Goal: Task Accomplishment & Management: Use online tool/utility

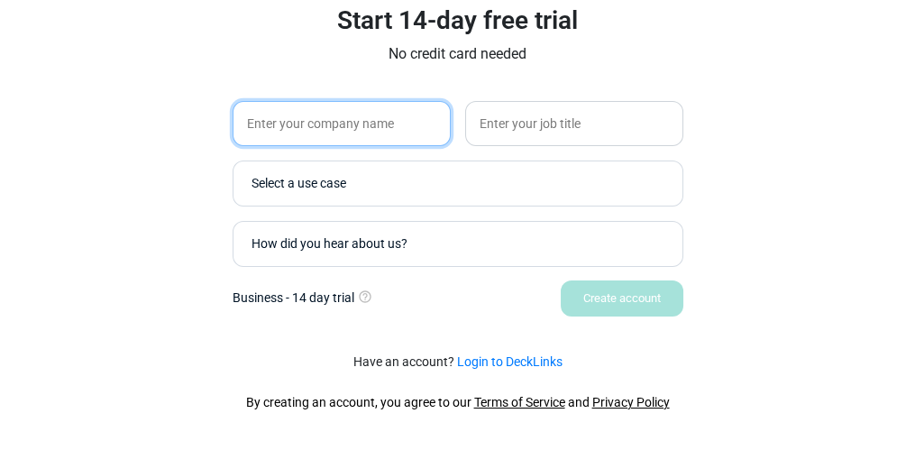
click at [342, 115] on input "text" at bounding box center [342, 123] width 218 height 45
type input "Nestle"
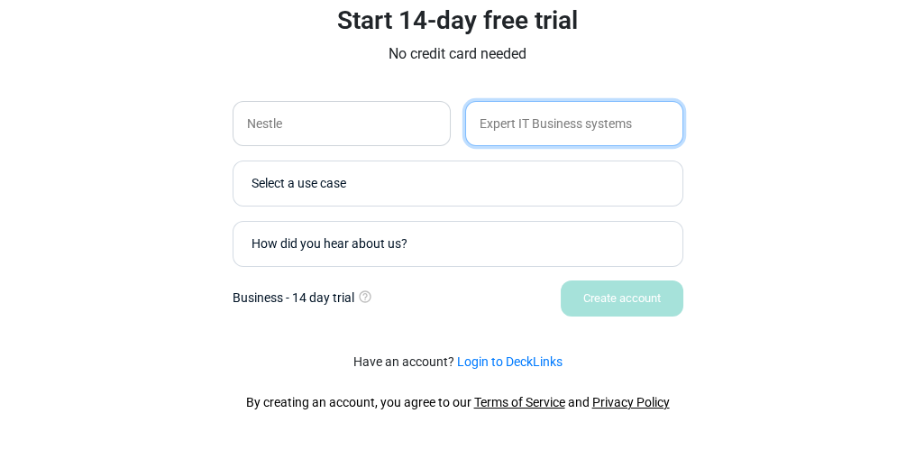
type input "Expert IT Business systems"
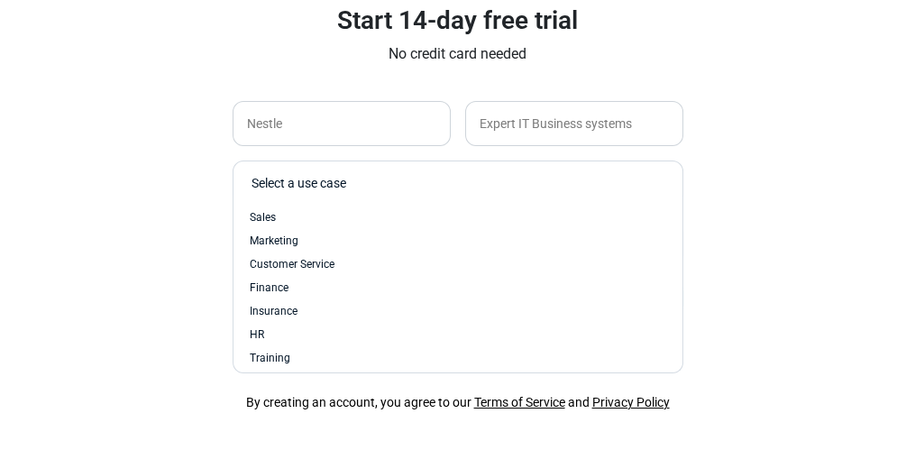
click at [470, 174] on div "Select a use case" at bounding box center [463, 183] width 422 height 19
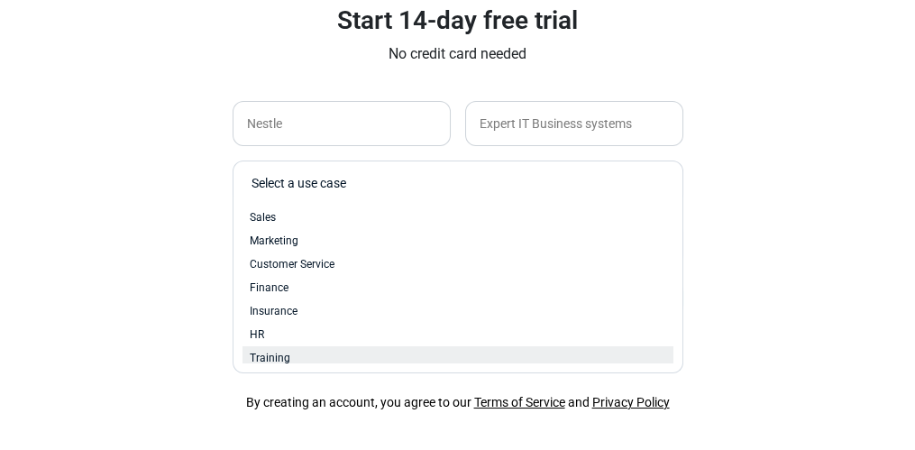
click at [329, 354] on div "Training" at bounding box center [458, 358] width 417 height 16
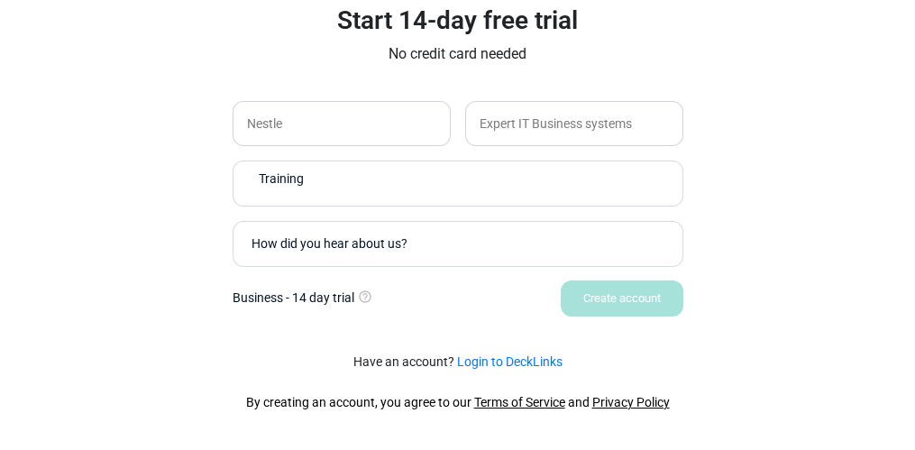
click at [355, 243] on div "How did you hear about us?" at bounding box center [463, 243] width 422 height 19
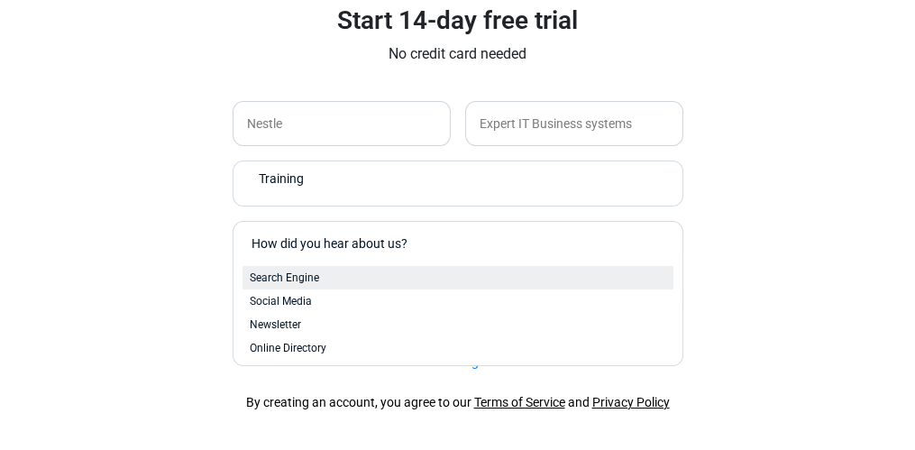
click at [322, 268] on div "Search Engine" at bounding box center [458, 277] width 431 height 23
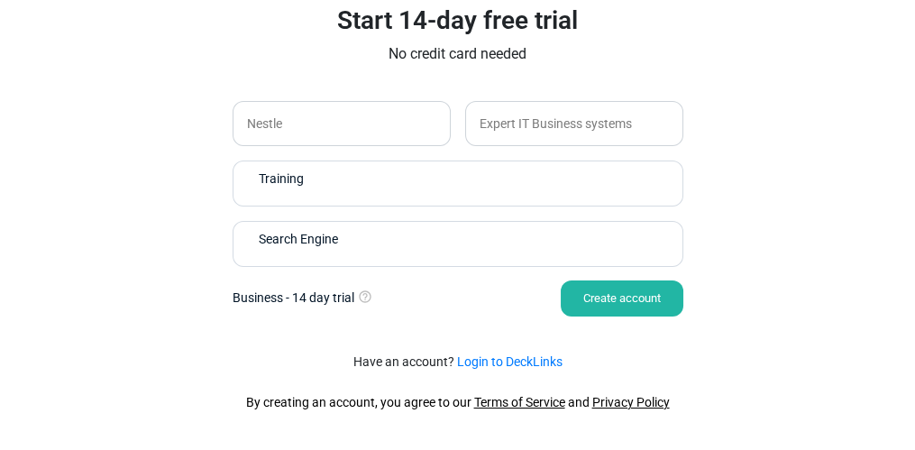
click at [618, 303] on div "Create account" at bounding box center [622, 298] width 123 height 36
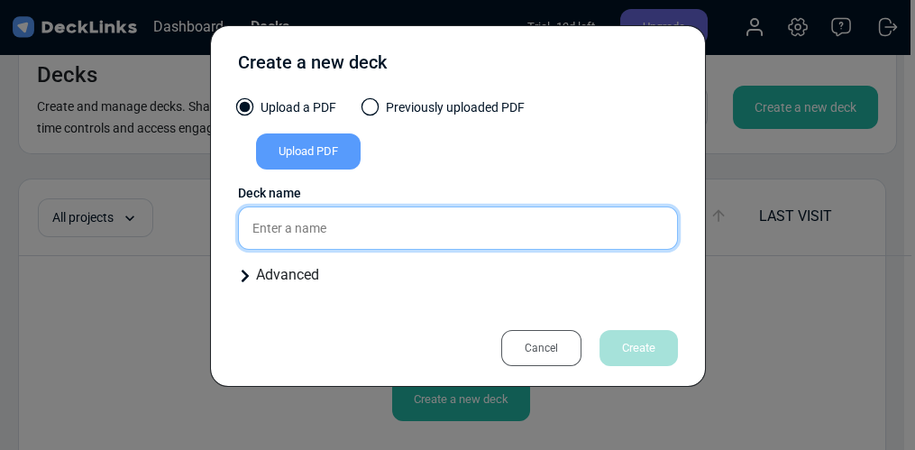
click at [358, 234] on input "text" at bounding box center [458, 227] width 440 height 43
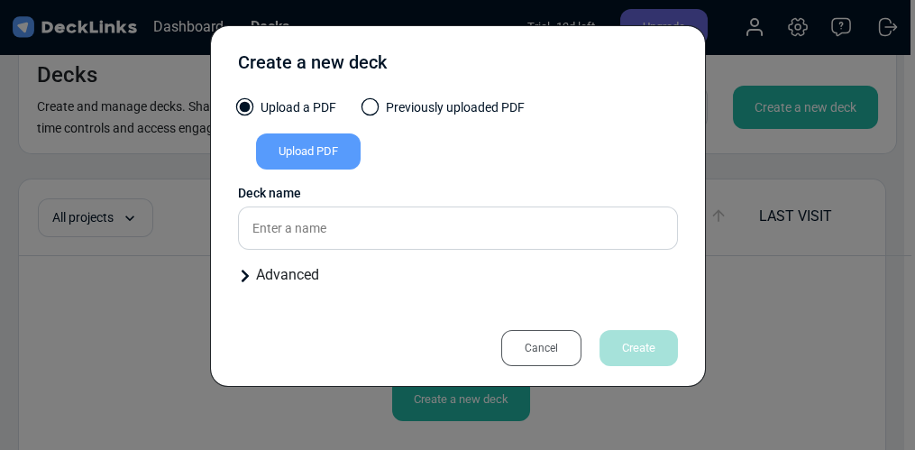
click at [317, 145] on div "Upload PDF" at bounding box center [308, 151] width 105 height 36
click at [0, 0] on input "Upload PDF" at bounding box center [0, 0] width 0 height 0
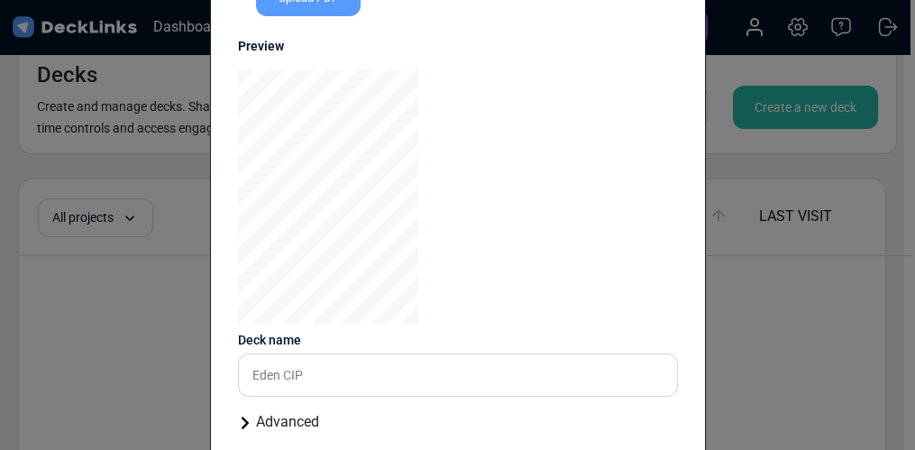
scroll to position [284, 0]
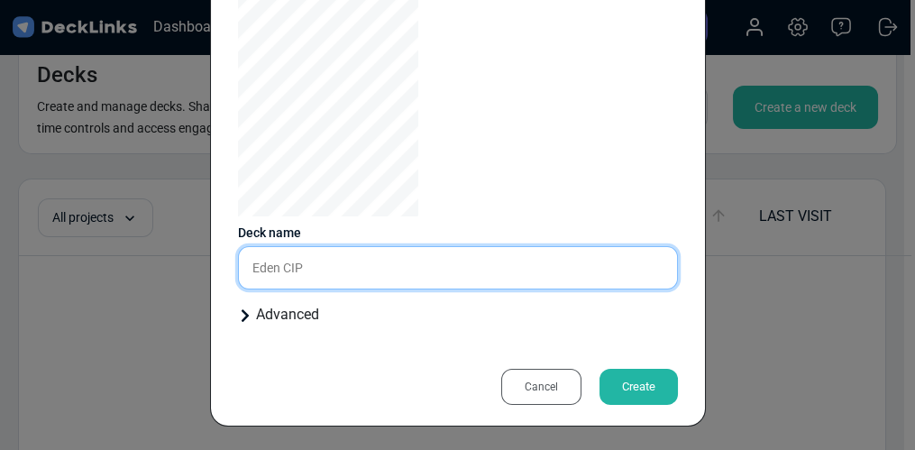
click at [399, 271] on input "Eden CIP" at bounding box center [458, 267] width 440 height 43
type input "Eden In English"
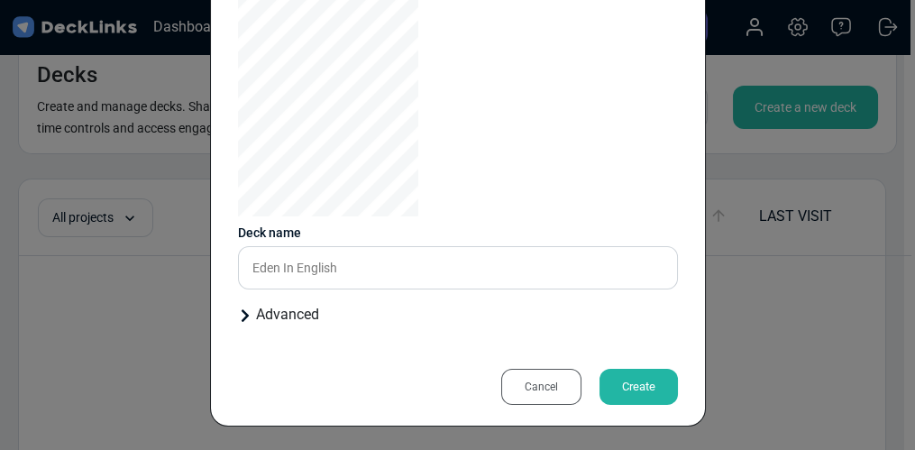
click at [230, 314] on div "Create a new deck Upload a PDF Previously uploaded PDF Eden CIP.pdf Upload PDF …" at bounding box center [458, 83] width 496 height 685
click at [249, 313] on div "Advanced" at bounding box center [458, 315] width 440 height 22
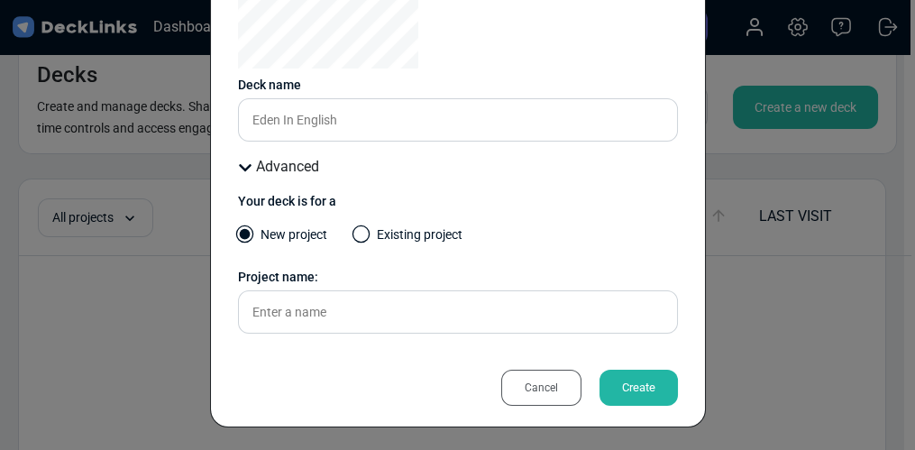
scroll to position [433, 0]
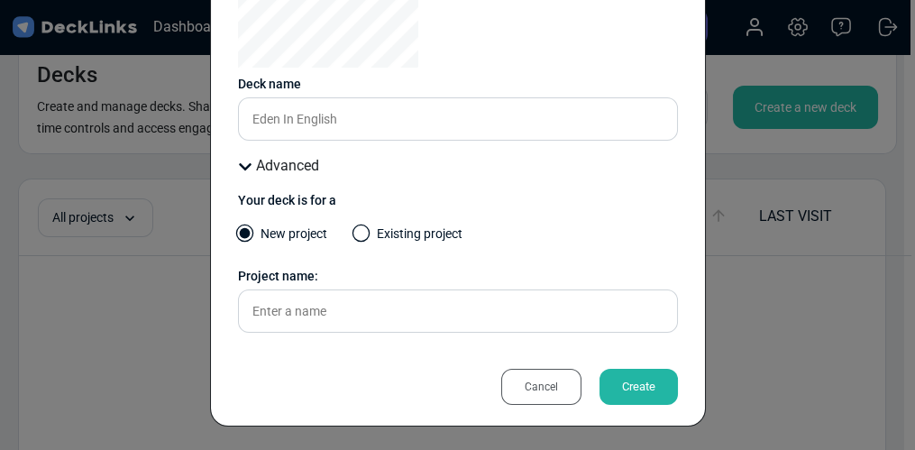
click at [653, 391] on div "Create" at bounding box center [639, 387] width 78 height 36
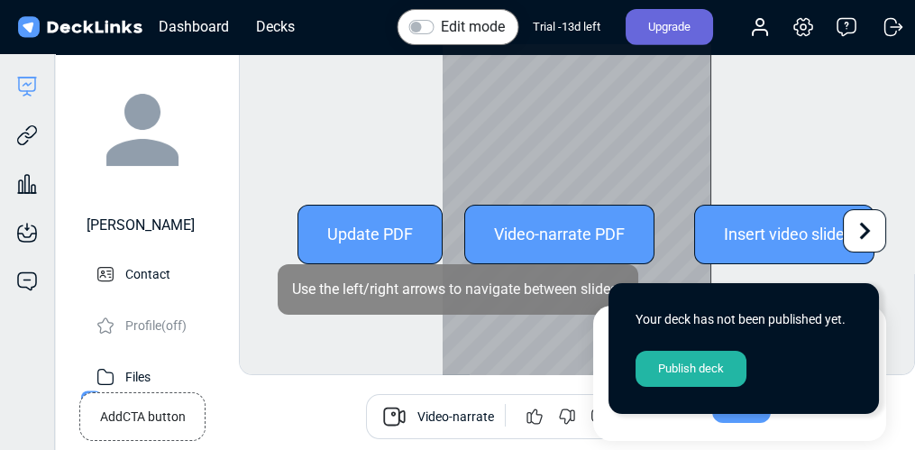
scroll to position [48, 0]
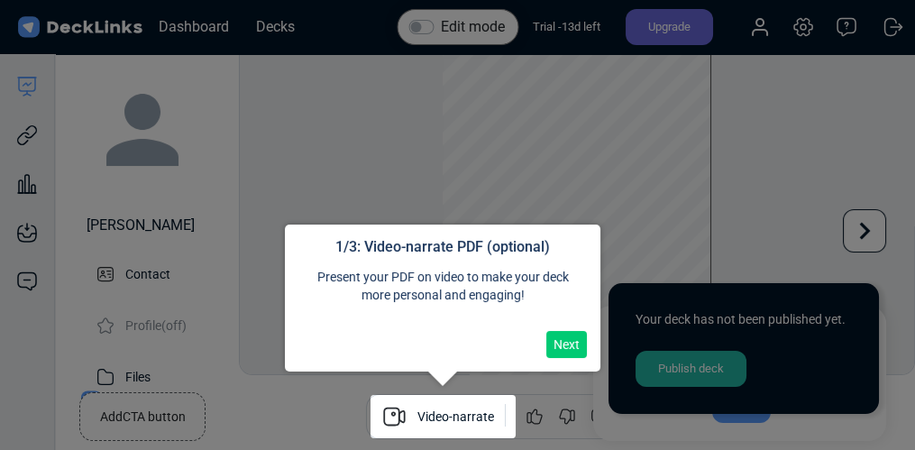
click at [564, 343] on button "Next" at bounding box center [566, 344] width 41 height 27
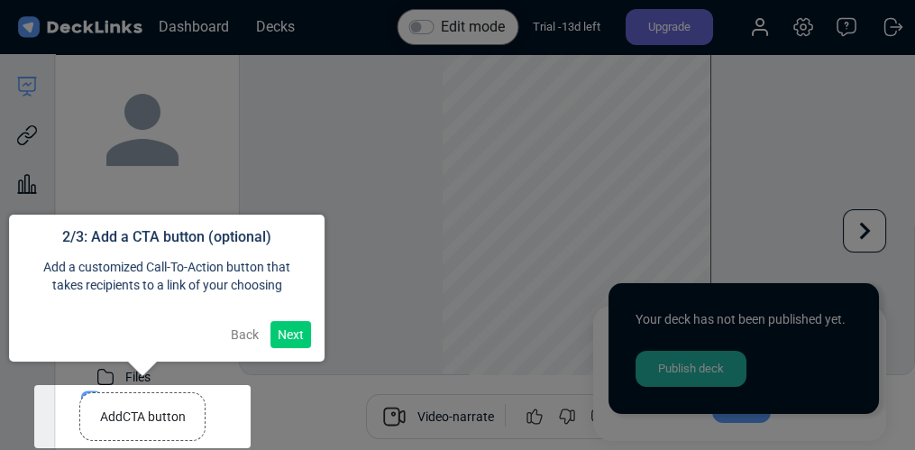
click at [306, 335] on button "Next" at bounding box center [291, 334] width 41 height 27
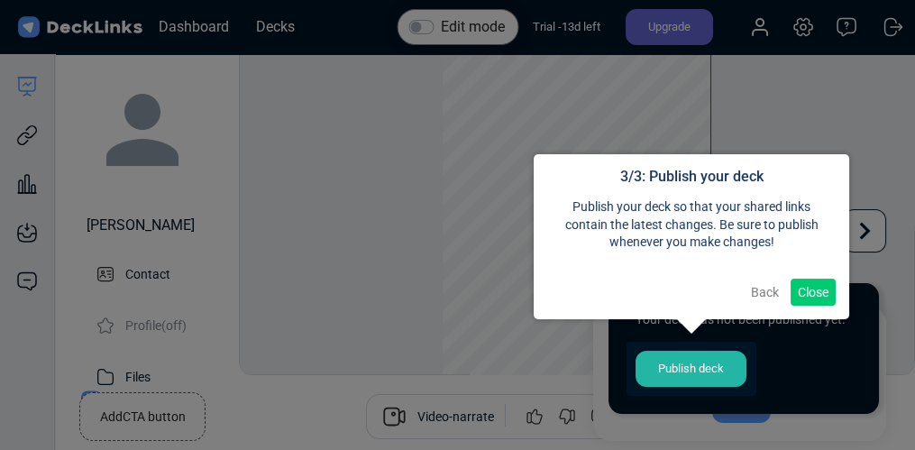
scroll to position [14, 0]
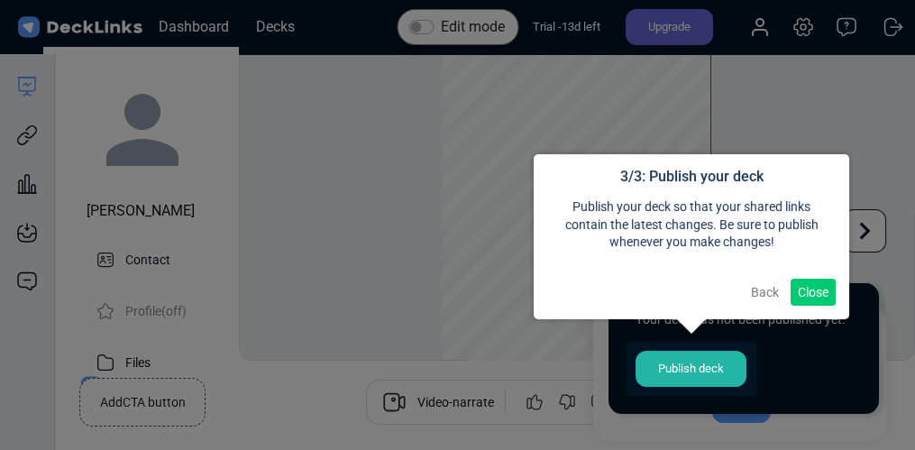
click at [826, 286] on button "Close" at bounding box center [813, 292] width 45 height 27
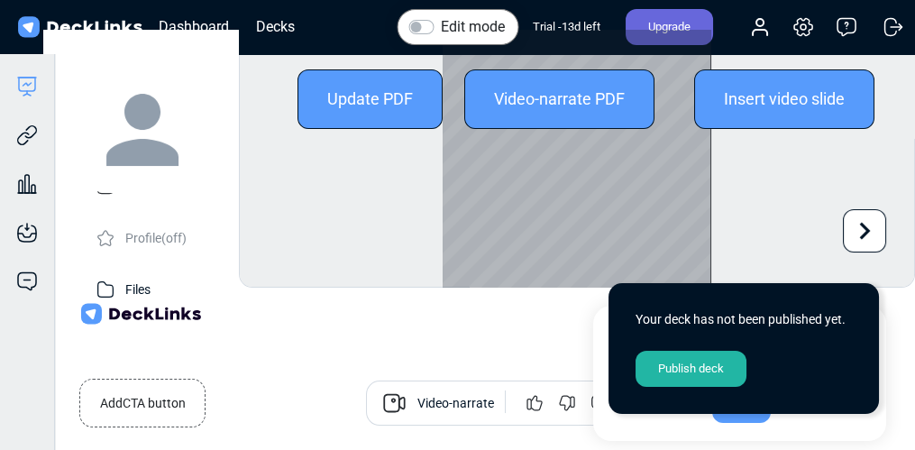
scroll to position [0, 0]
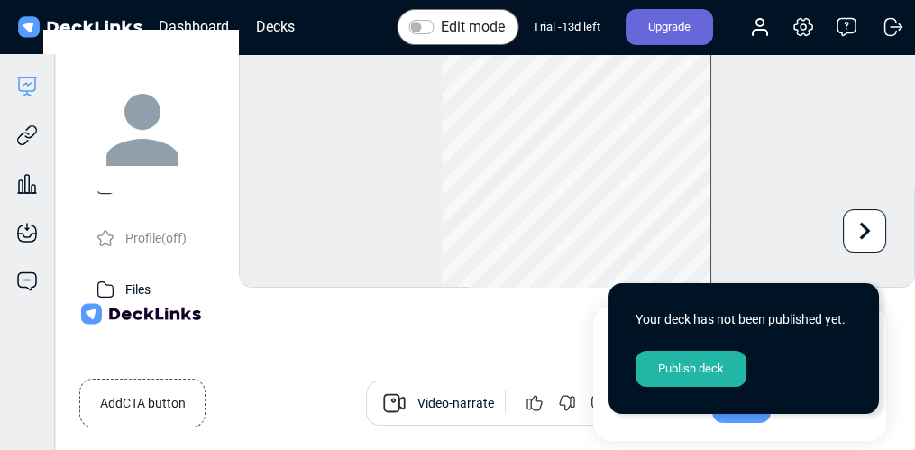
click at [685, 369] on div "Publish deck" at bounding box center [691, 369] width 111 height 36
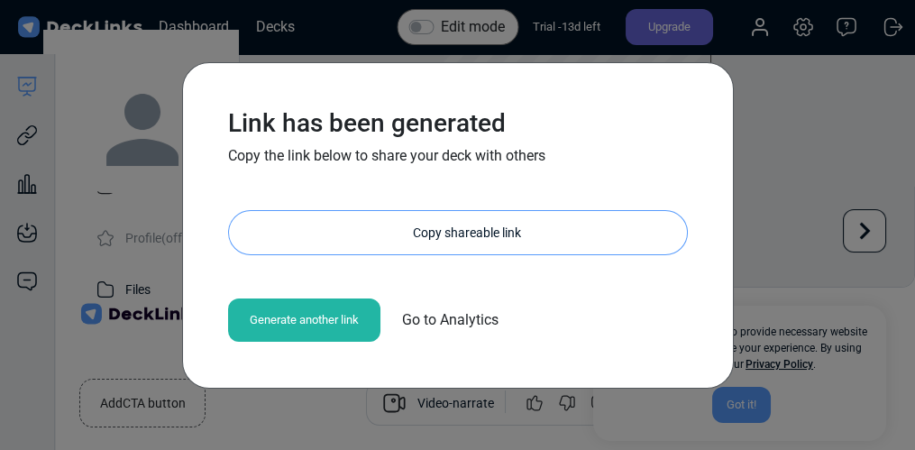
click at [483, 236] on div "Copy shareable link" at bounding box center [467, 232] width 440 height 43
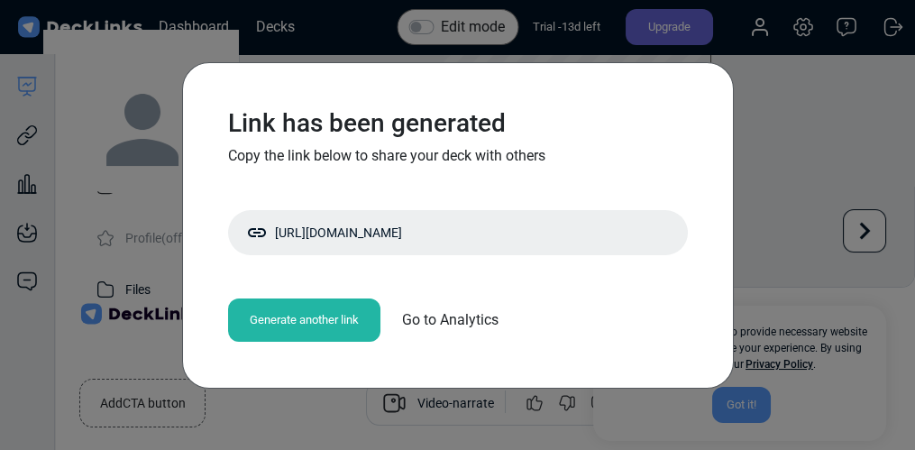
click at [779, 173] on div "Link has been generated Copy the link below to share your deck with others http…" at bounding box center [457, 225] width 915 height 450
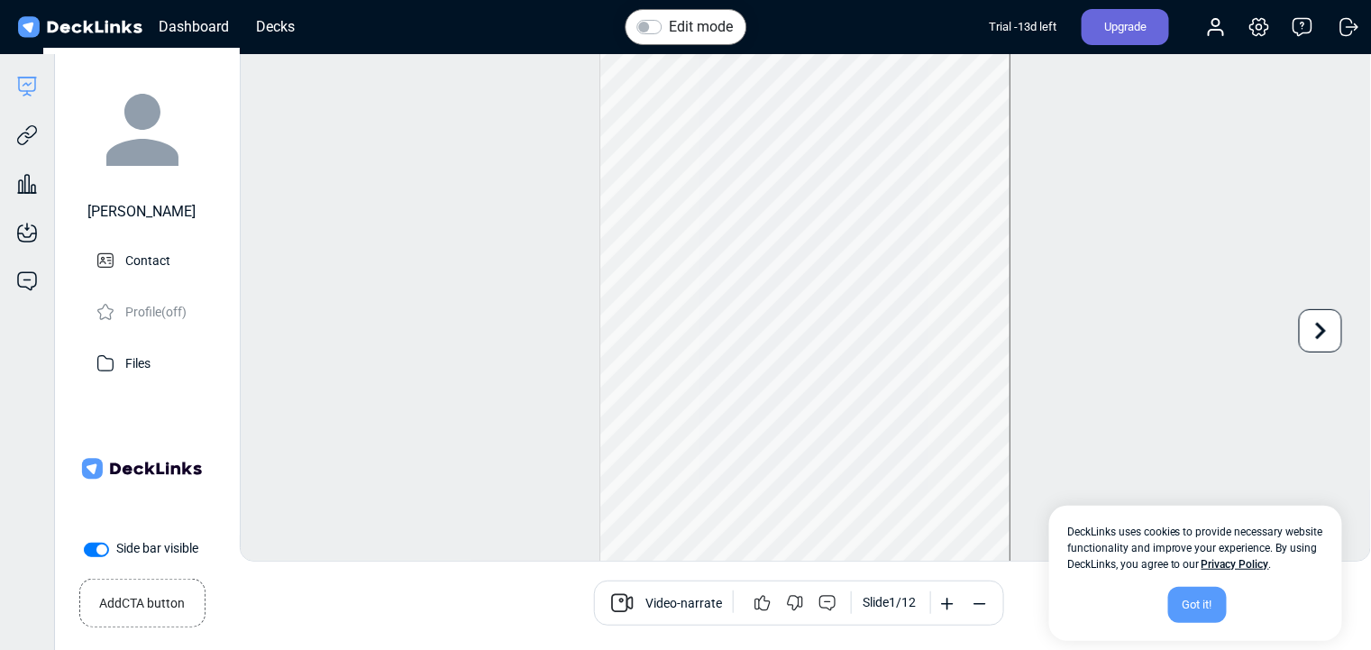
click at [152, 449] on small "Add CTA button" at bounding box center [143, 600] width 86 height 26
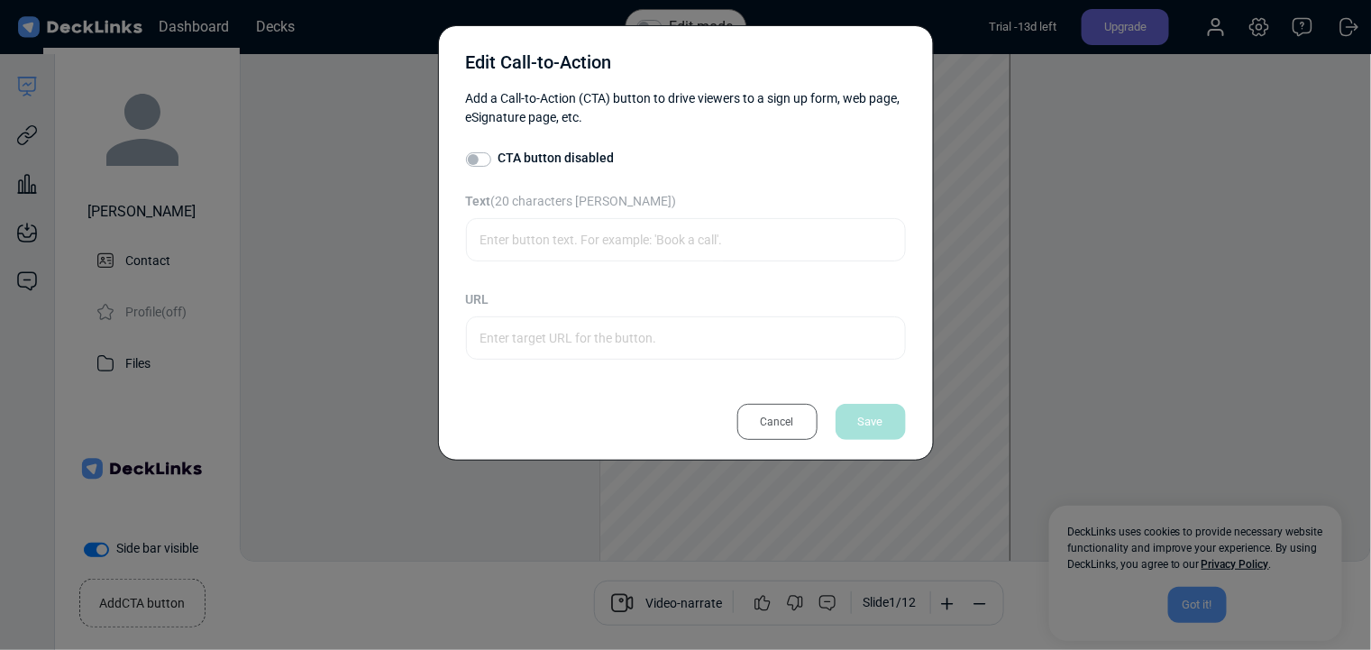
click at [763, 421] on div "Cancel" at bounding box center [778, 422] width 80 height 36
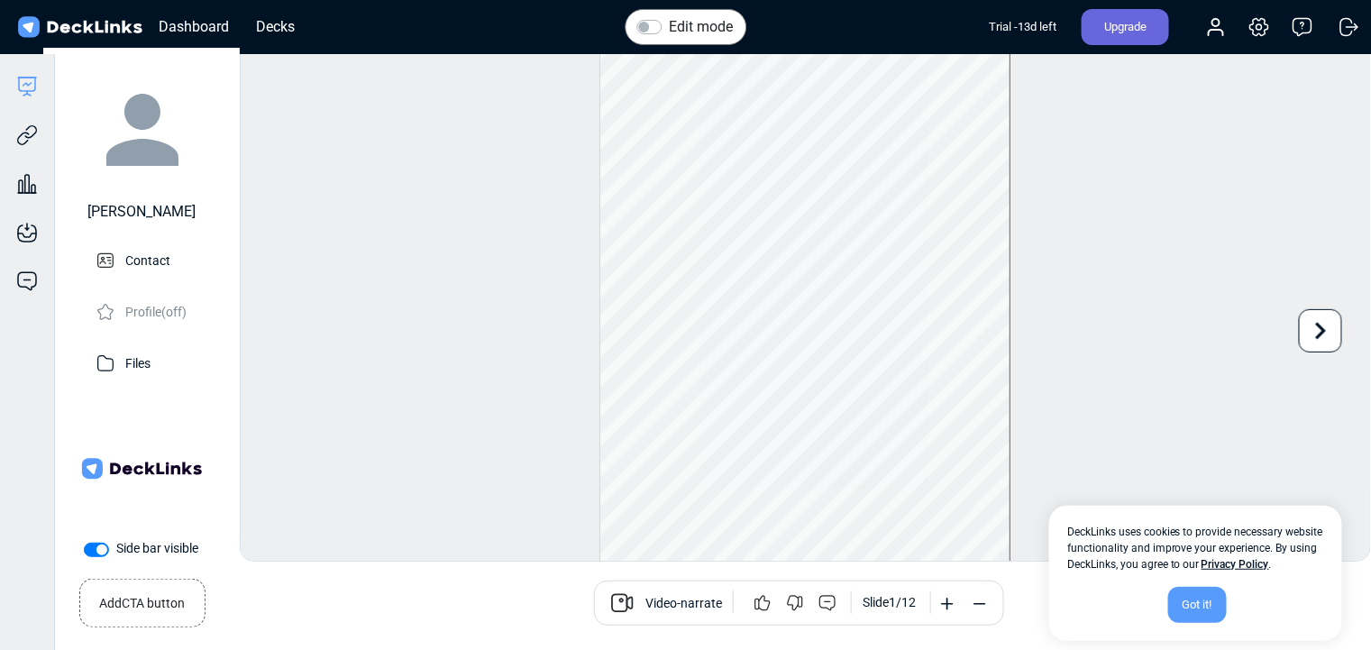
click at [914, 449] on div "Got it!" at bounding box center [1198, 605] width 59 height 36
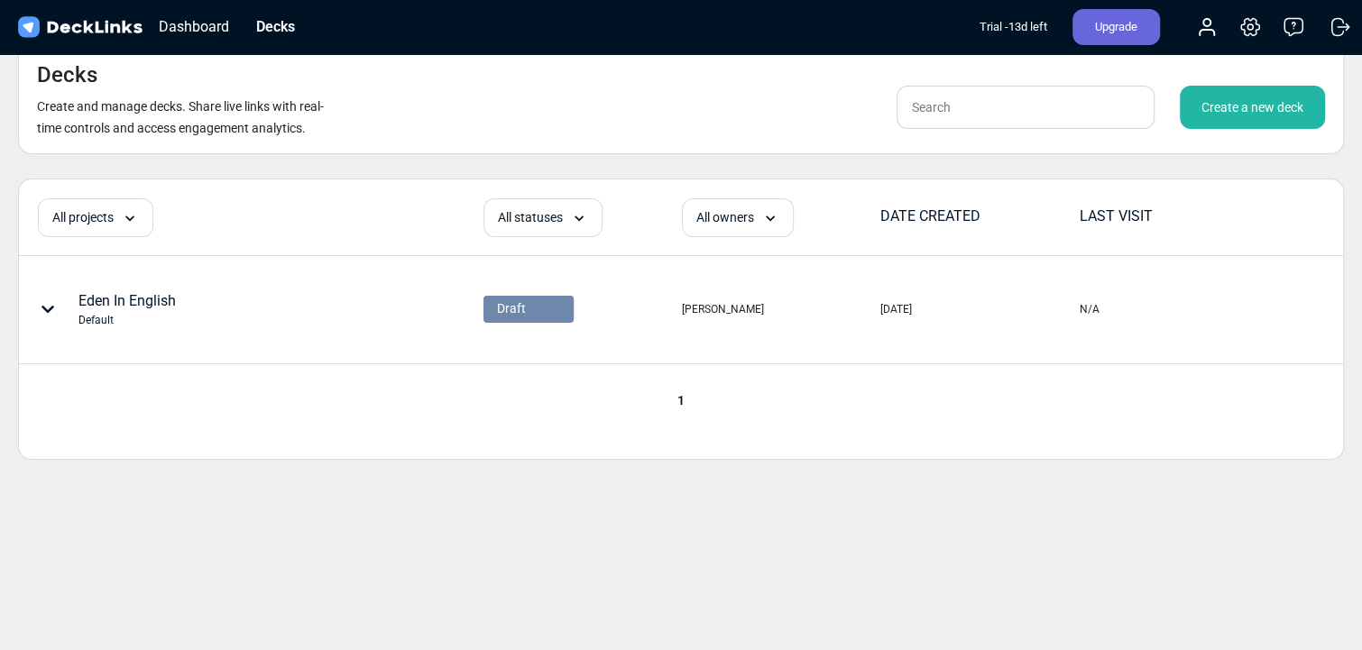
click at [914, 104] on div "Create a new deck" at bounding box center [1251, 107] width 145 height 43
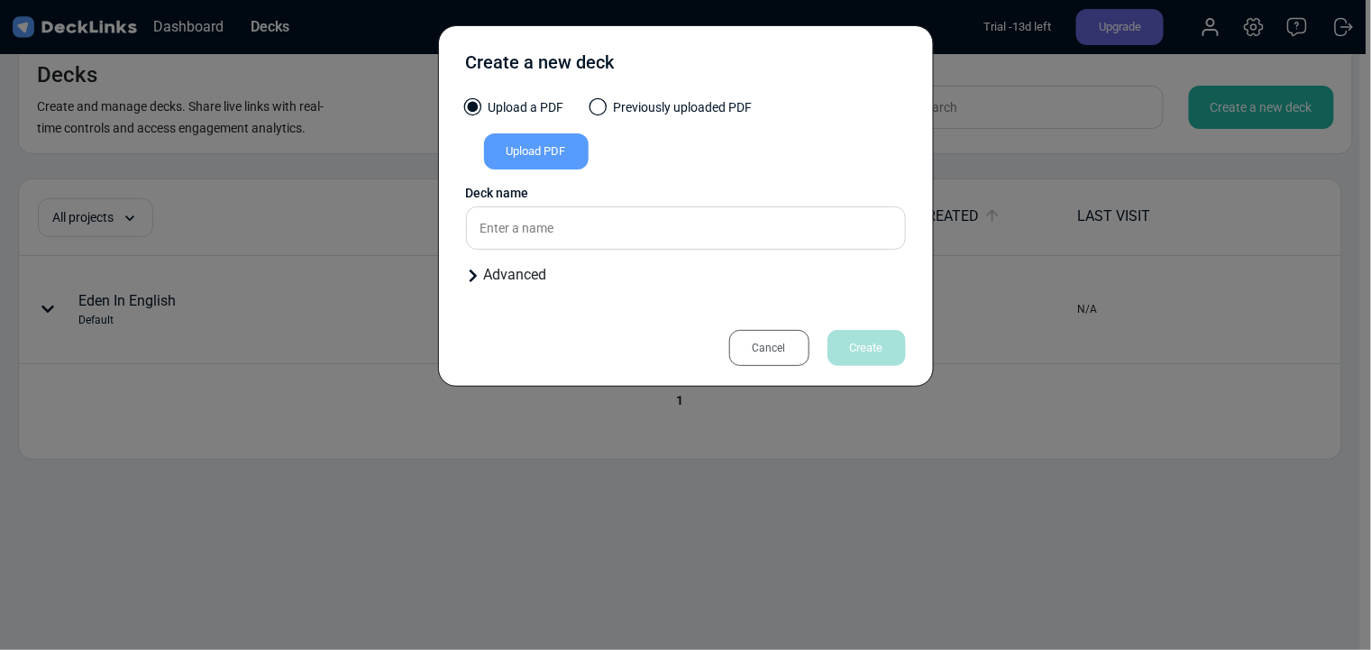
click at [554, 157] on div "Upload PDF" at bounding box center [536, 151] width 105 height 36
click at [0, 0] on input "Upload PDF" at bounding box center [0, 0] width 0 height 0
click at [547, 161] on div "Upload PDF" at bounding box center [536, 151] width 105 height 36
click at [0, 0] on input "Upload PDF" at bounding box center [0, 0] width 0 height 0
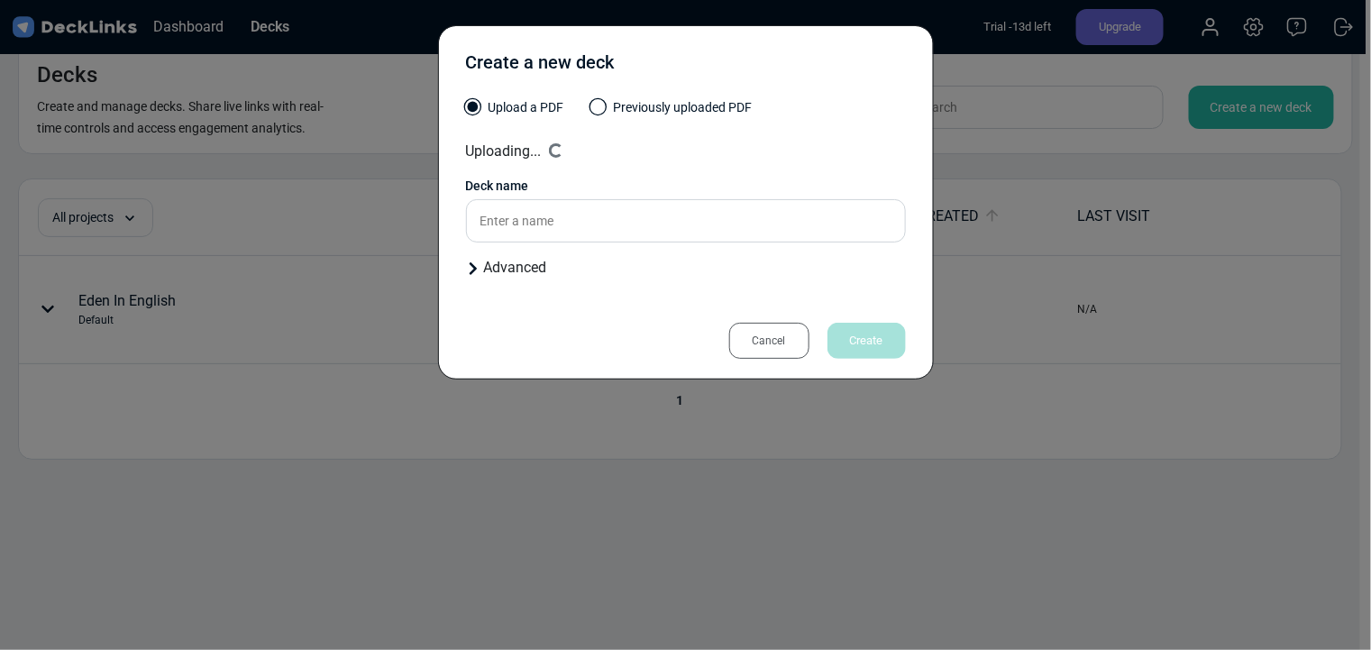
type input "Eden CIP - Spanish ([GEOGRAPHIC_DATA])"
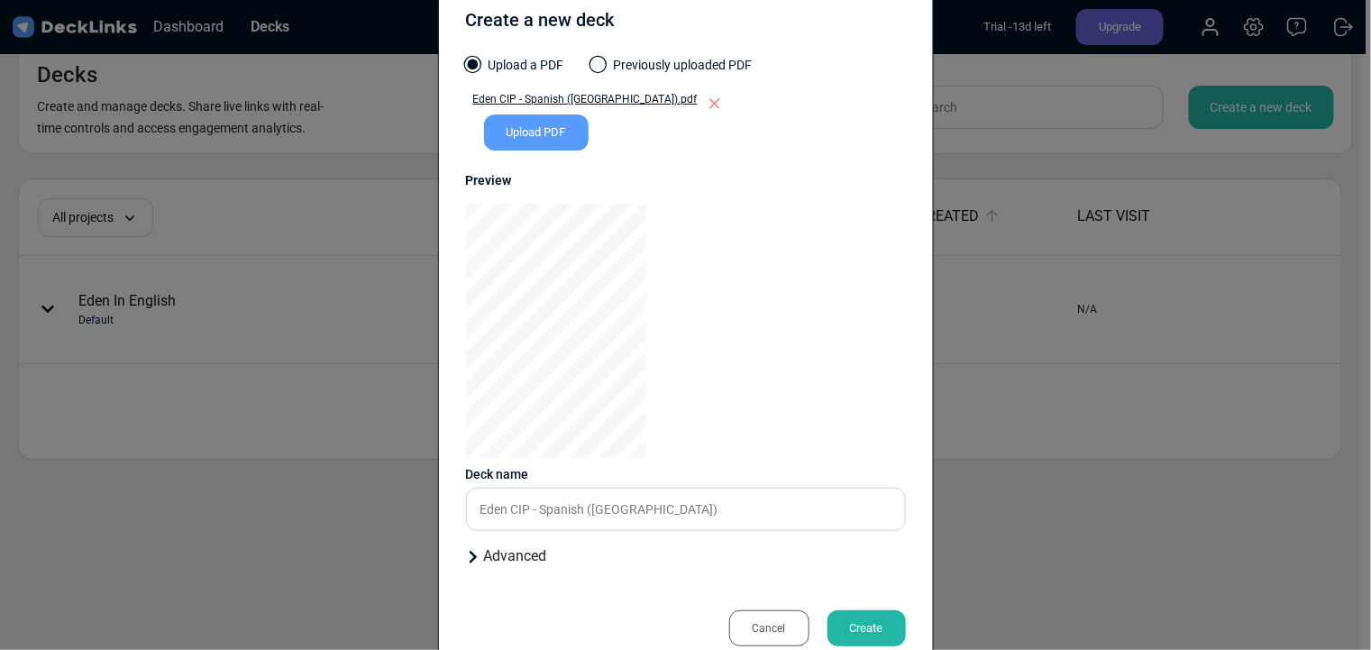
scroll to position [84, 0]
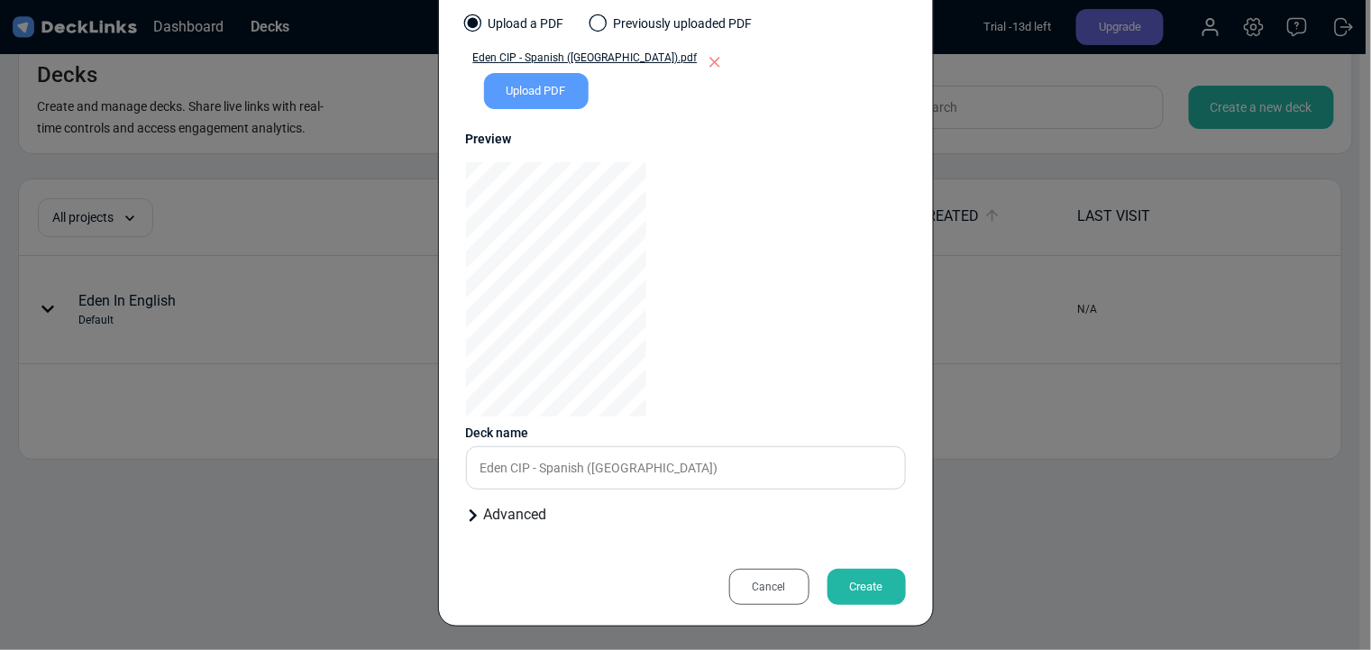
click at [877, 449] on div "Create" at bounding box center [867, 587] width 78 height 36
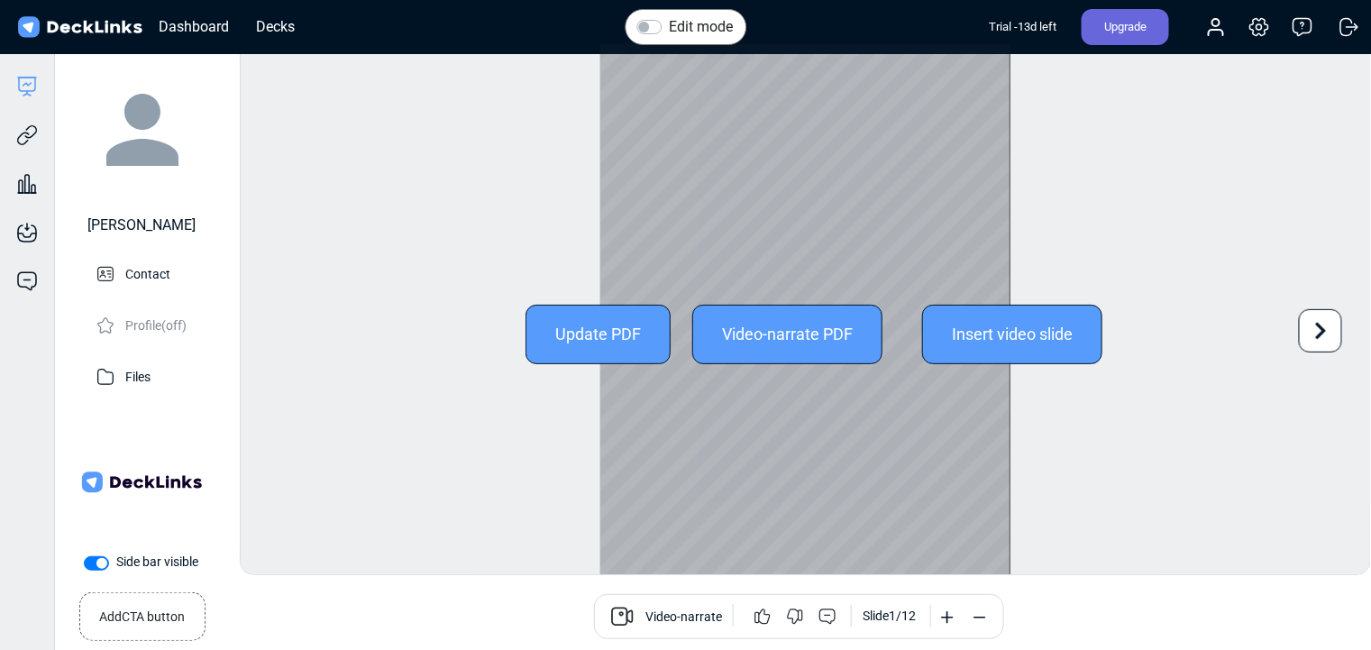
click at [914, 337] on div "Edit mode Change photo Updating this image will immediately apply to all of you…" at bounding box center [806, 309] width 1132 height 532
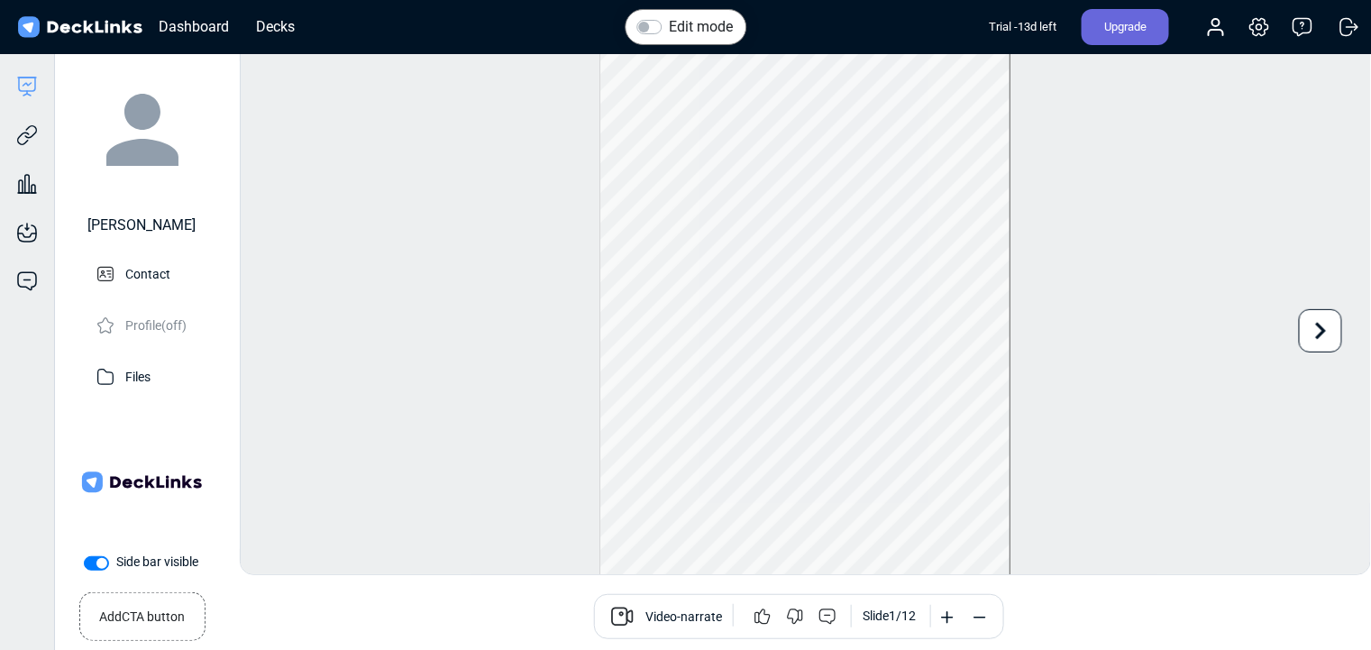
click at [138, 449] on small "Add CTA button" at bounding box center [143, 614] width 86 height 26
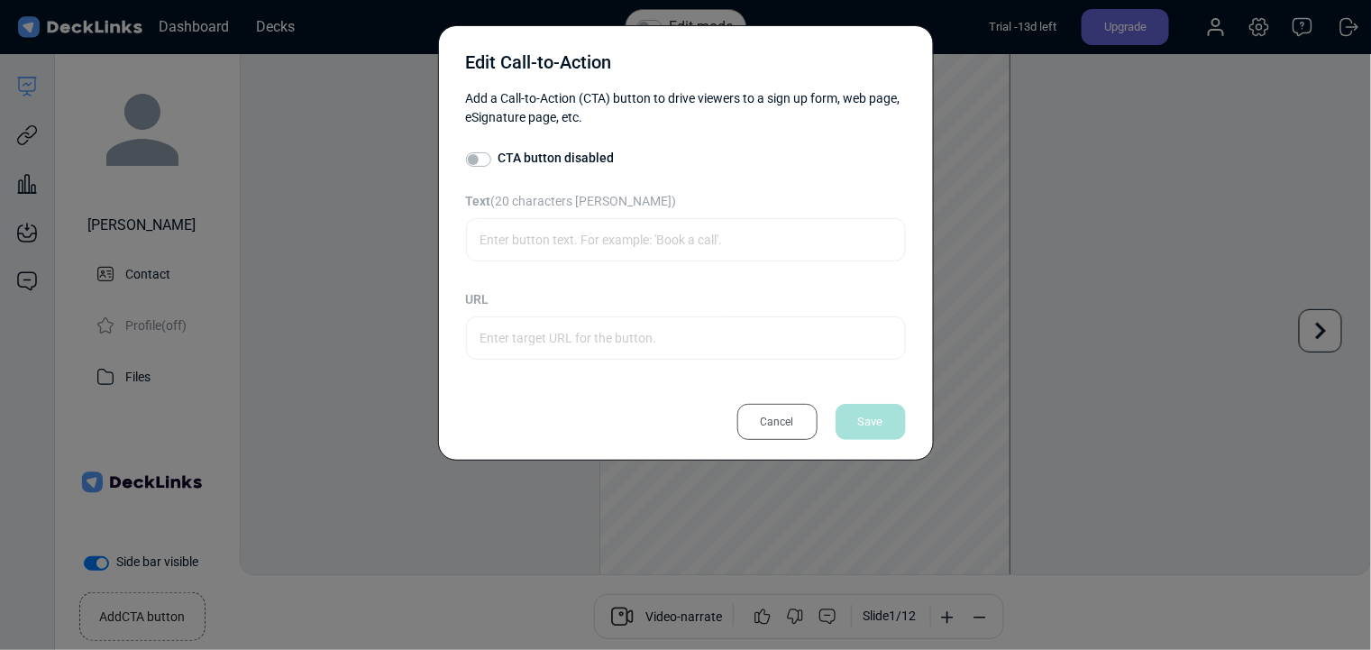
click at [786, 417] on div "Cancel" at bounding box center [778, 422] width 80 height 36
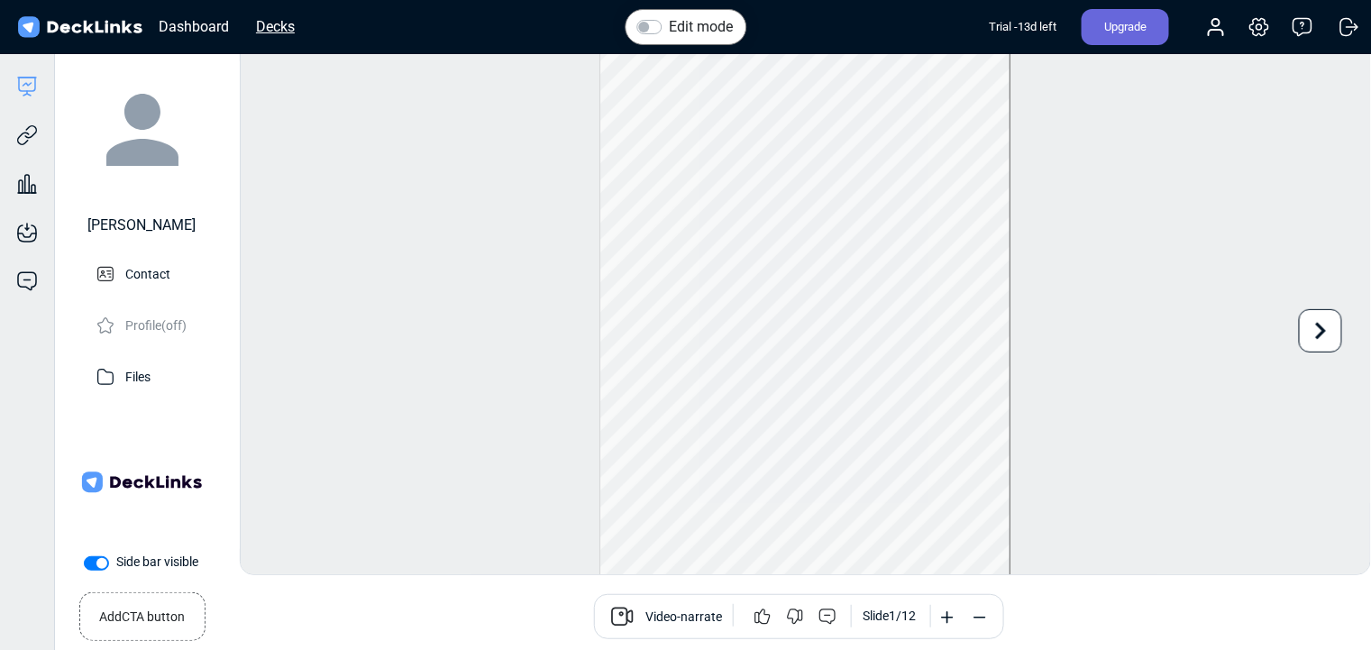
click at [278, 22] on div "Decks" at bounding box center [275, 26] width 57 height 23
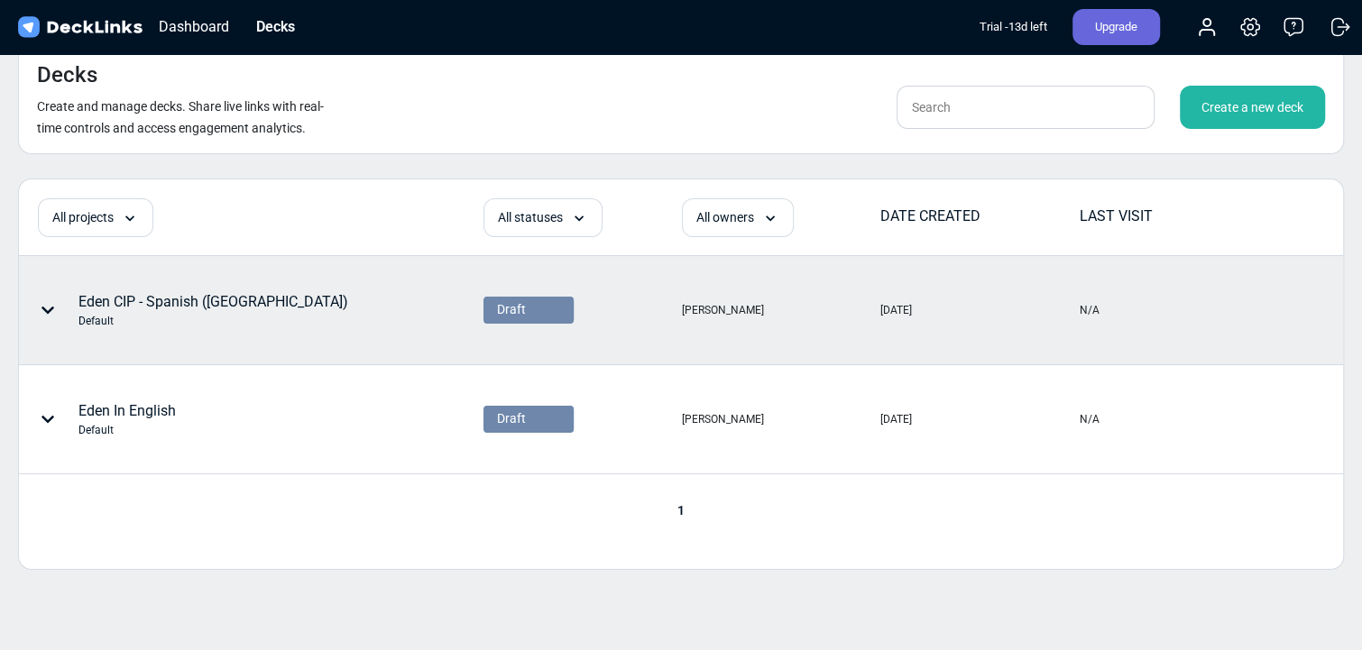
click at [45, 309] on icon at bounding box center [47, 310] width 13 height 7
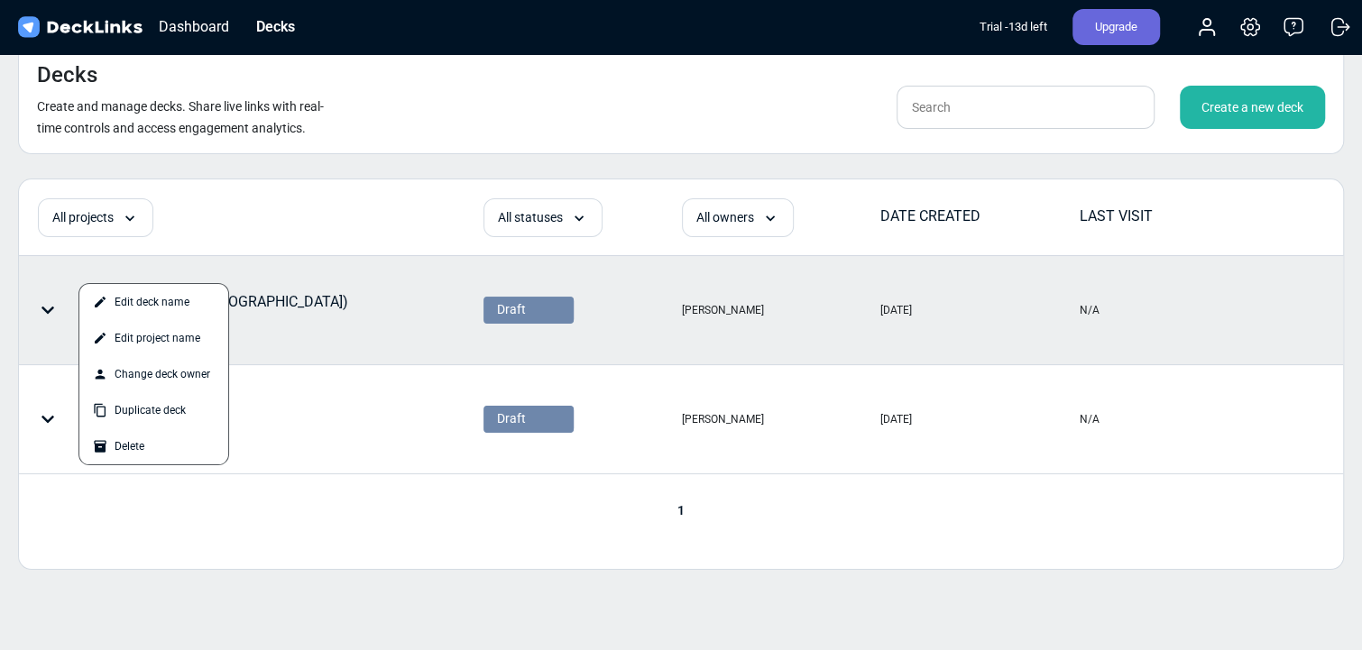
click at [532, 315] on div "Draft" at bounding box center [528, 309] width 63 height 19
click at [403, 305] on div at bounding box center [681, 325] width 1362 height 650
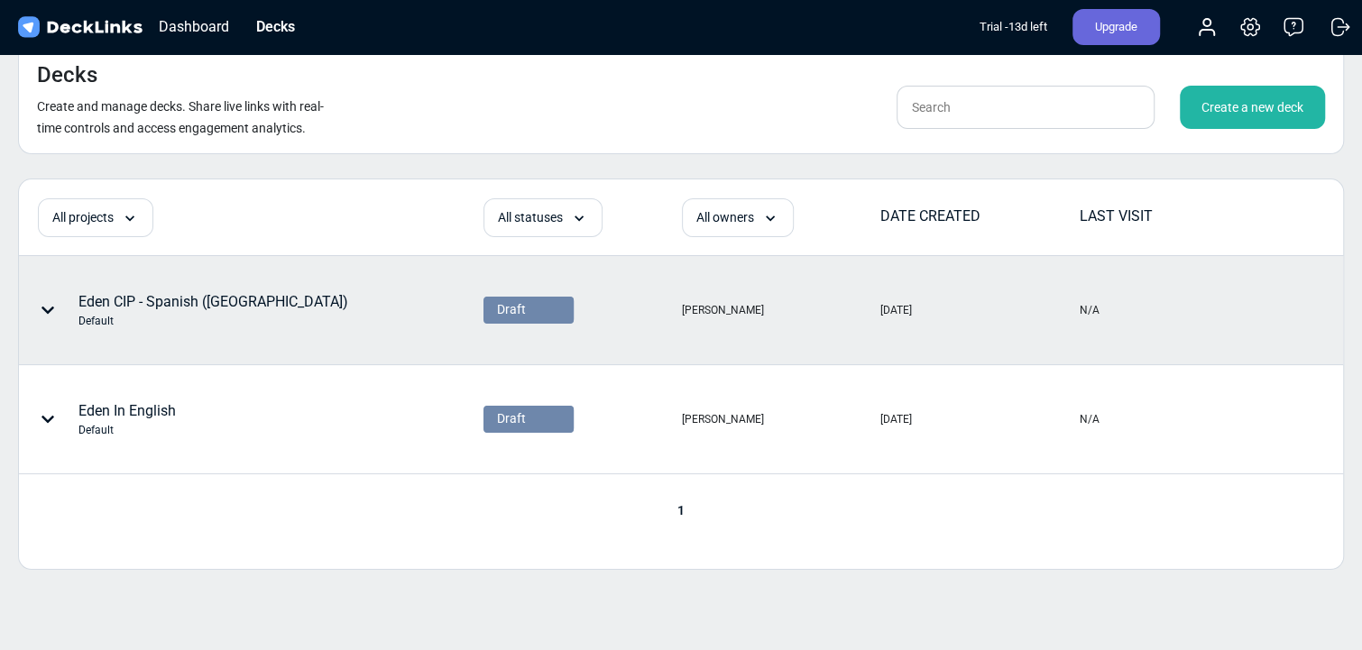
click at [914, 306] on div "[DATE]" at bounding box center [978, 310] width 197 height 106
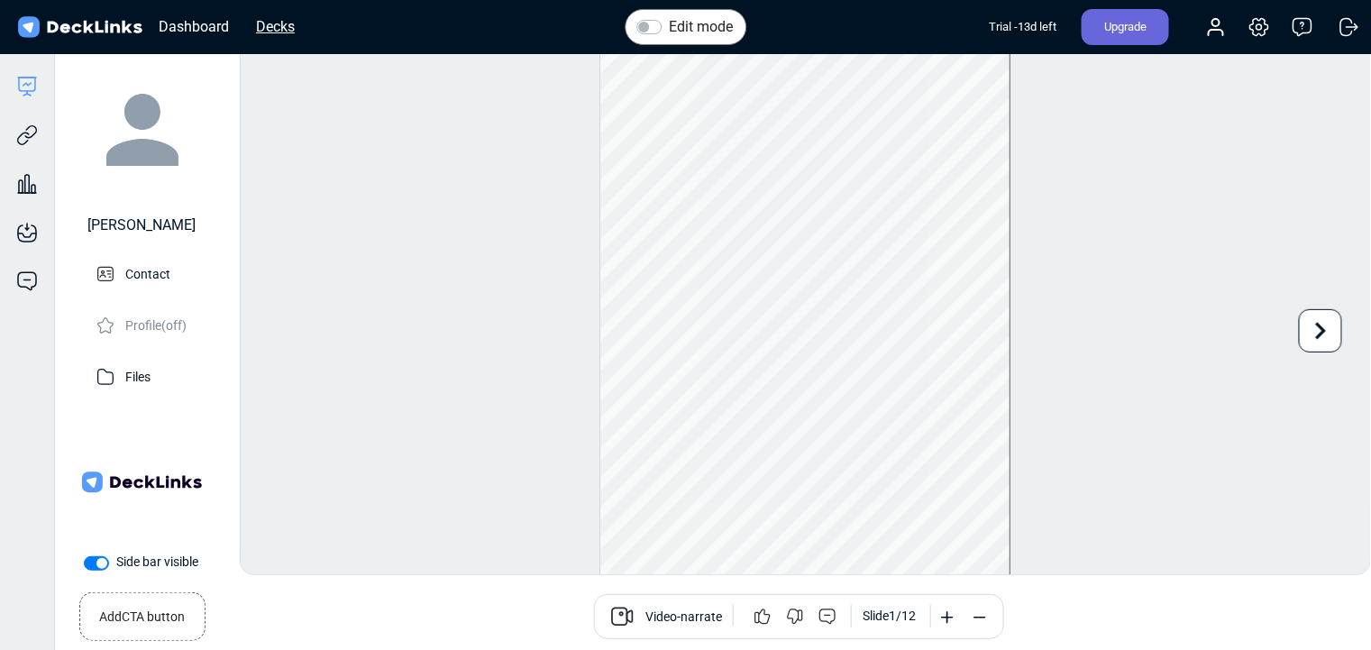
click at [285, 25] on div "Decks" at bounding box center [275, 26] width 57 height 23
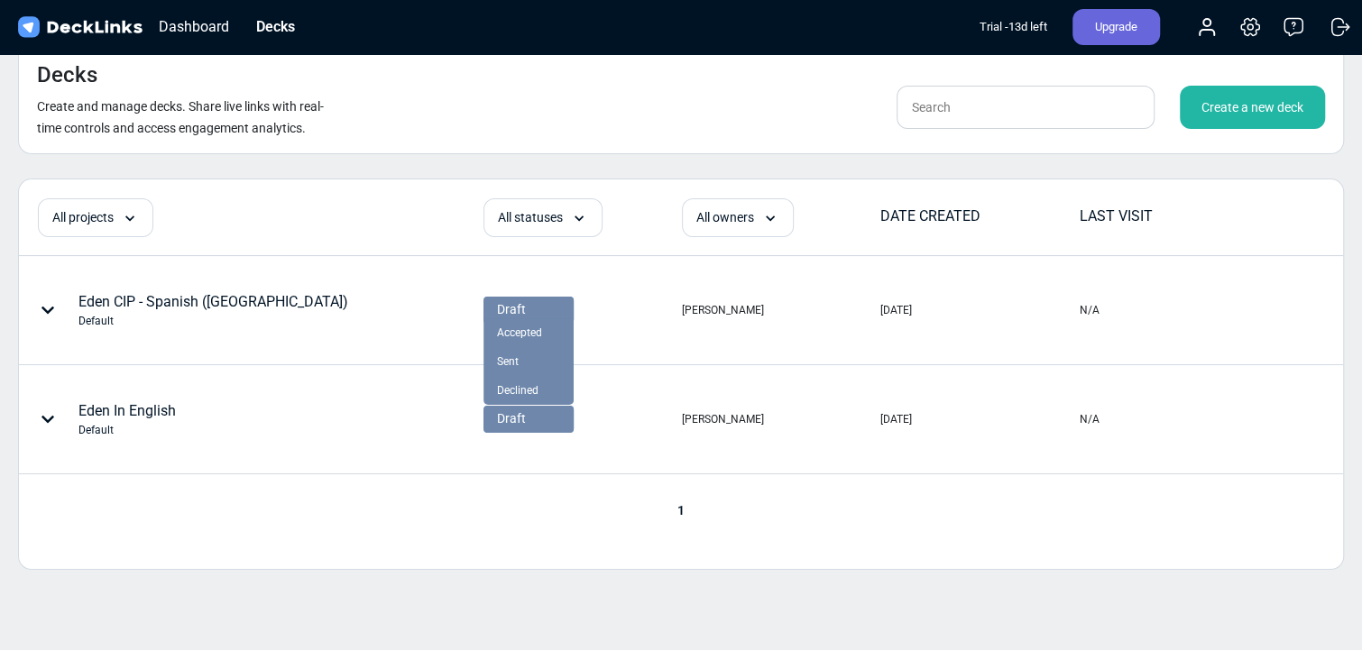
drag, startPoint x: 553, startPoint y: 308, endPoint x: 347, endPoint y: 482, distance: 268.8
click at [360, 449] on div "Eden In English Default" at bounding box center [251, 419] width 462 height 106
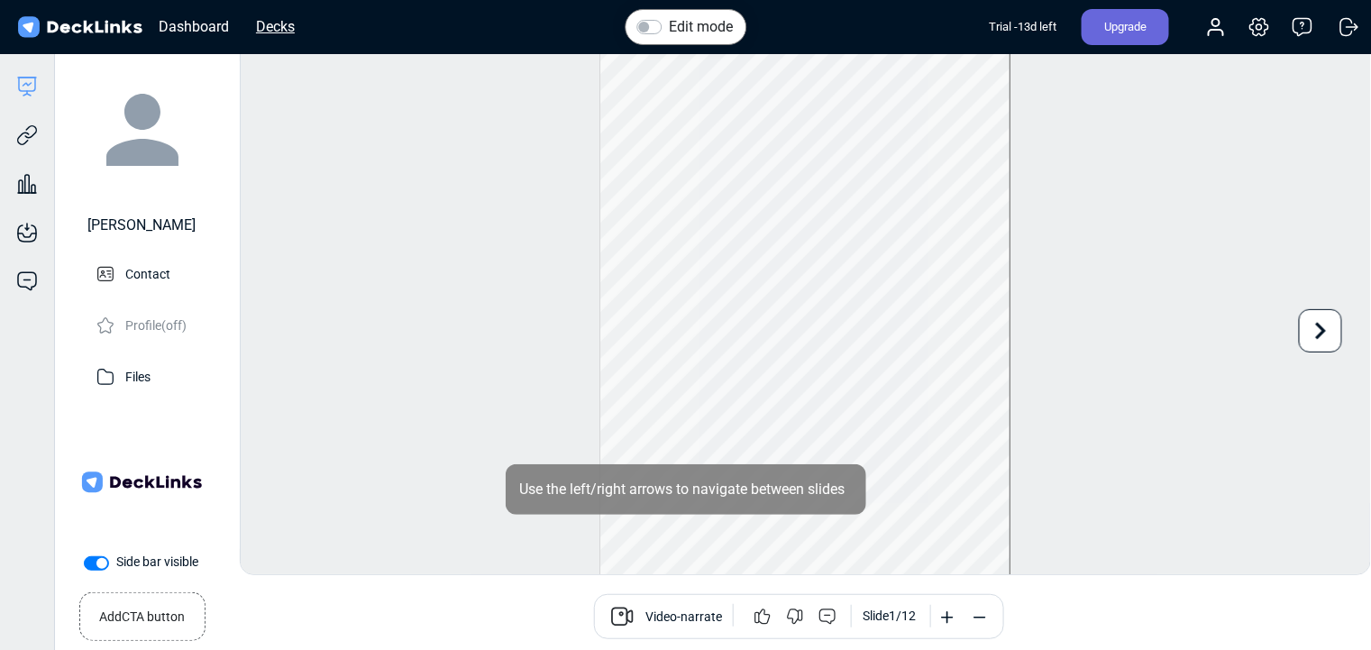
click at [279, 31] on div "Decks" at bounding box center [275, 26] width 57 height 23
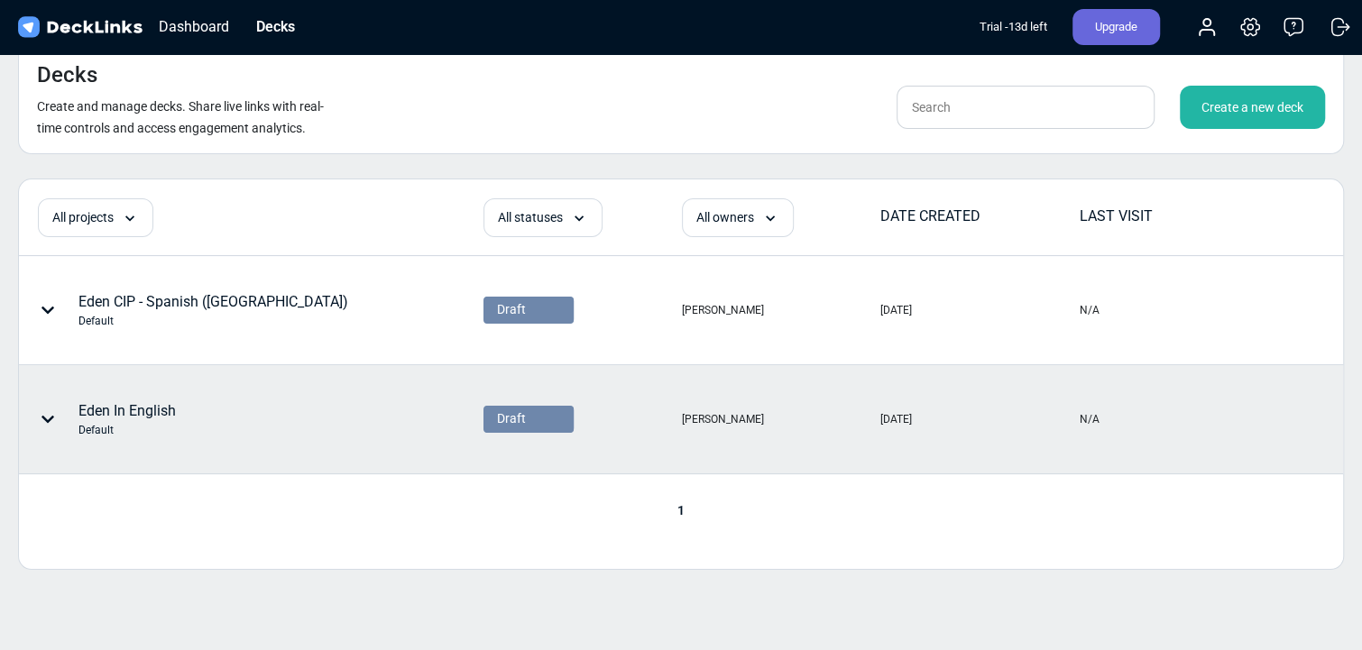
click at [54, 417] on div at bounding box center [51, 419] width 54 height 54
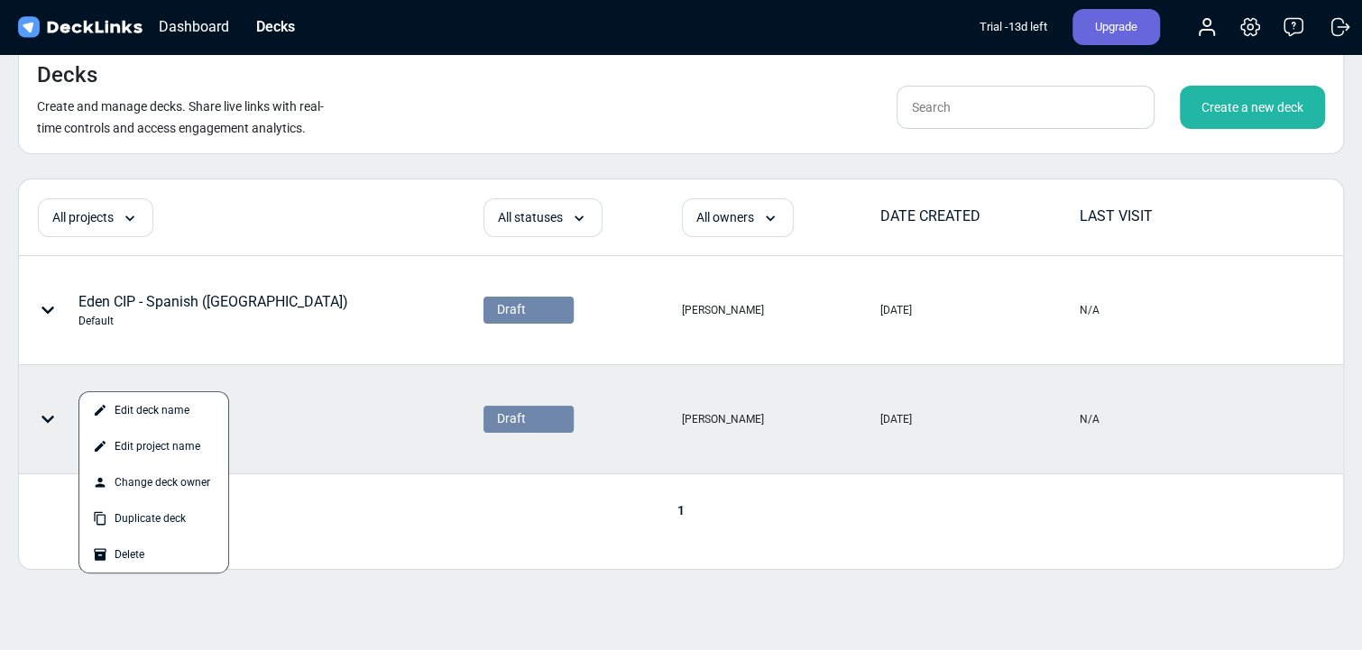
click at [286, 449] on div at bounding box center [681, 325] width 1362 height 650
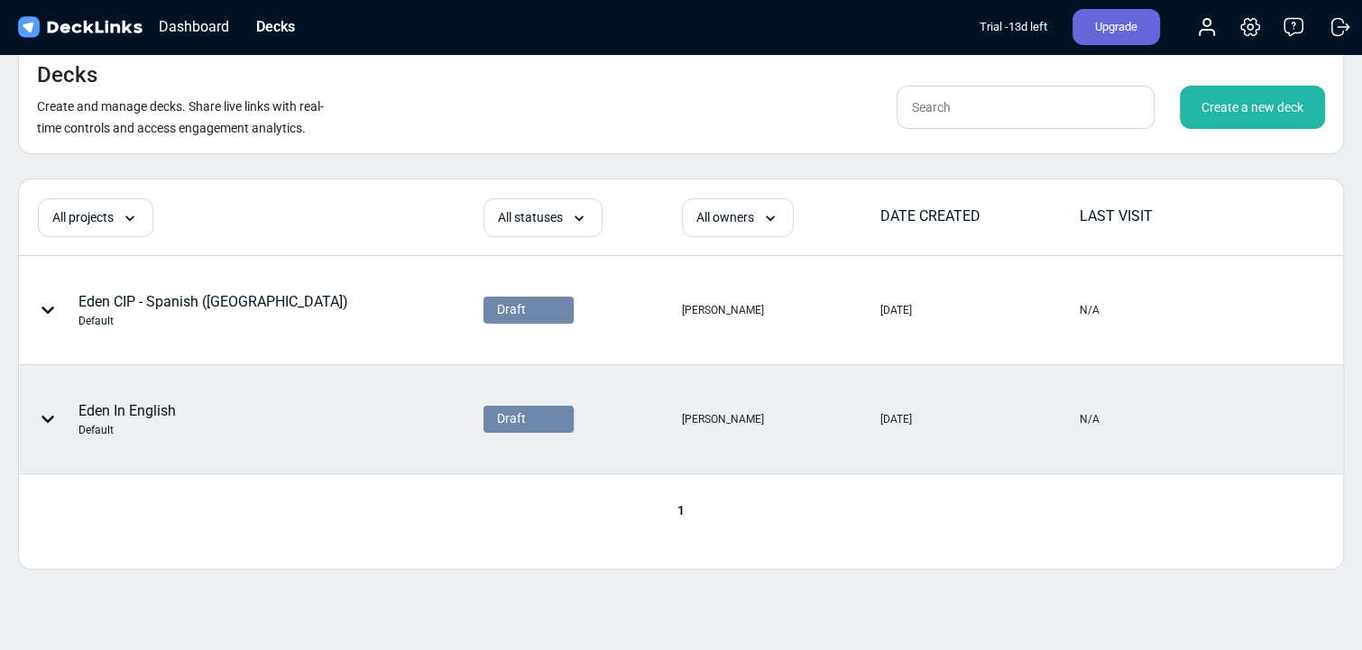
click at [308, 427] on div "Eden In English Default" at bounding box center [193, 419] width 346 height 54
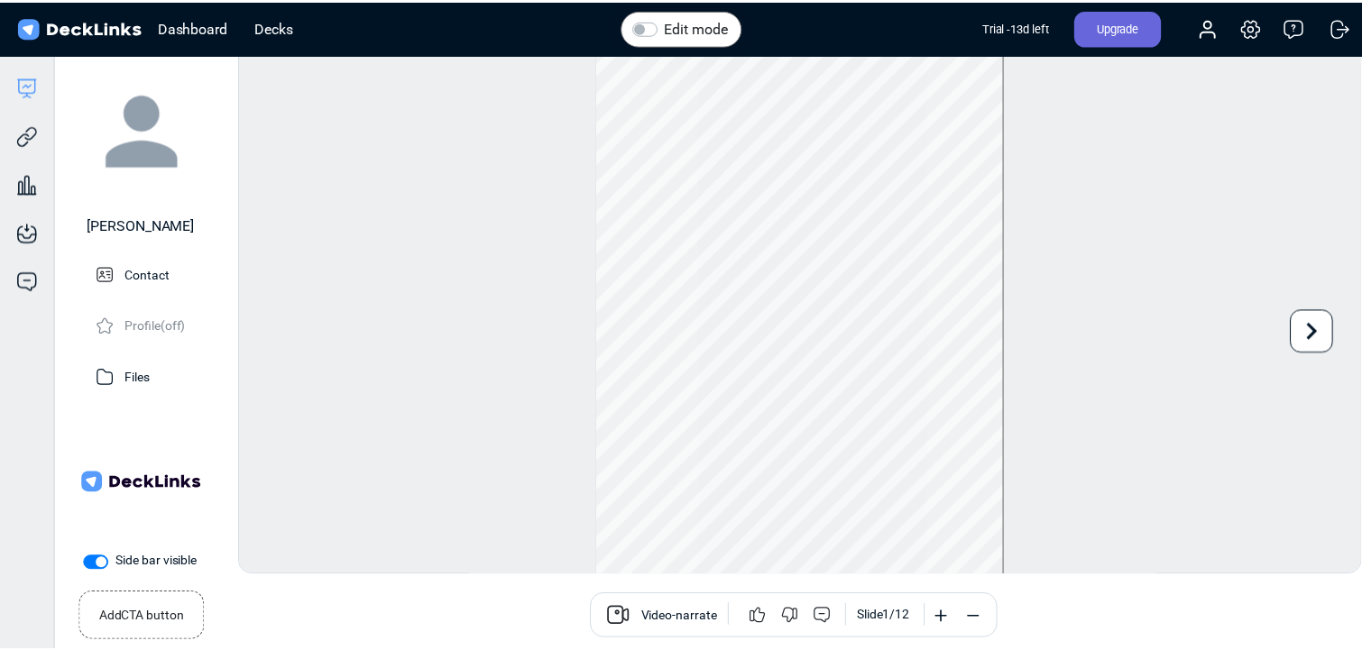
scroll to position [48, 0]
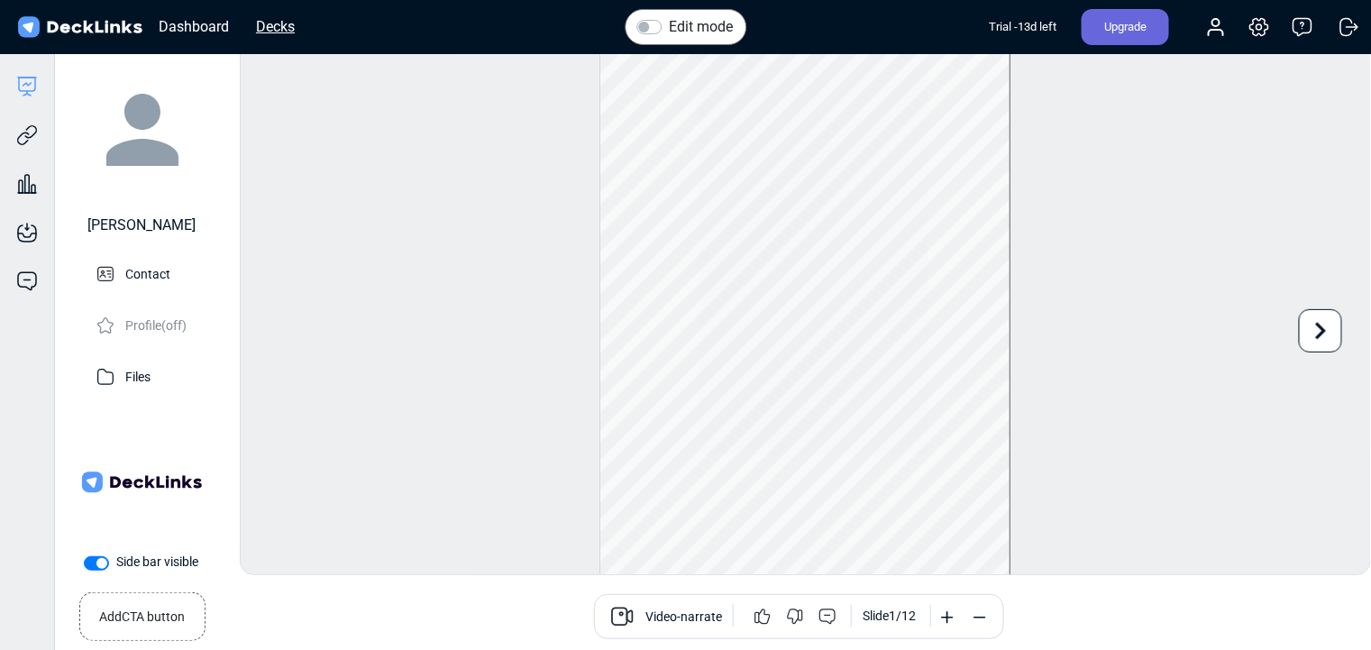
click at [290, 23] on div "Decks" at bounding box center [275, 26] width 57 height 23
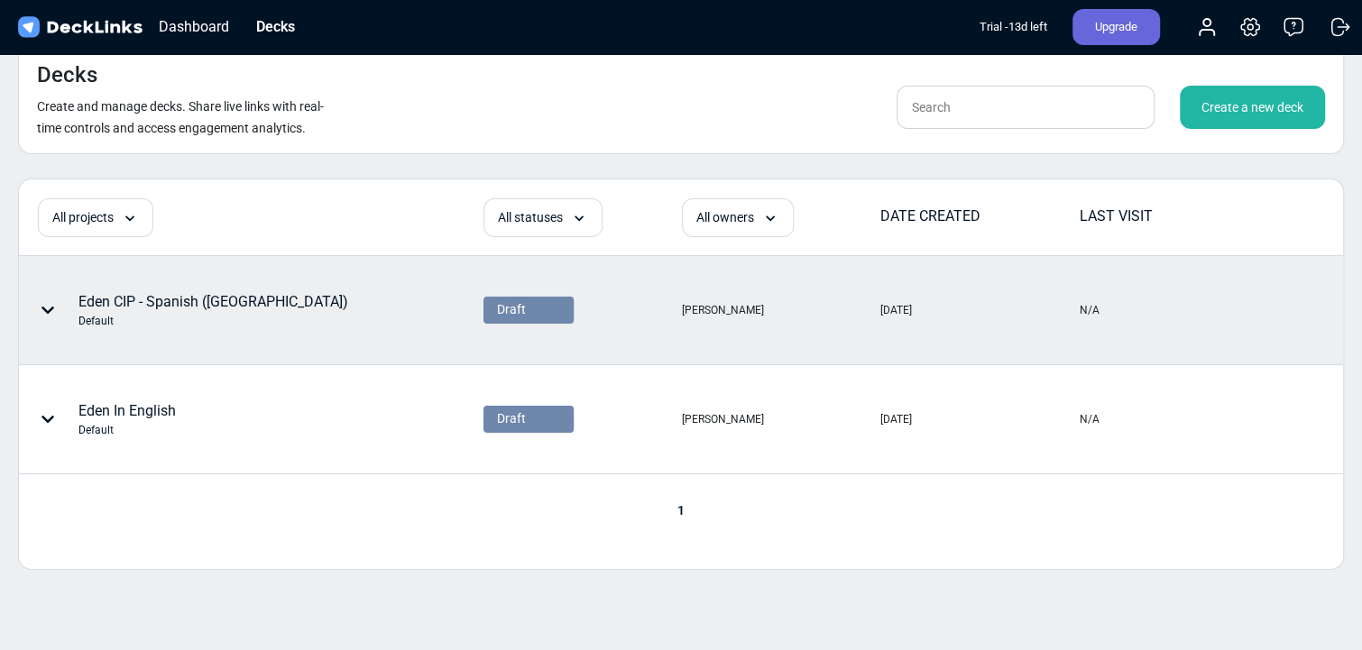
drag, startPoint x: 43, startPoint y: 308, endPoint x: 1201, endPoint y: 353, distance: 1158.6
click at [914, 353] on div "N/A" at bounding box center [1176, 310] width 197 height 106
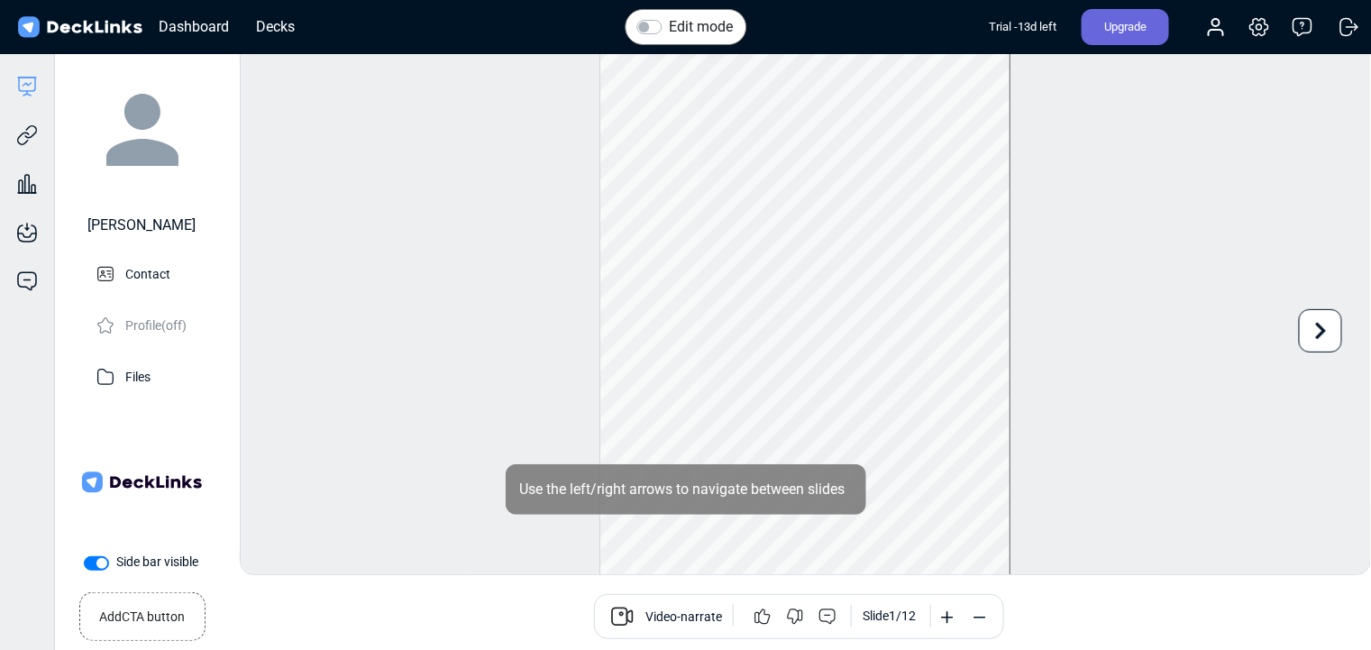
click at [96, 449] on div "Add CTA button" at bounding box center [142, 609] width 103 height 33
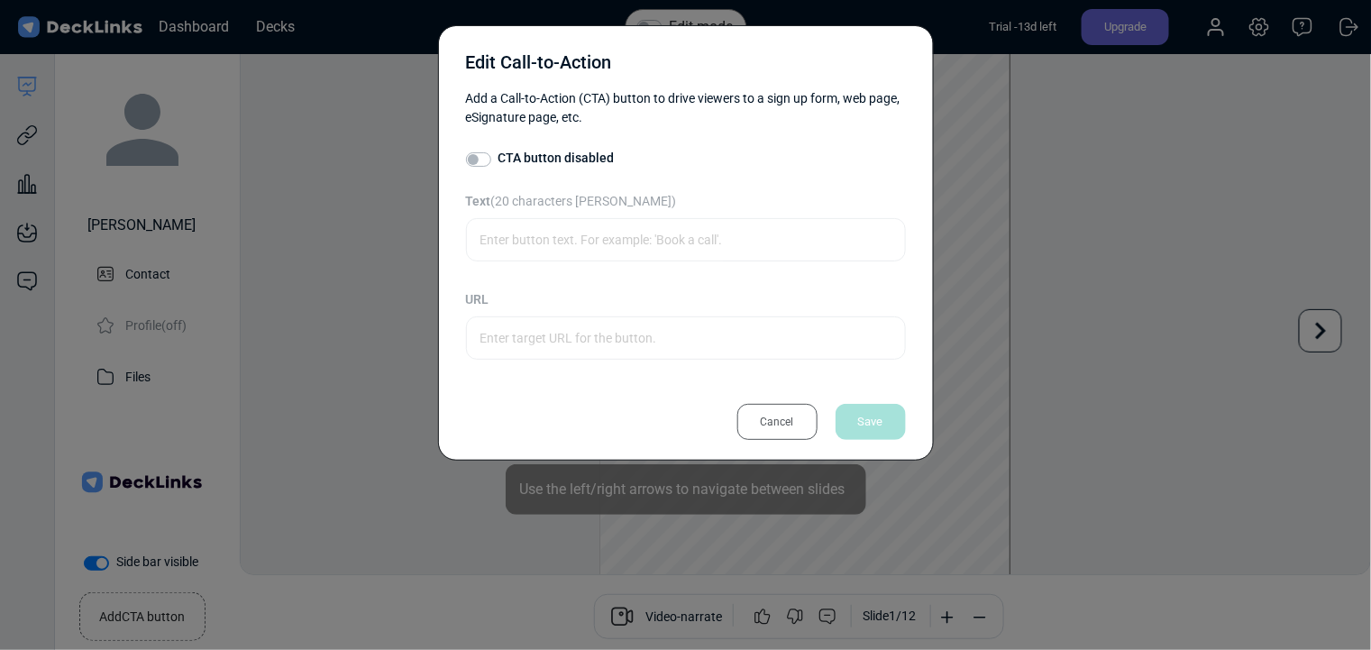
click at [499, 162] on label "CTA button disabled" at bounding box center [557, 158] width 116 height 19
click at [481, 162] on input "CTA button disabled" at bounding box center [473, 158] width 14 height 18
checkbox input "true"
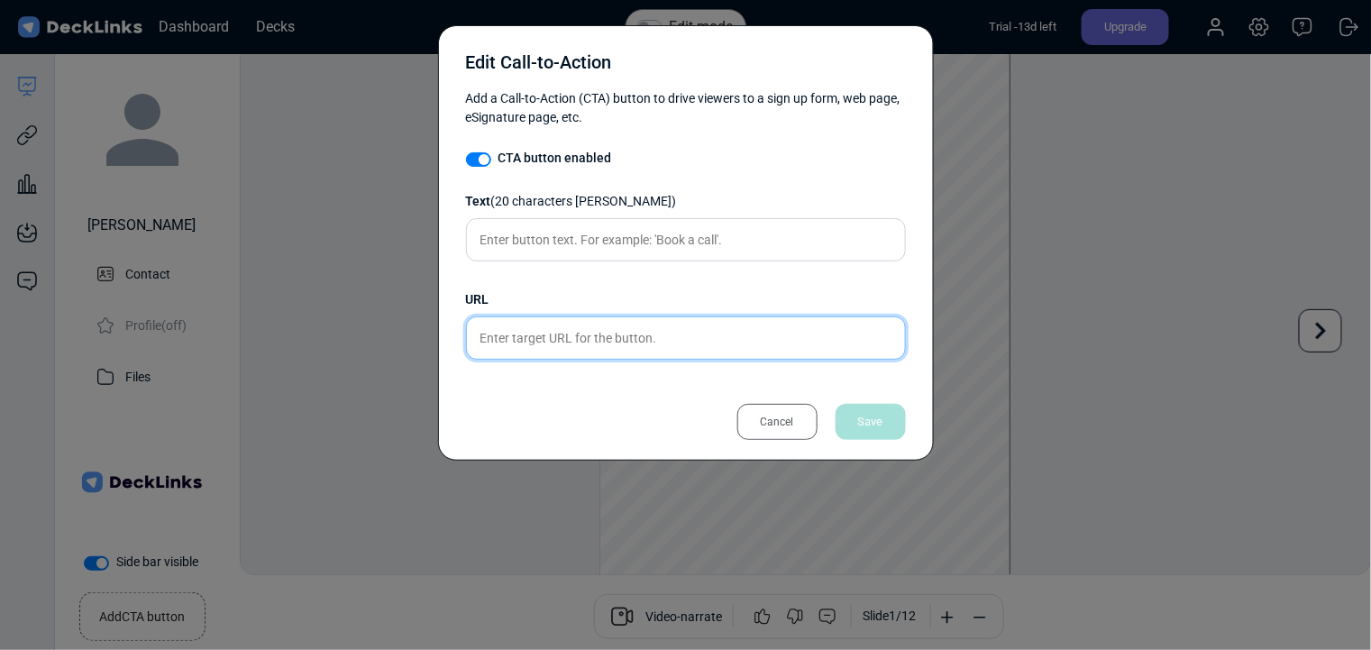
click at [580, 348] on input "text" at bounding box center [686, 337] width 440 height 43
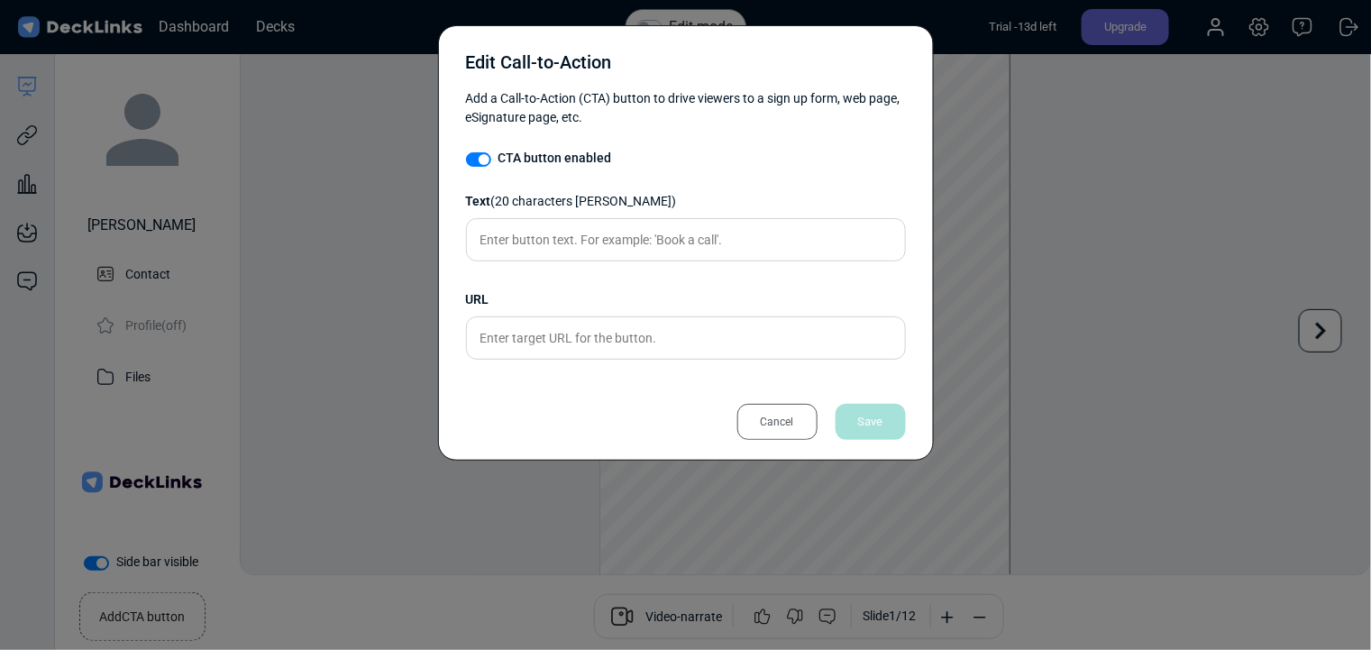
click at [787, 417] on div "Cancel" at bounding box center [778, 422] width 80 height 36
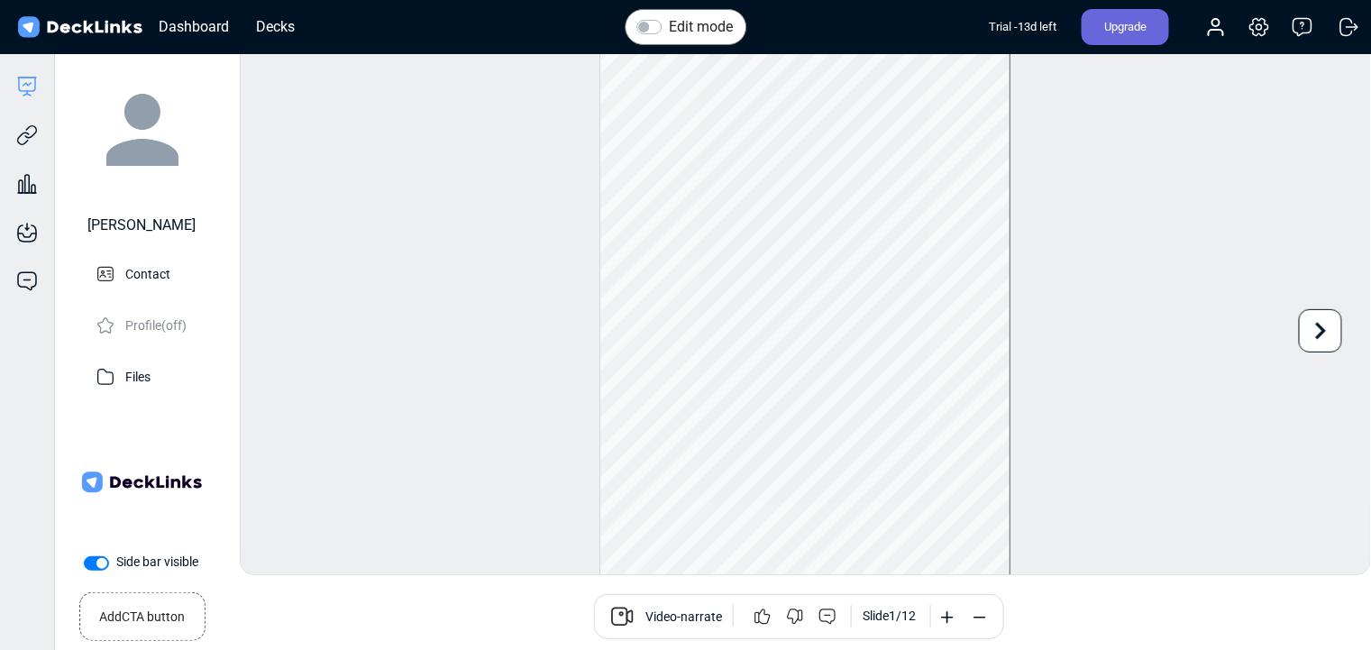
click at [116, 449] on label "Side bar visible" at bounding box center [157, 562] width 82 height 19
click at [93, 449] on input "Side bar visible" at bounding box center [91, 562] width 14 height 18
checkbox input "false"
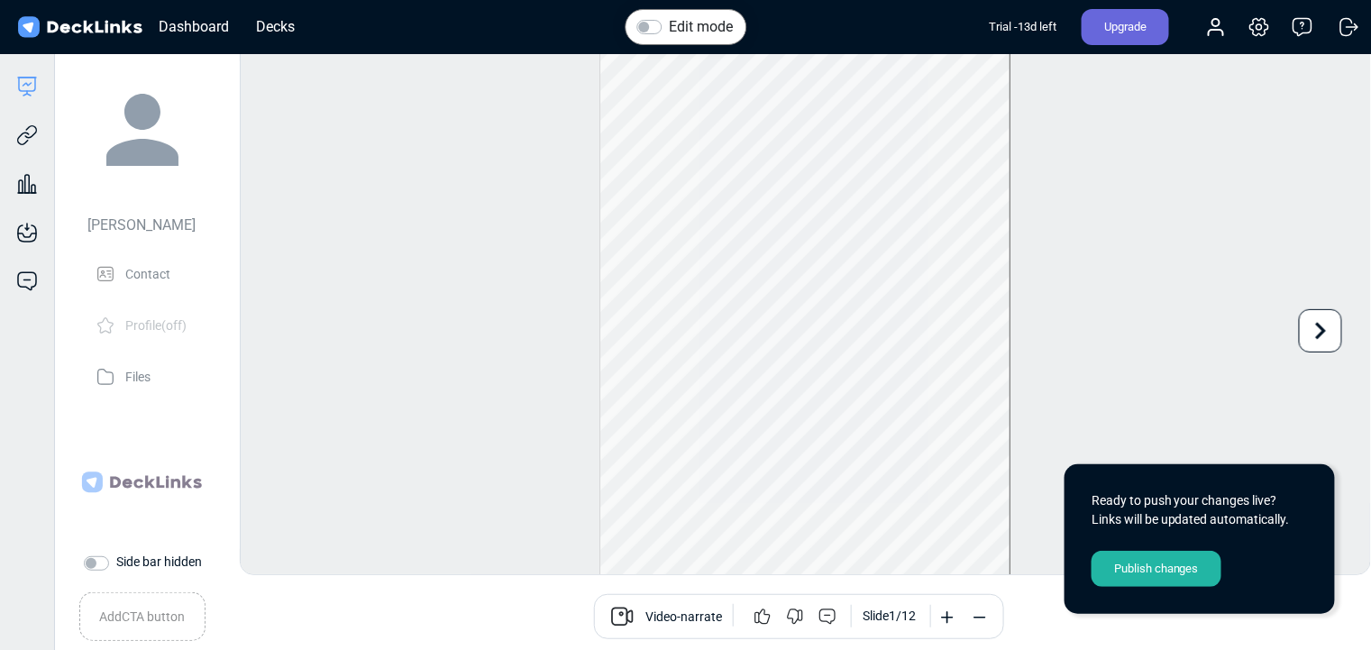
click at [914, 449] on div "Publish changes" at bounding box center [1157, 569] width 130 height 36
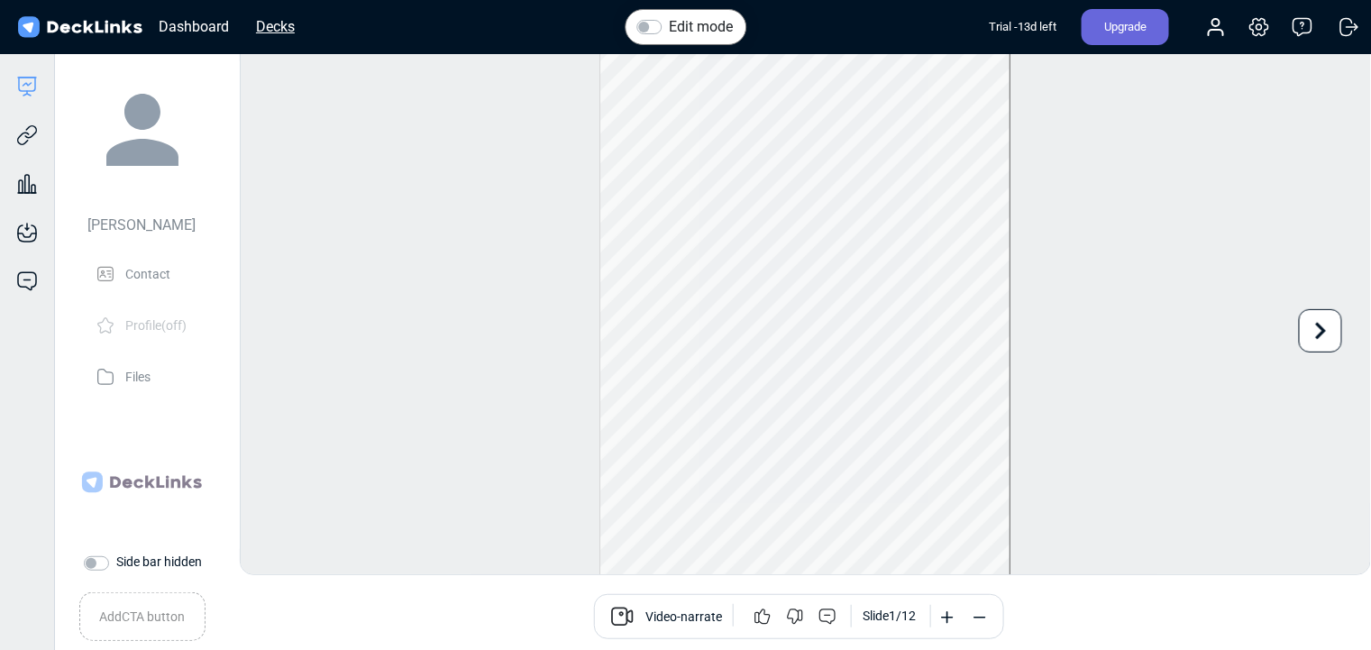
click at [290, 27] on div "Decks" at bounding box center [275, 26] width 57 height 23
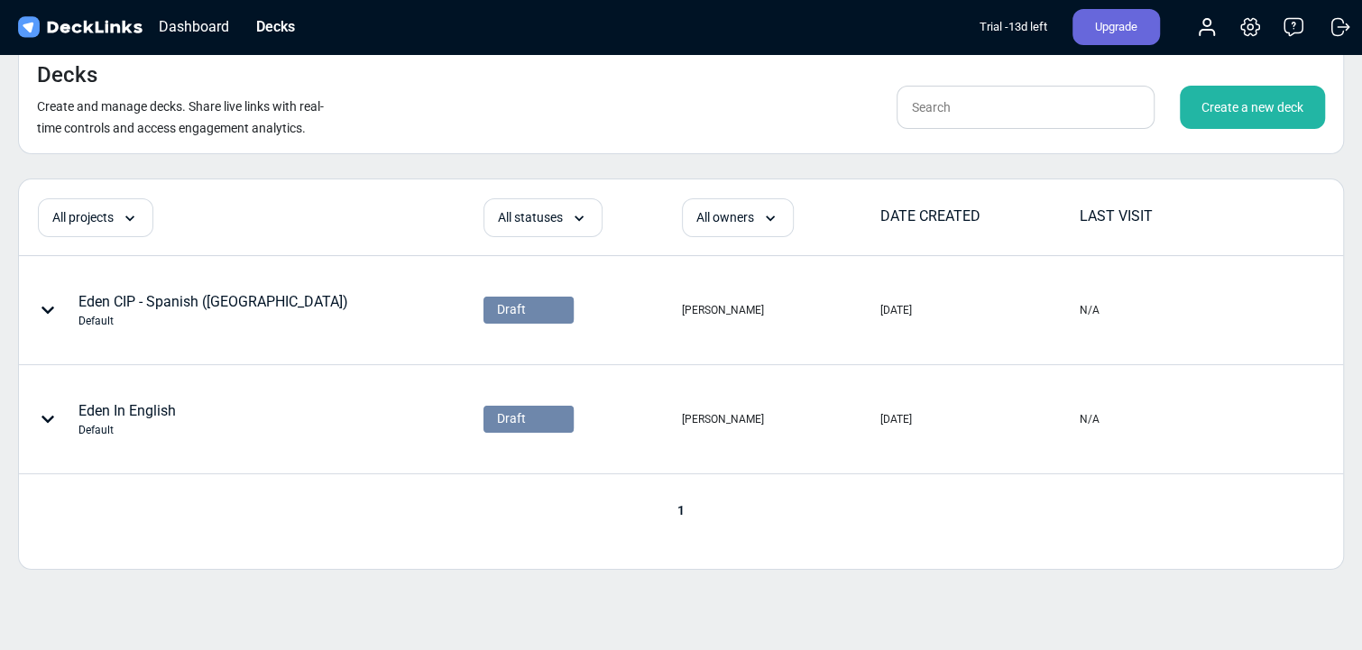
click at [80, 20] on img at bounding box center [79, 27] width 131 height 26
click at [32, 26] on img at bounding box center [79, 27] width 131 height 26
click at [118, 246] on tr "All projects All projects Default All statuses All statuses Draft Accepted Sent…" at bounding box center [681, 226] width 1324 height 59
click at [216, 23] on div "Dashboard" at bounding box center [194, 26] width 88 height 23
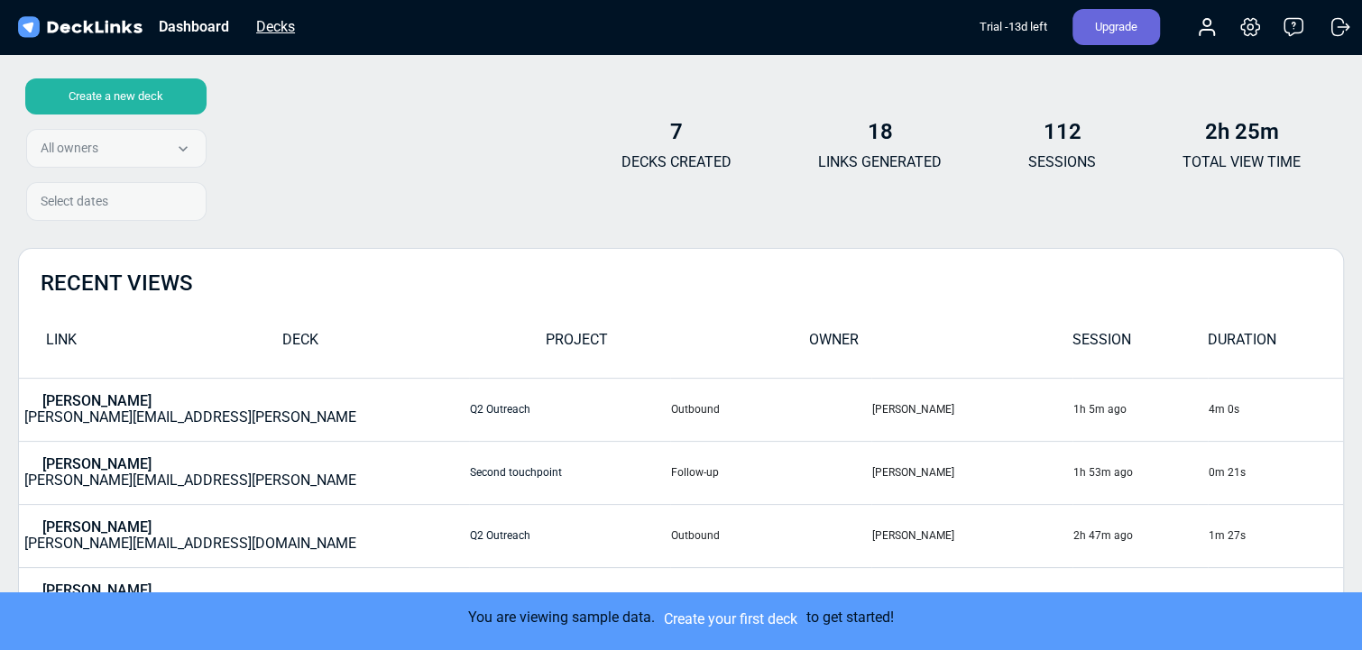
click at [271, 34] on div "Decks" at bounding box center [275, 26] width 57 height 23
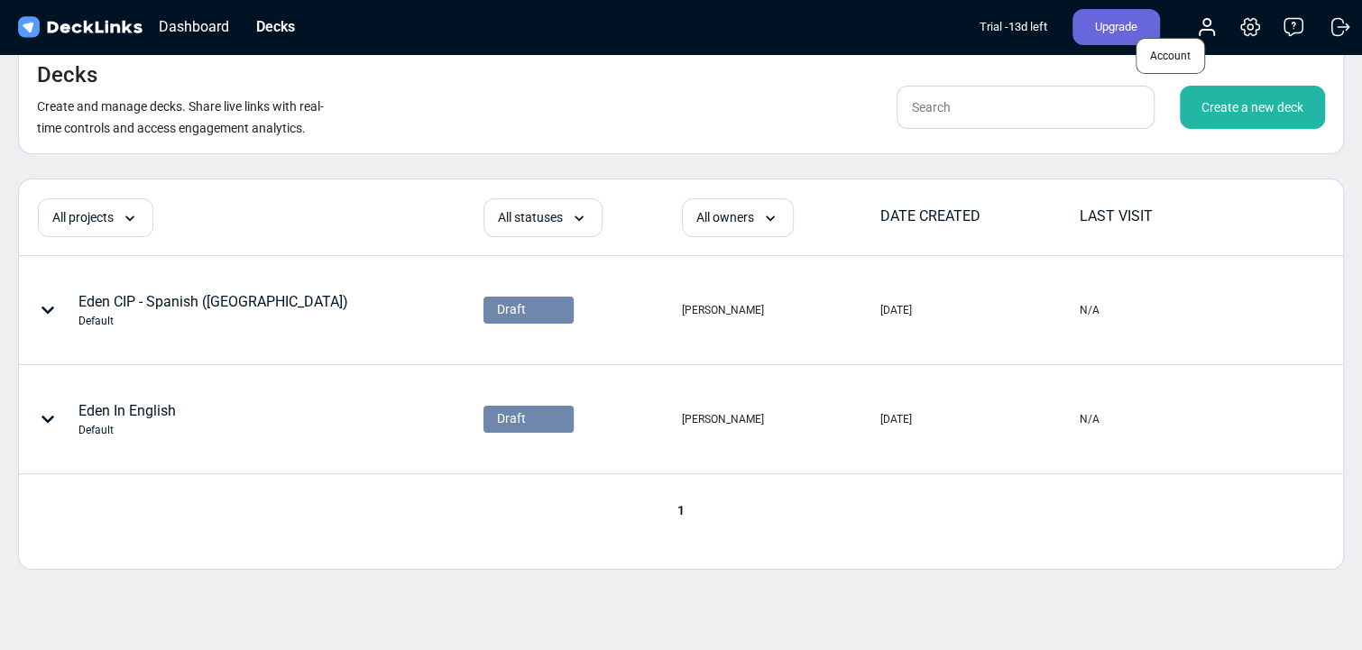
click at [914, 21] on icon at bounding box center [1207, 27] width 22 height 22
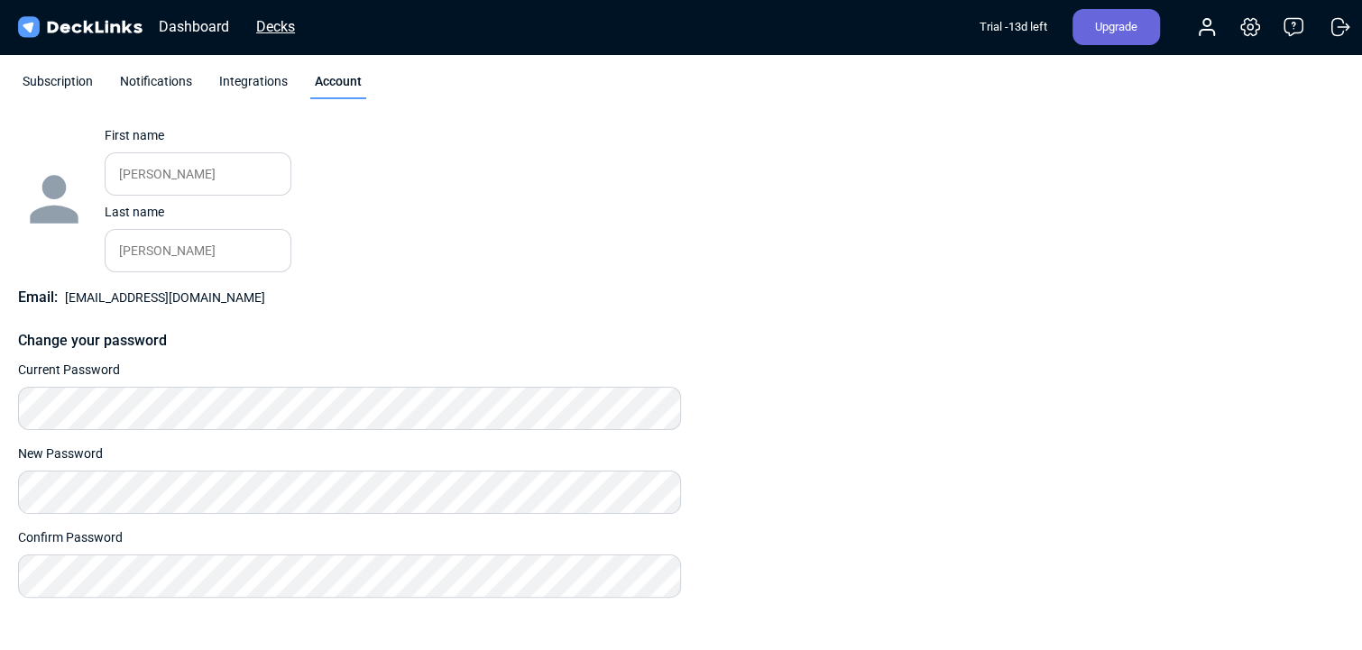
click at [262, 23] on div "Decks" at bounding box center [275, 26] width 57 height 23
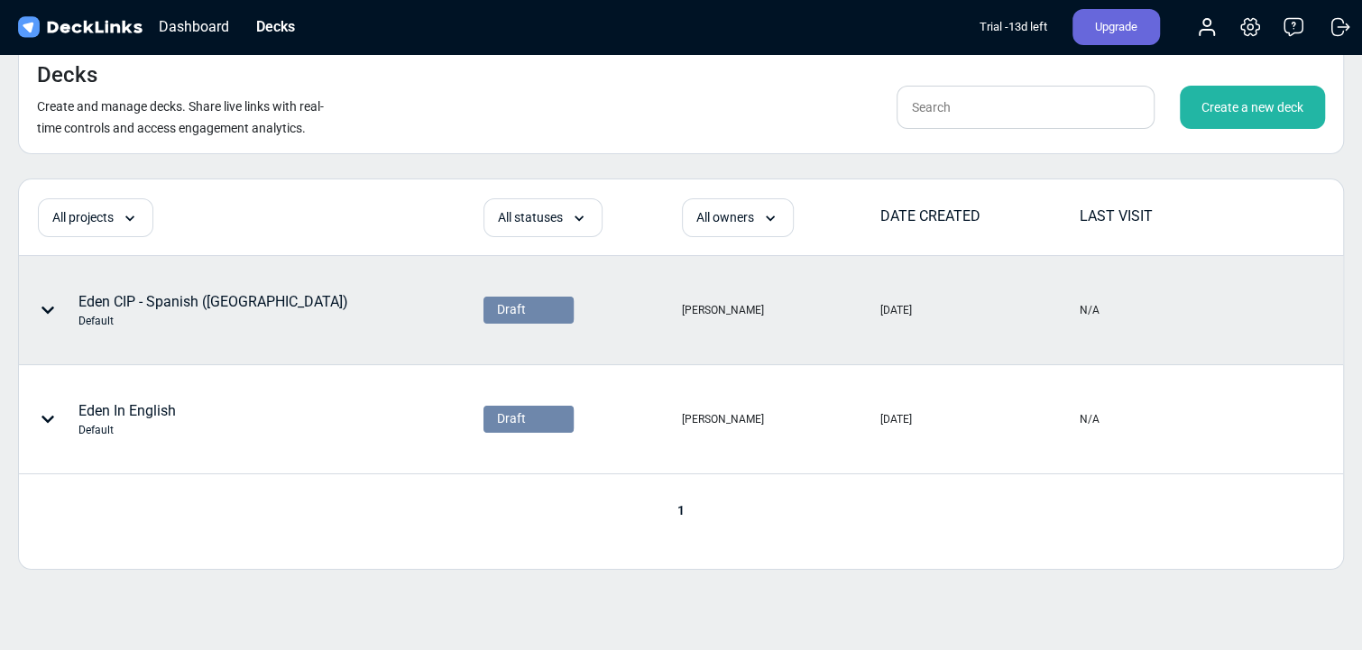
click at [914, 321] on div "N/A" at bounding box center [1176, 310] width 197 height 106
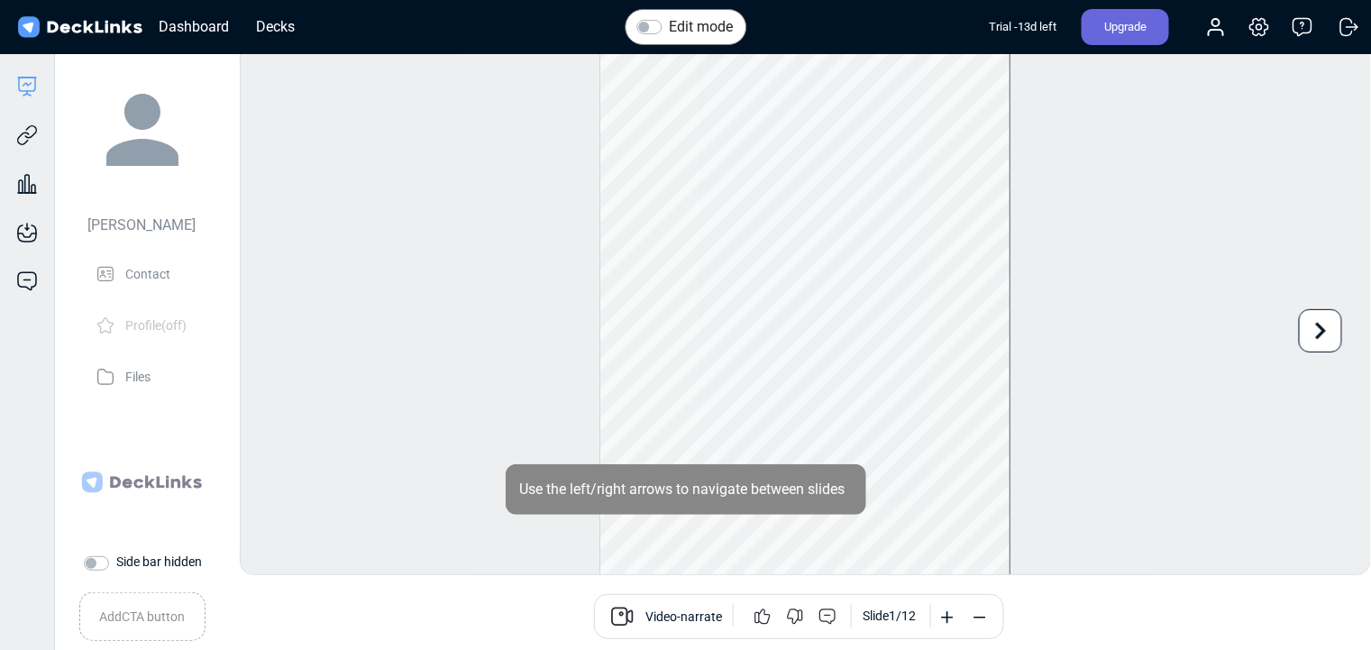
click at [179, 449] on div "chandrakanth kummari Contact Profile (off) Files Change logo This logo will be …" at bounding box center [141, 305] width 197 height 488
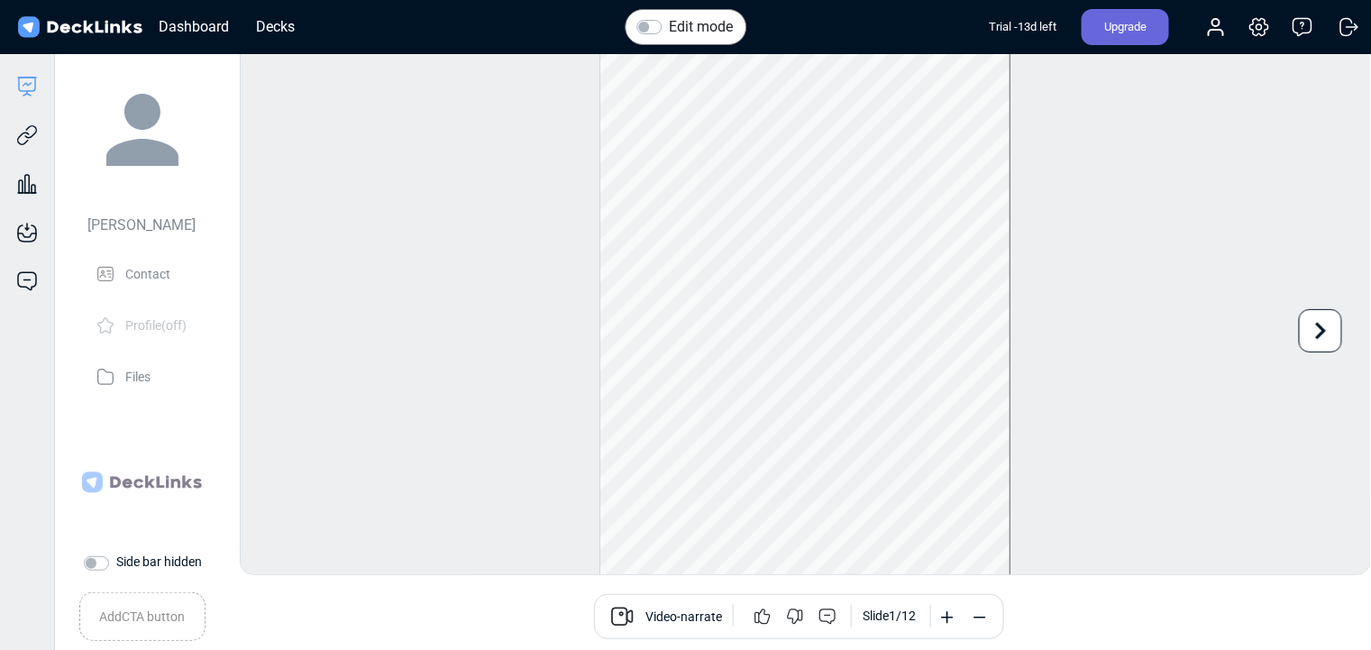
click at [147, 449] on div "chandrakanth kummari Contact Profile (off) Files Change logo This logo will be …" at bounding box center [141, 305] width 197 height 488
click at [27, 133] on icon at bounding box center [23, 139] width 13 height 14
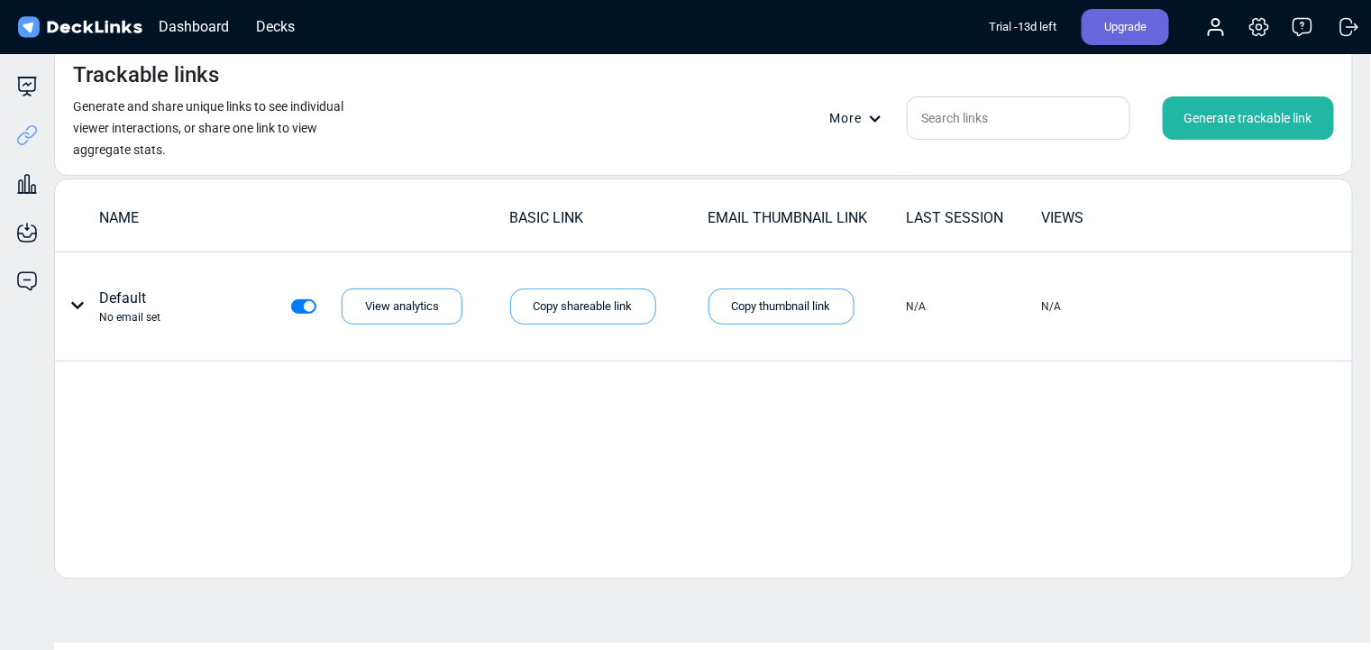
click at [914, 133] on div "Generate trackable link" at bounding box center [1248, 117] width 171 height 43
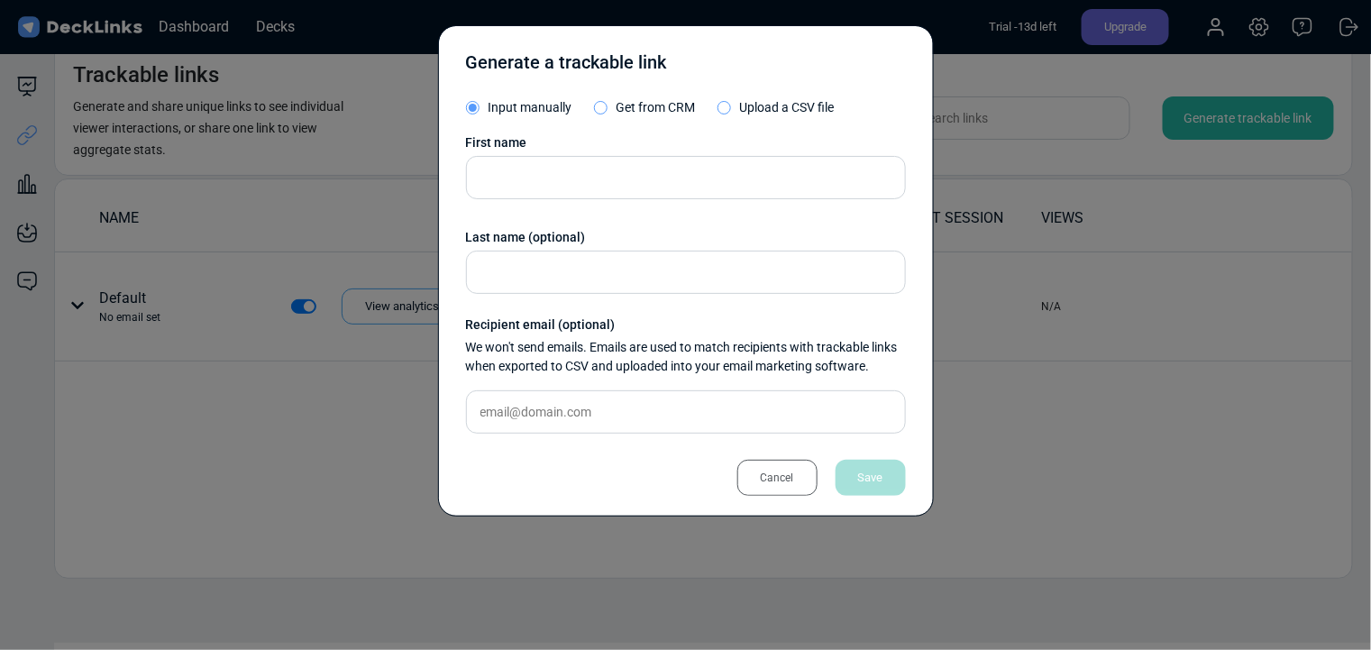
click at [776, 449] on div "Cancel" at bounding box center [778, 478] width 80 height 36
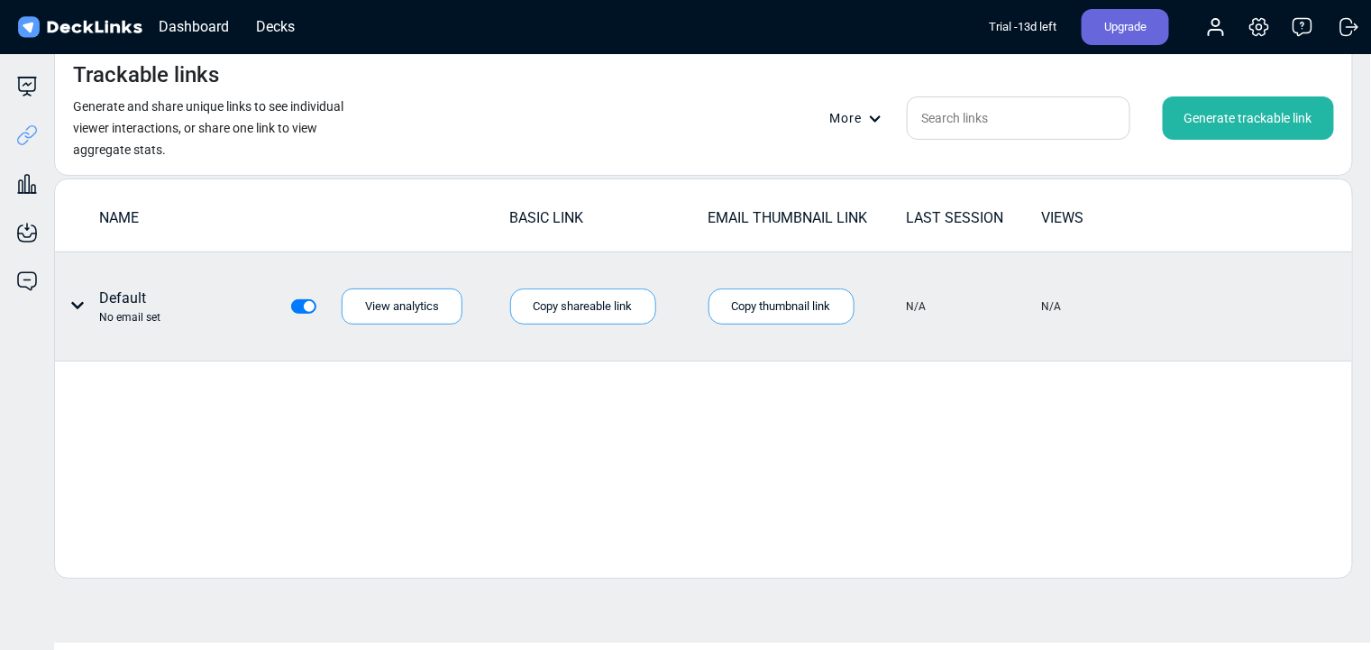
click at [78, 301] on icon at bounding box center [77, 305] width 14 height 14
click at [569, 312] on div "Copy shareable link" at bounding box center [583, 307] width 146 height 36
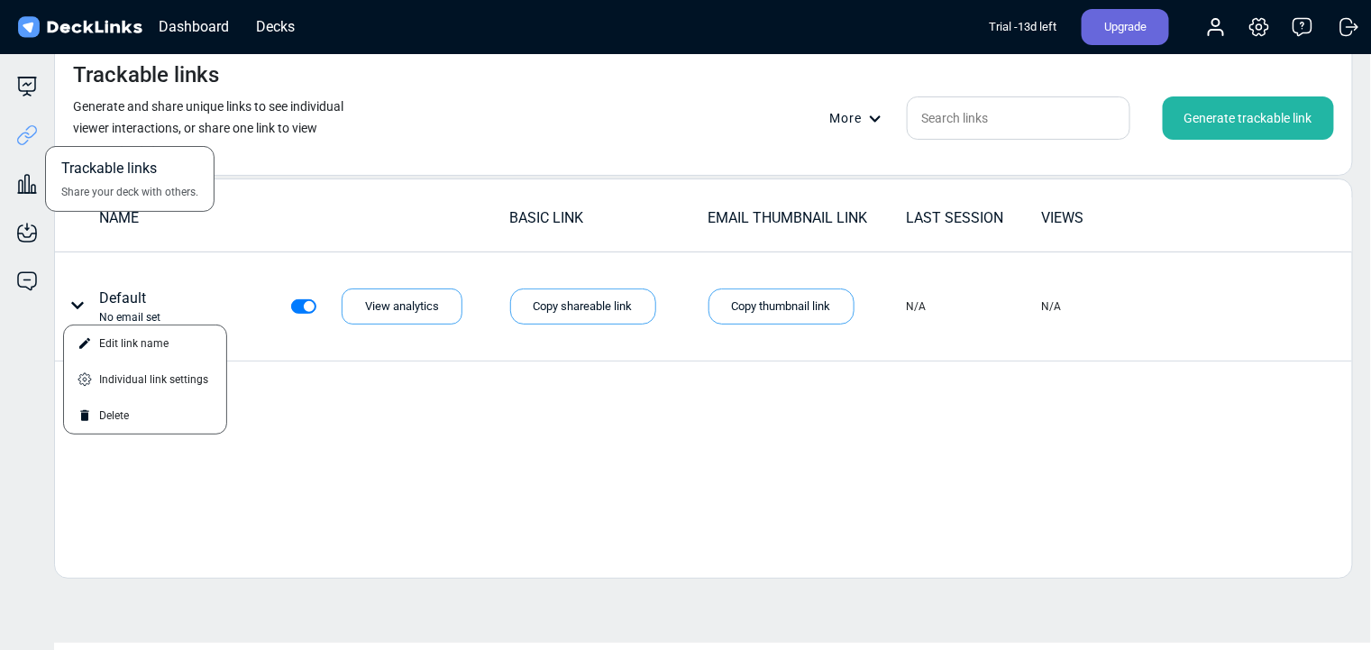
click at [30, 133] on icon at bounding box center [27, 135] width 22 height 22
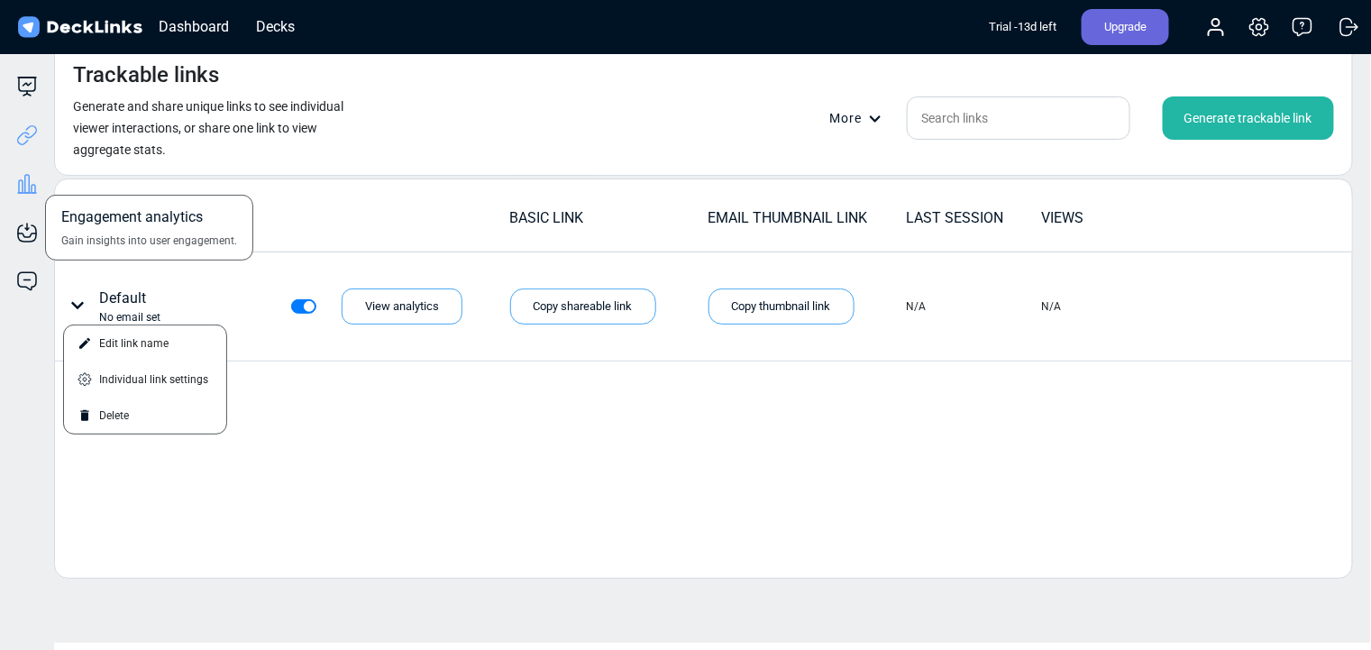
click at [37, 188] on icon at bounding box center [27, 184] width 22 height 22
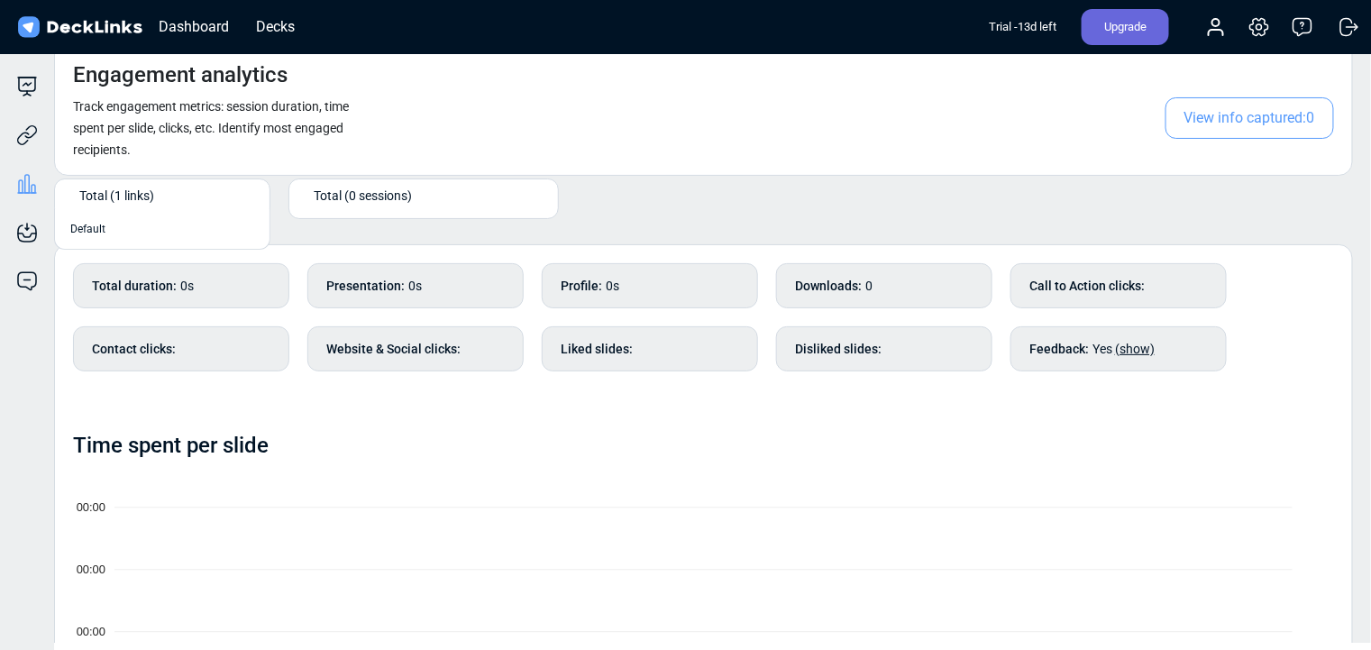
click at [109, 208] on div "Total (1 links)" at bounding box center [163, 199] width 180 height 30
click at [100, 229] on span "Default" at bounding box center [87, 229] width 35 height 16
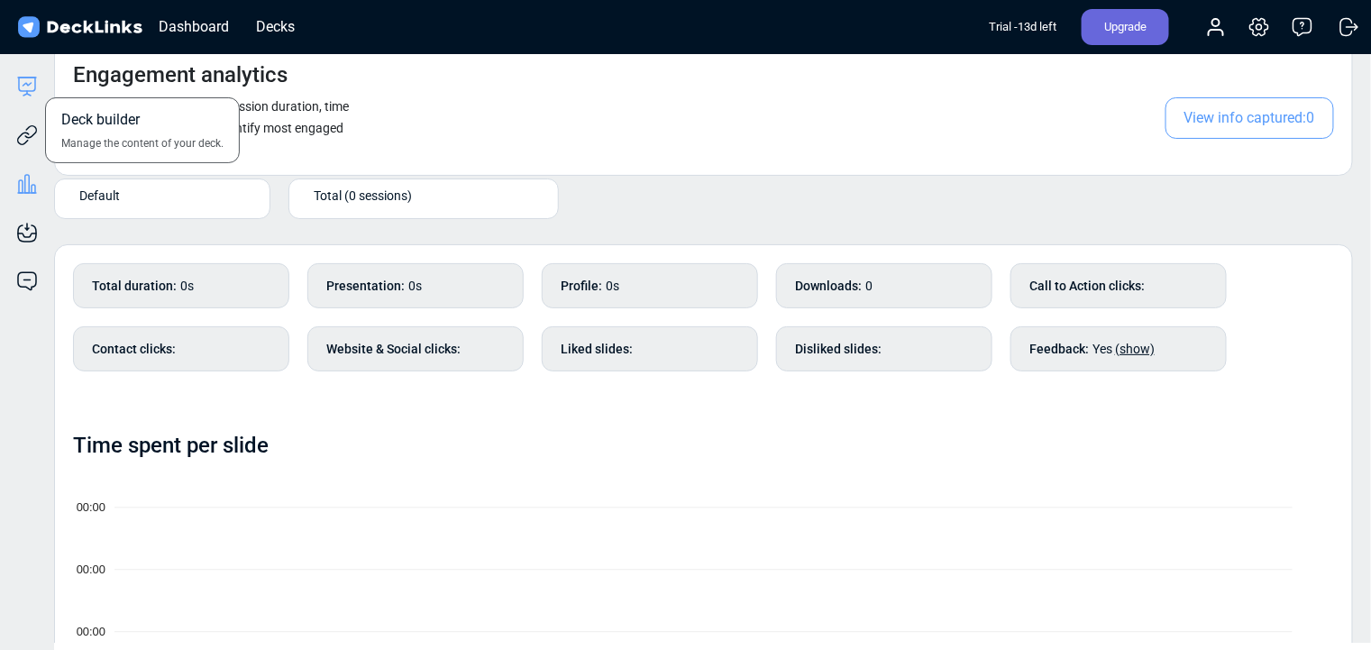
click at [31, 83] on icon at bounding box center [27, 84] width 8 height 3
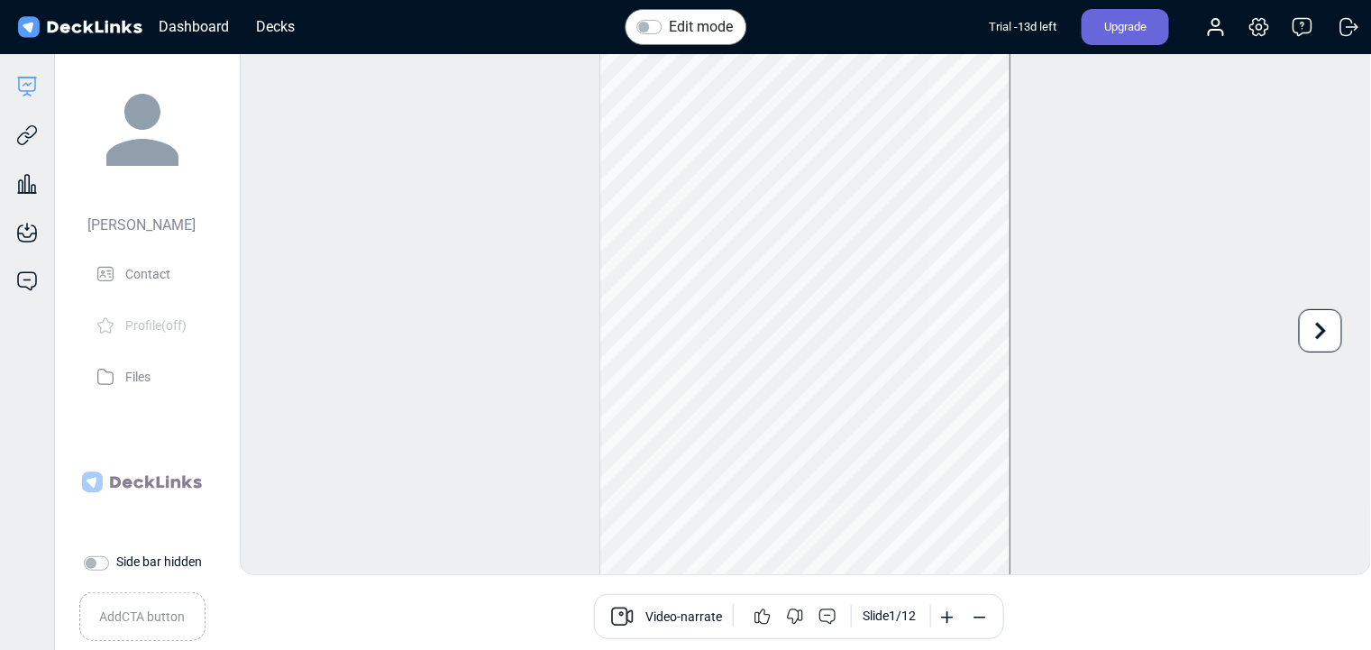
click at [136, 18] on img at bounding box center [79, 27] width 131 height 26
click at [187, 33] on div "Dashboard" at bounding box center [194, 26] width 88 height 23
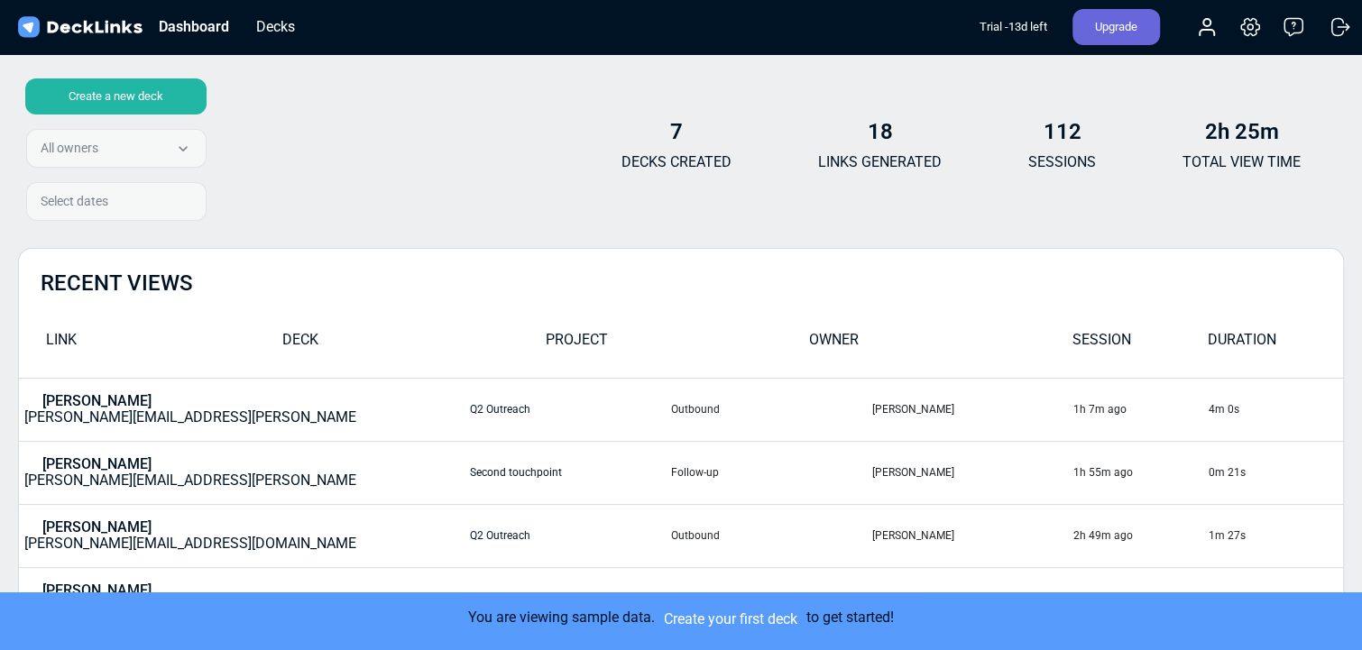
click at [914, 22] on div "Upgrade" at bounding box center [1115, 27] width 87 height 36
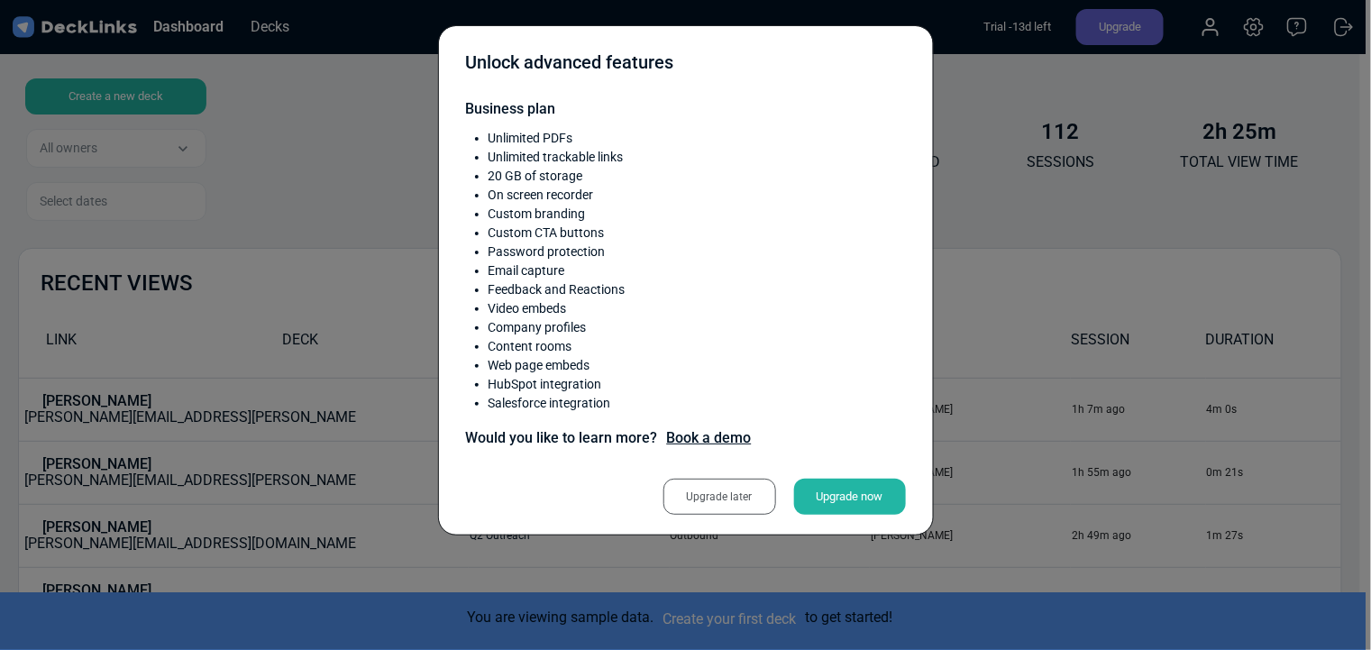
click at [746, 449] on div "Upgrade later" at bounding box center [720, 497] width 113 height 36
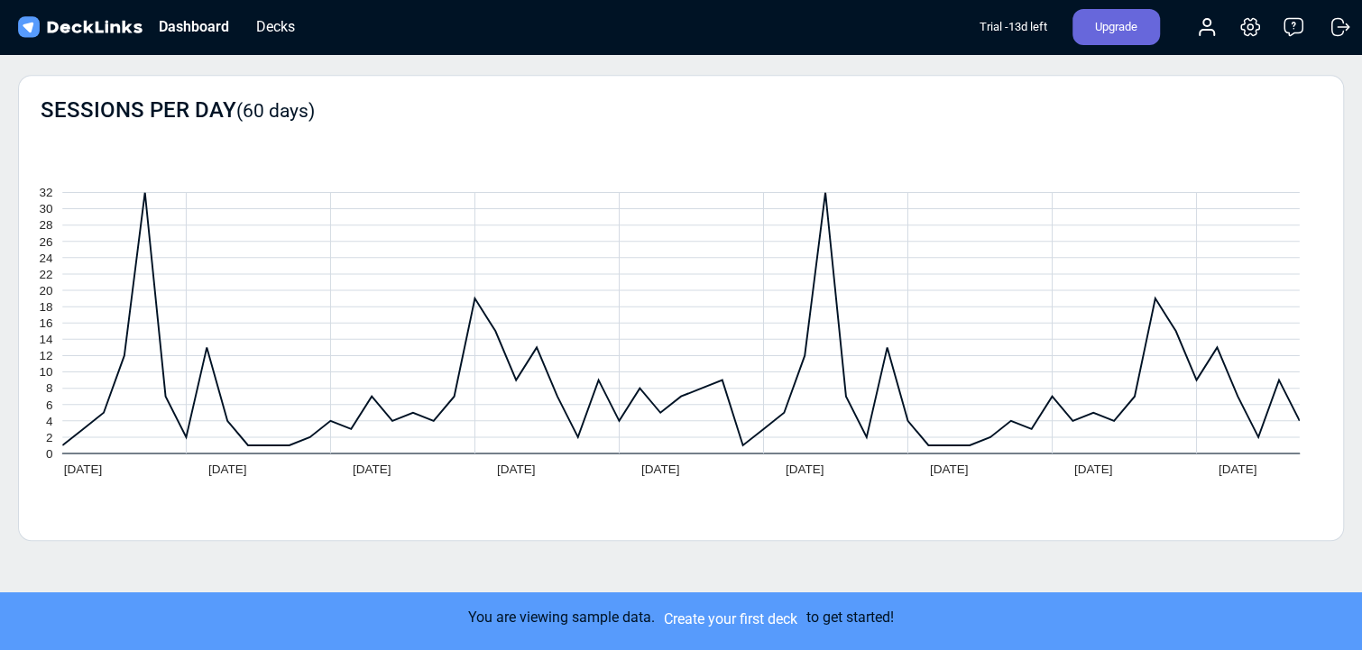
scroll to position [916, 0]
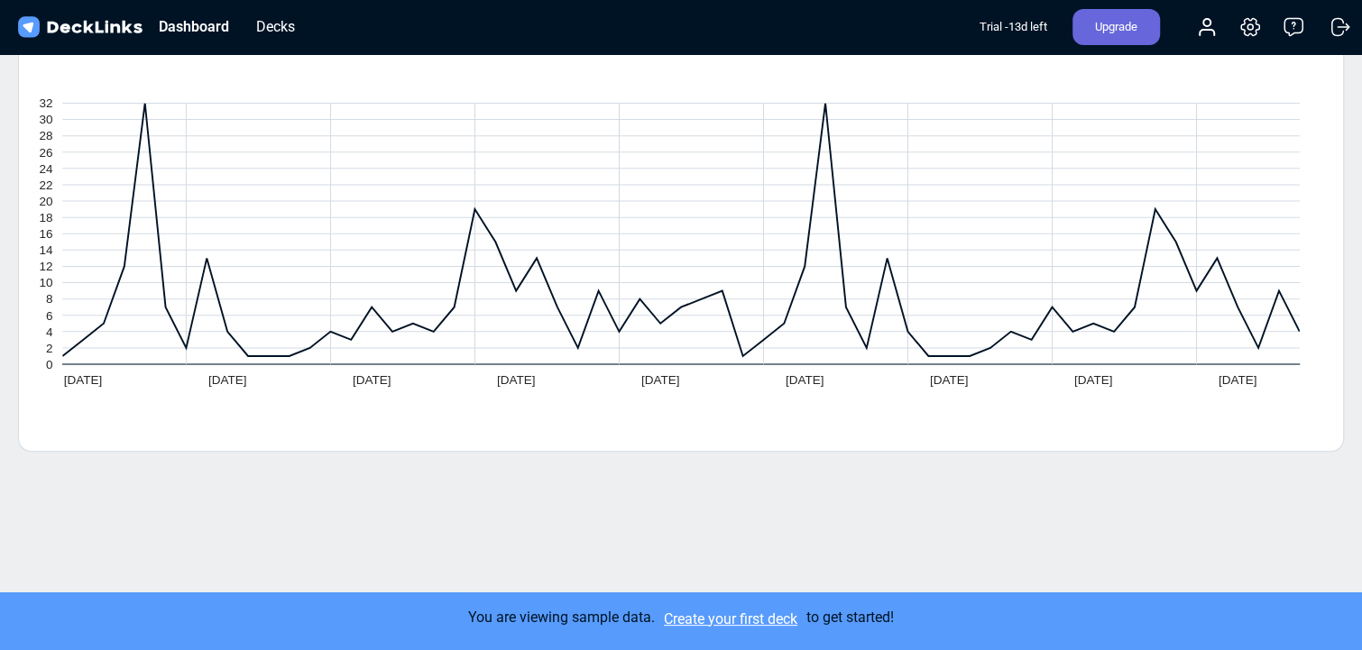
click at [733, 449] on link "Create your first deck" at bounding box center [730, 619] width 151 height 23
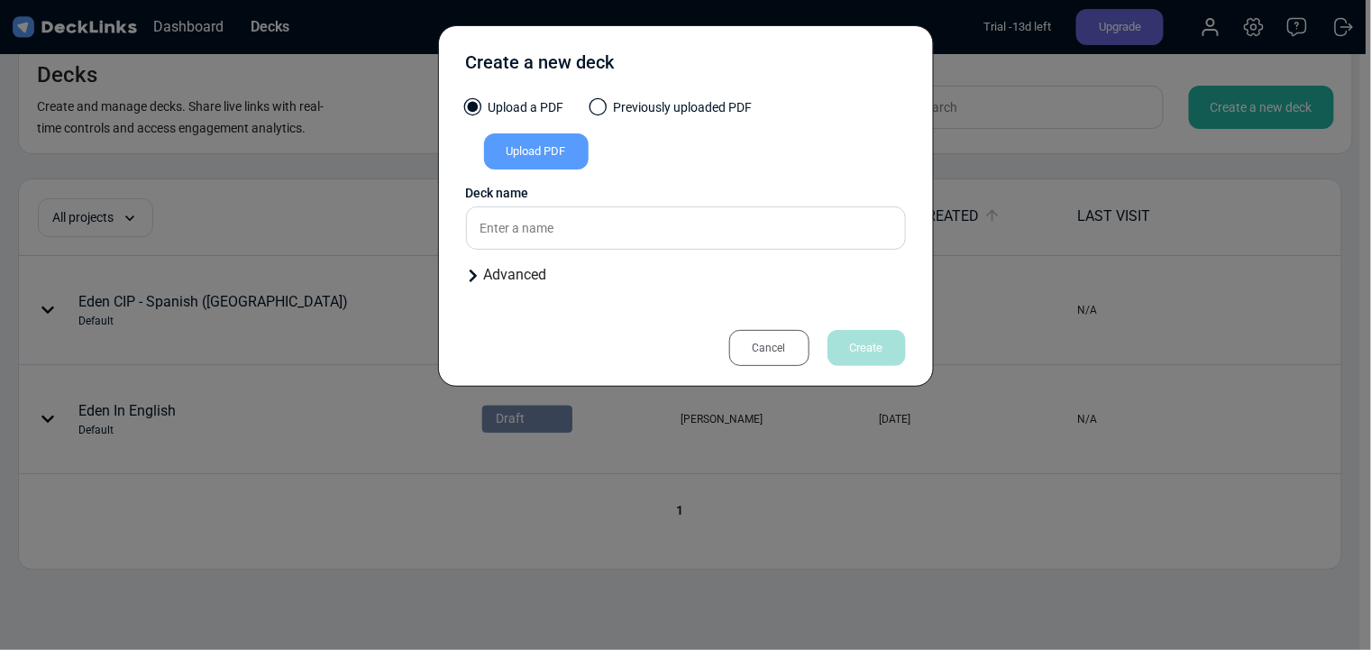
click at [663, 108] on label "Previously uploaded PDF" at bounding box center [672, 112] width 161 height 28
click at [0, 0] on input "Previously uploaded PDF" at bounding box center [0, 0] width 0 height 0
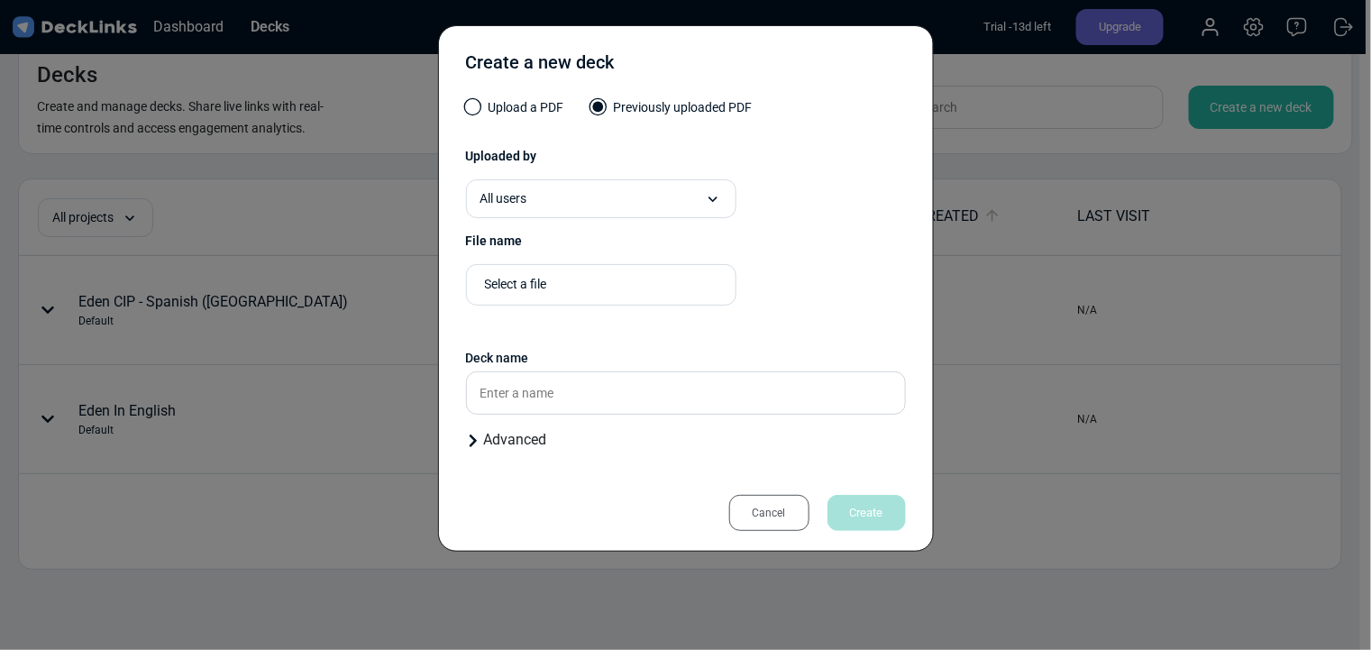
click at [604, 289] on div "Select a file" at bounding box center [606, 285] width 242 height 19
click at [564, 314] on span "Eden CIP - Spanish ([GEOGRAPHIC_DATA]).pdf" at bounding box center [594, 315] width 225 height 16
type input "Eden CIP - Spanish ([GEOGRAPHIC_DATA])"
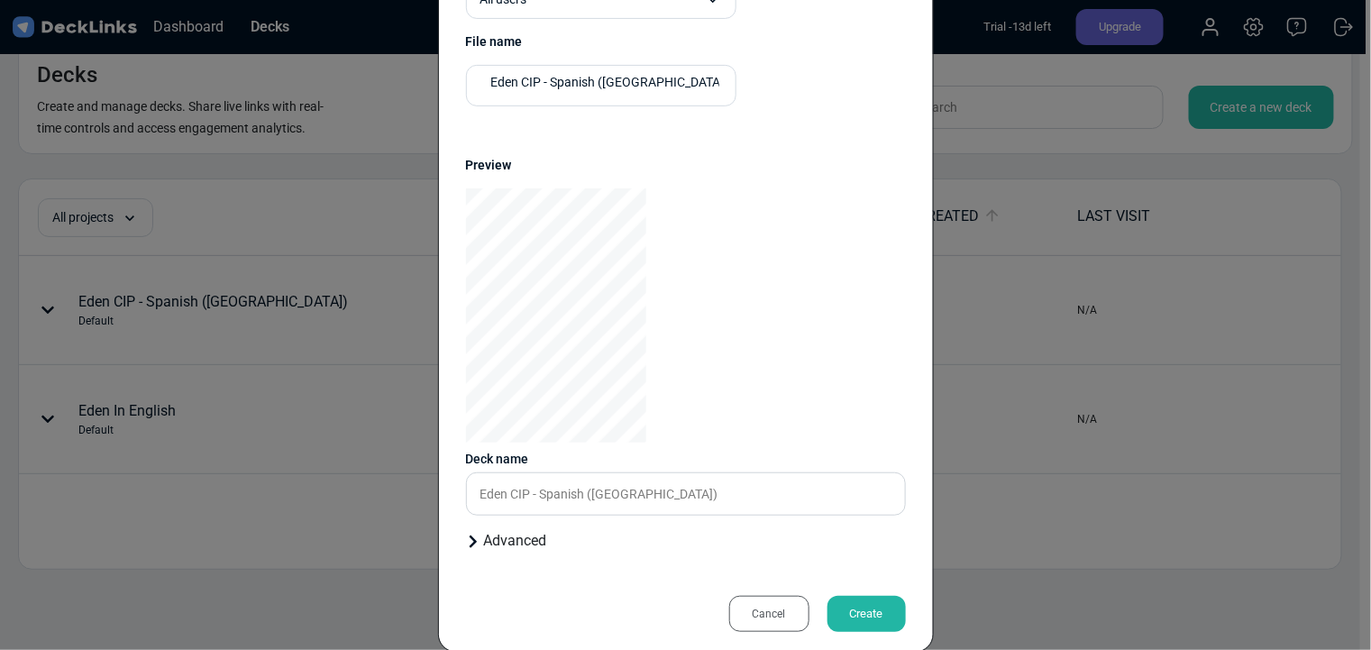
scroll to position [225, 0]
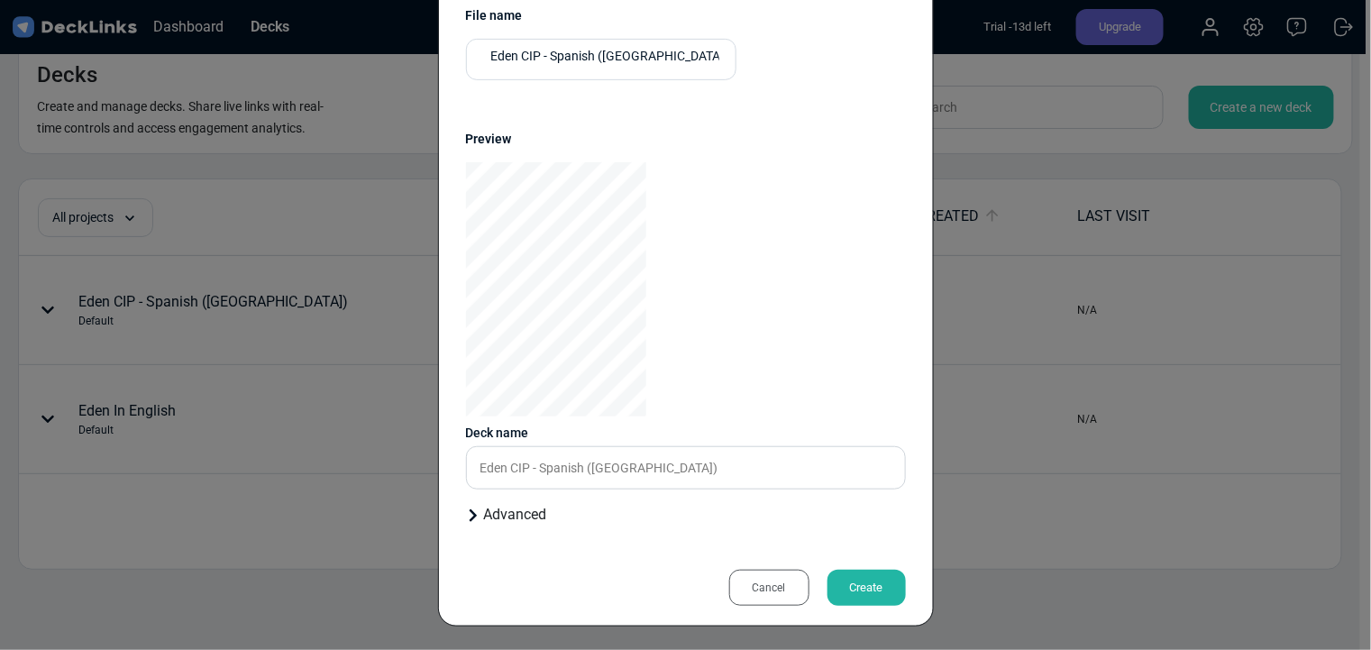
click at [865, 577] on div "Create" at bounding box center [867, 588] width 78 height 36
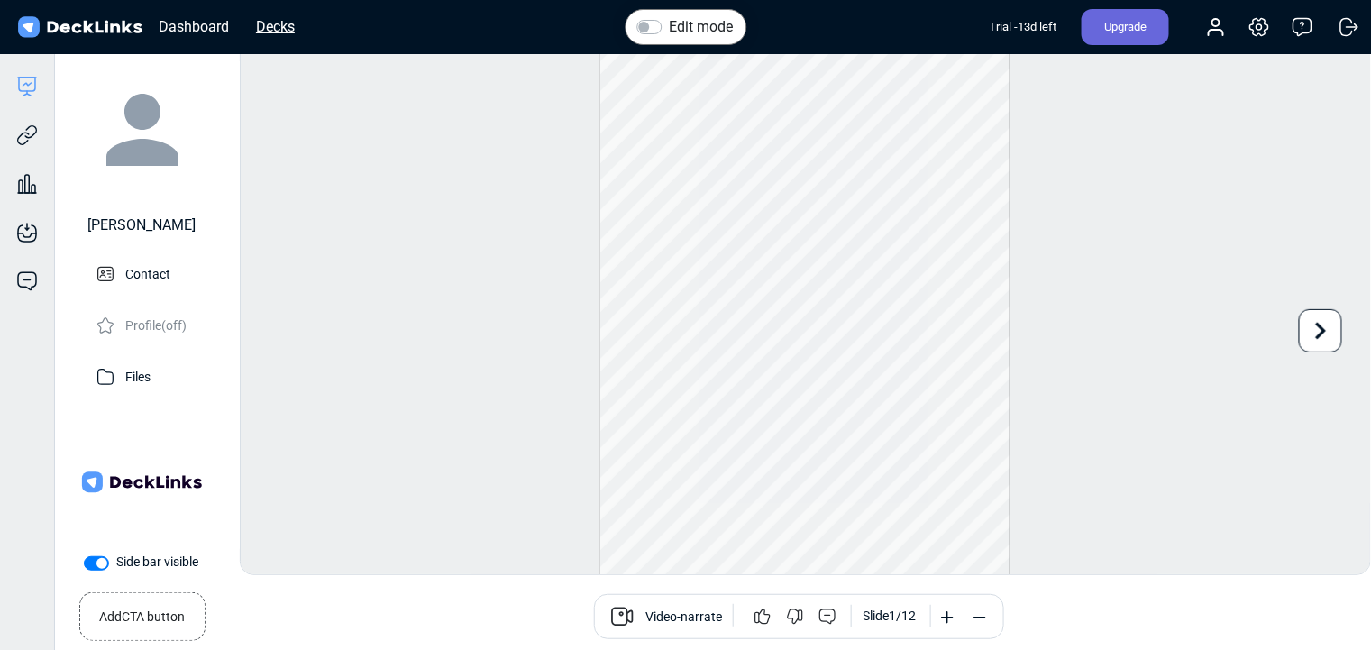
click at [291, 24] on div "Decks" at bounding box center [275, 26] width 57 height 23
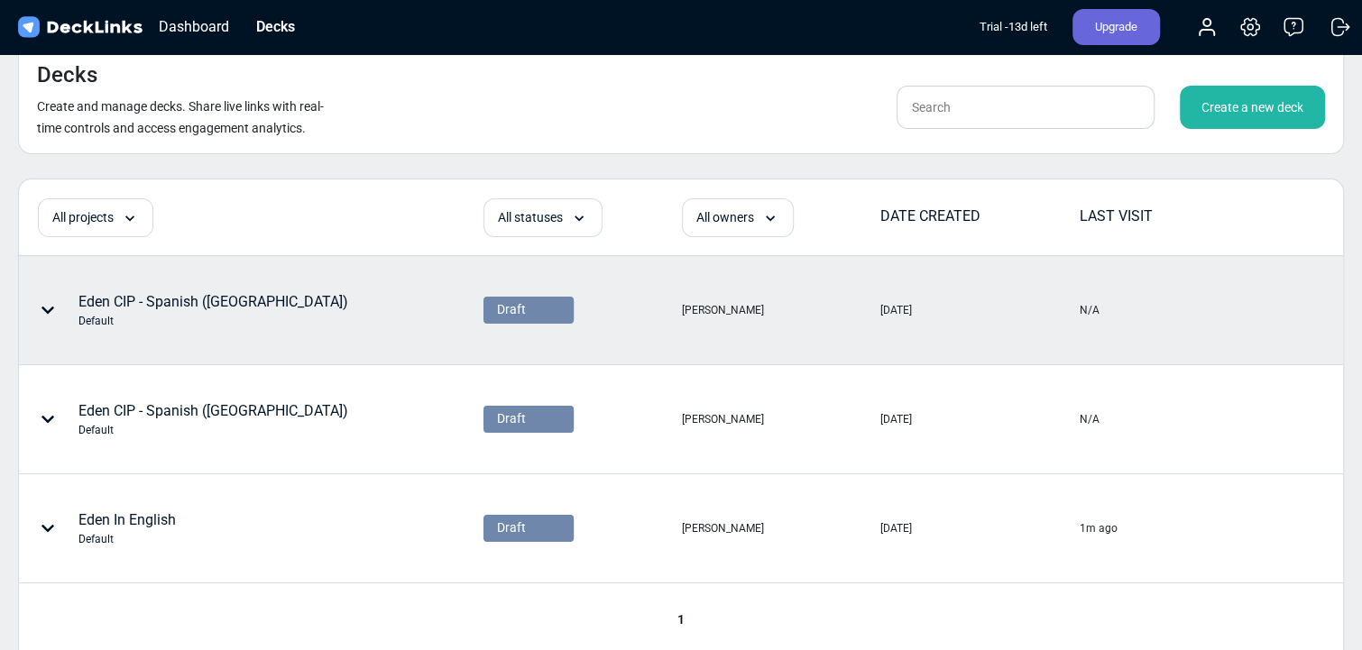
click at [46, 312] on icon at bounding box center [48, 310] width 14 height 14
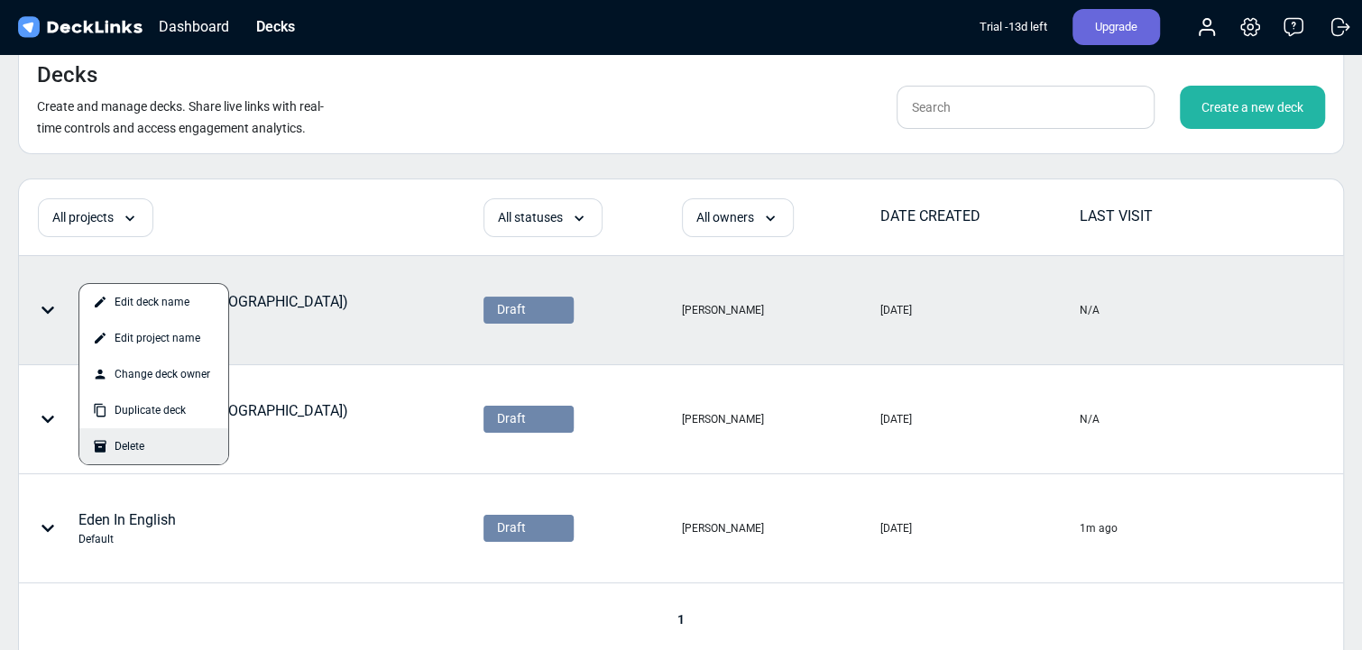
click at [121, 453] on div "Delete" at bounding box center [153, 446] width 149 height 36
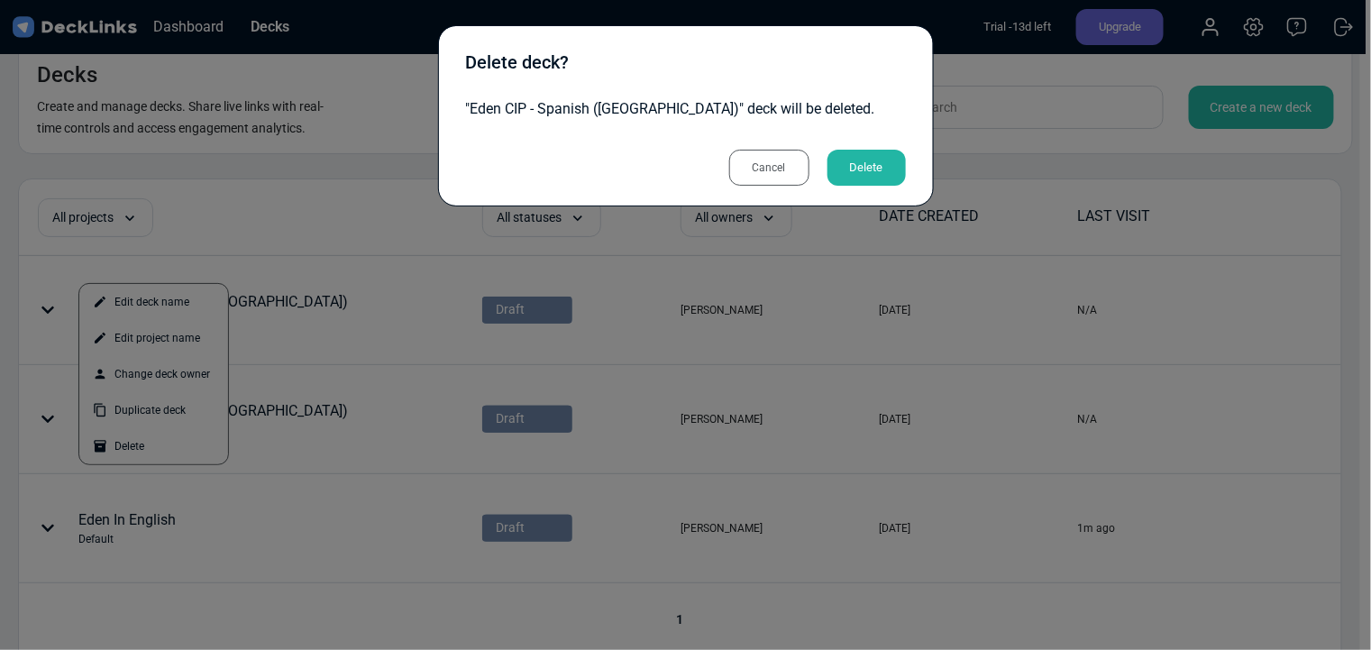
click at [872, 163] on div "Delete" at bounding box center [867, 168] width 78 height 36
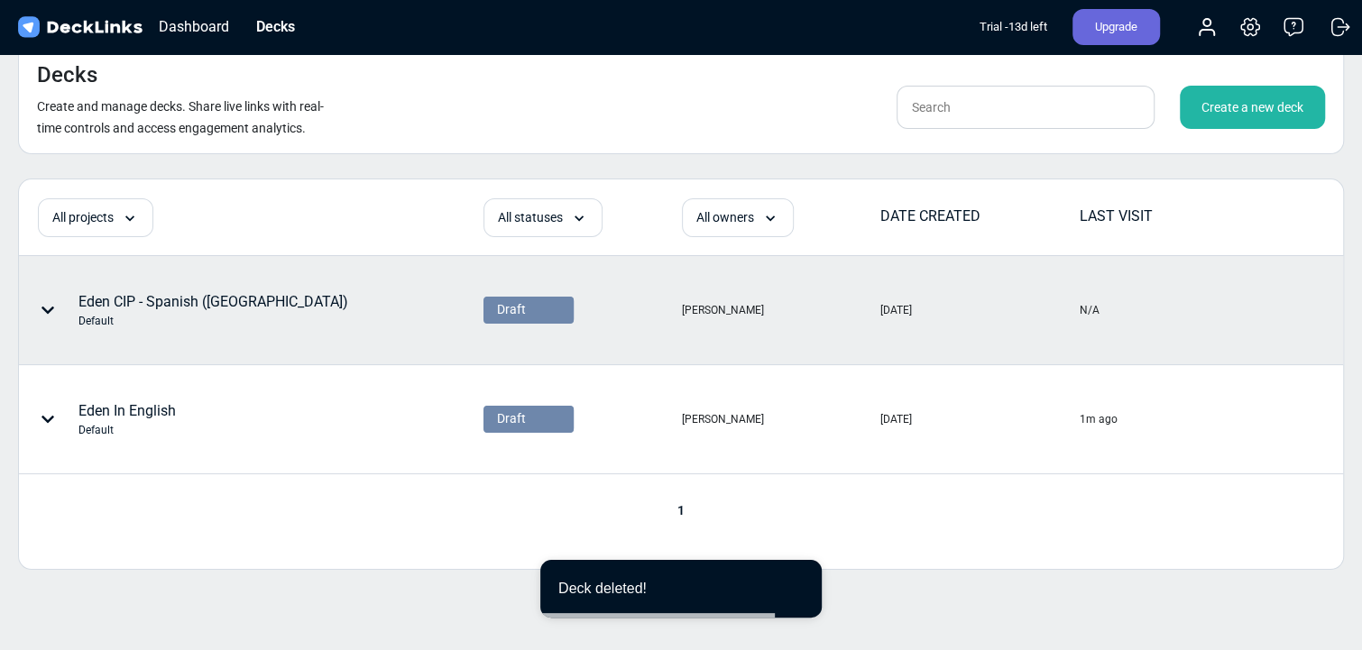
click at [51, 305] on icon at bounding box center [48, 310] width 14 height 14
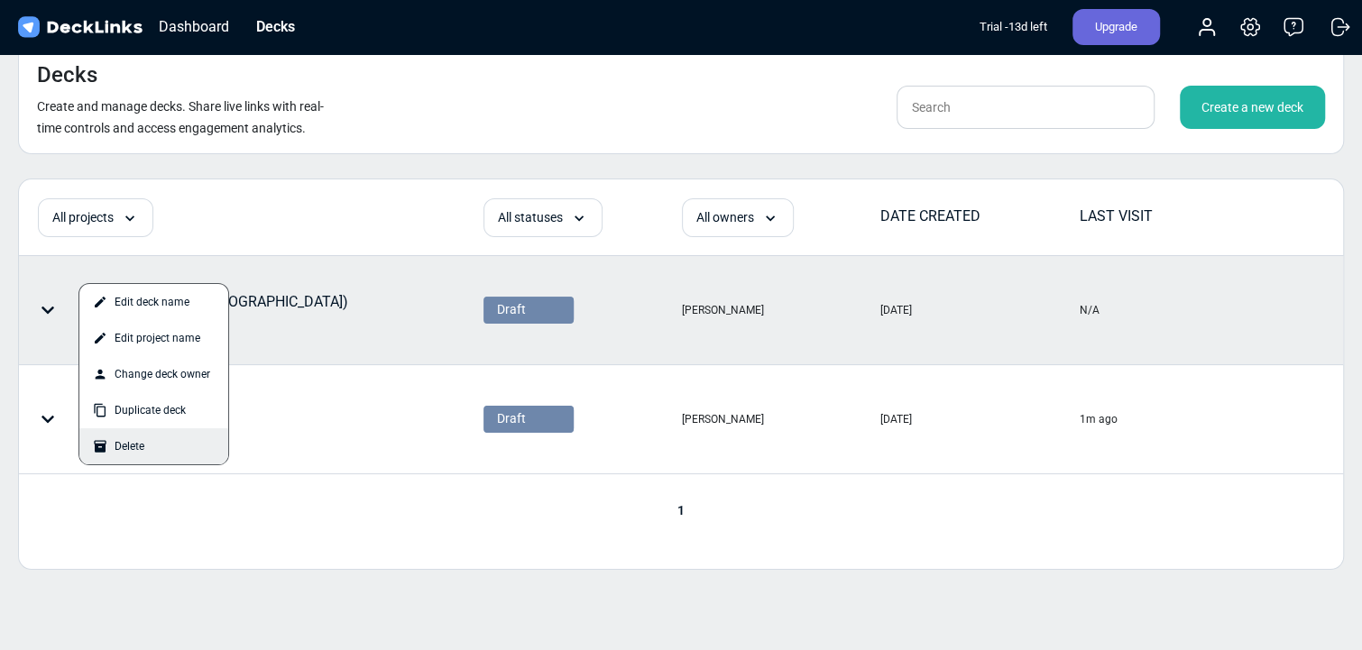
click at [132, 449] on div "Delete" at bounding box center [153, 446] width 149 height 36
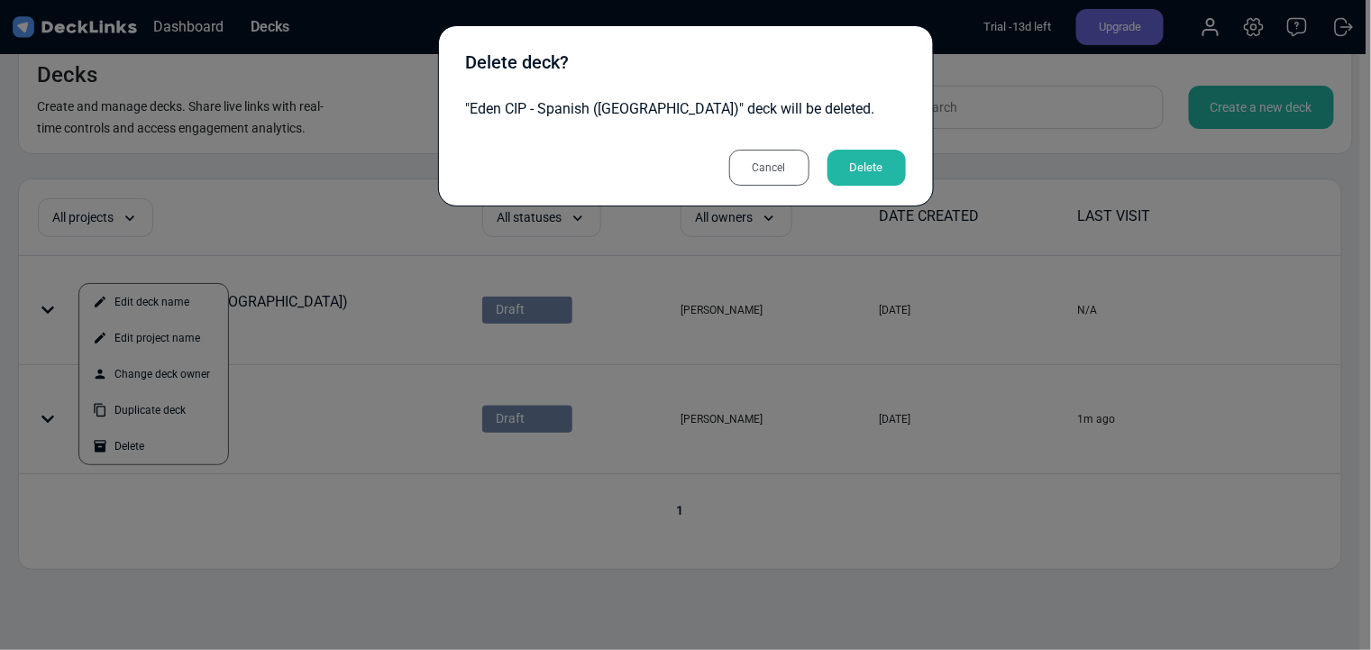
click at [879, 174] on div "Delete" at bounding box center [867, 168] width 78 height 36
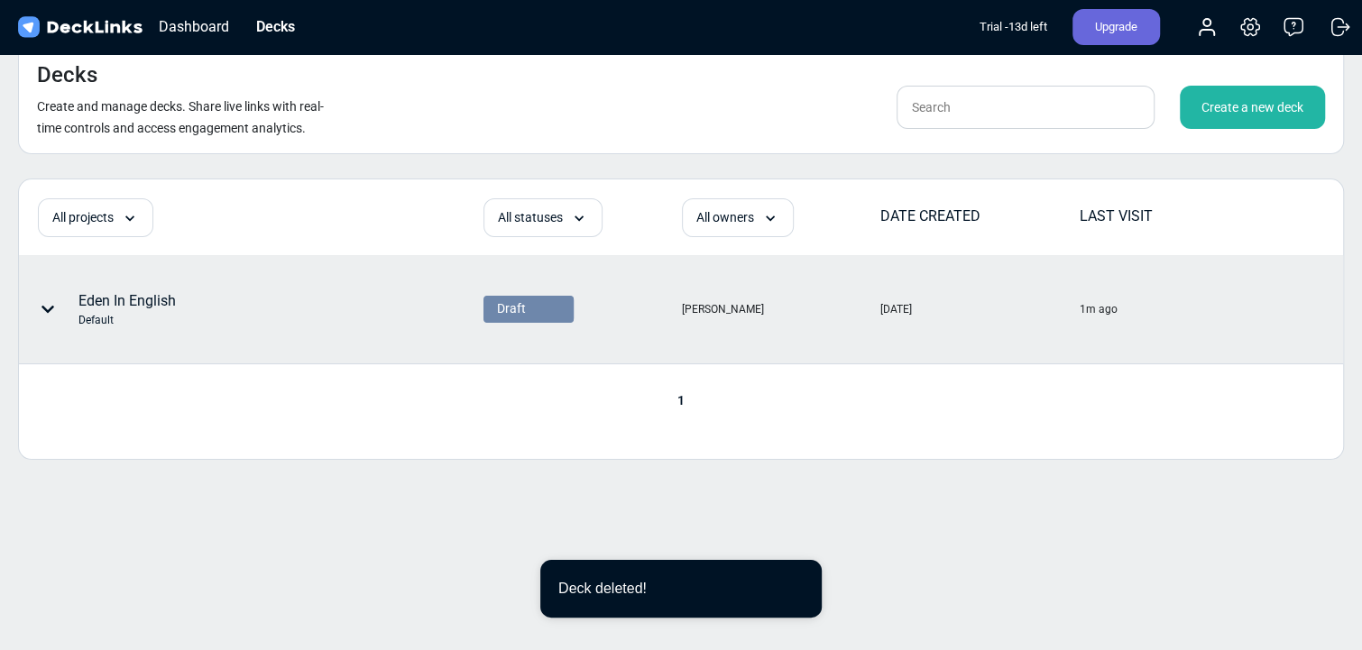
click at [47, 305] on icon at bounding box center [48, 309] width 14 height 14
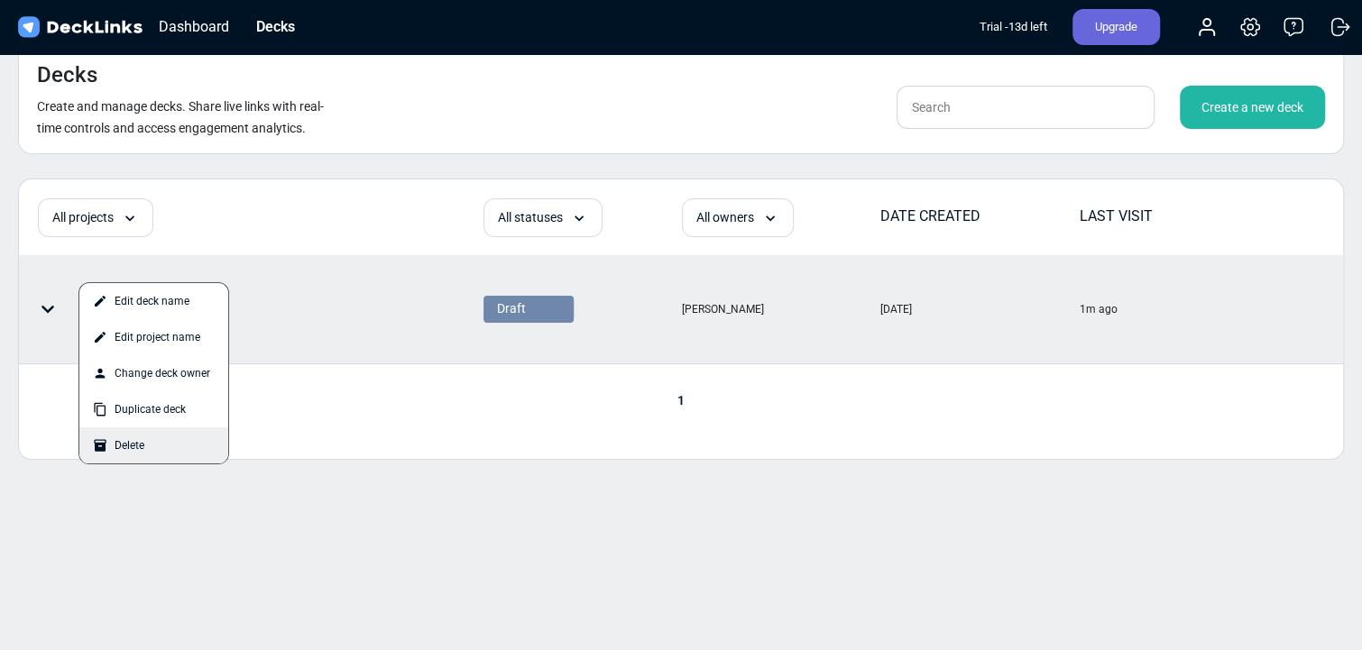
click at [133, 441] on div "Delete" at bounding box center [153, 445] width 149 height 36
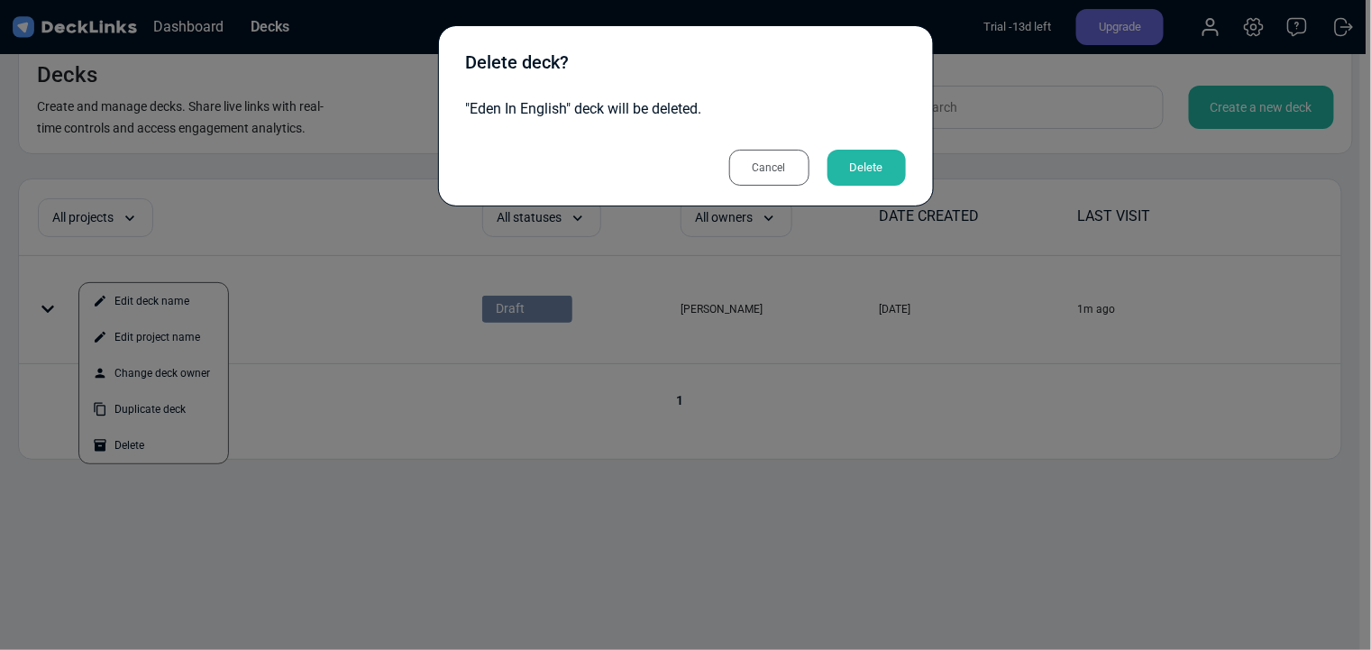
click at [866, 182] on div "Delete" at bounding box center [867, 168] width 78 height 36
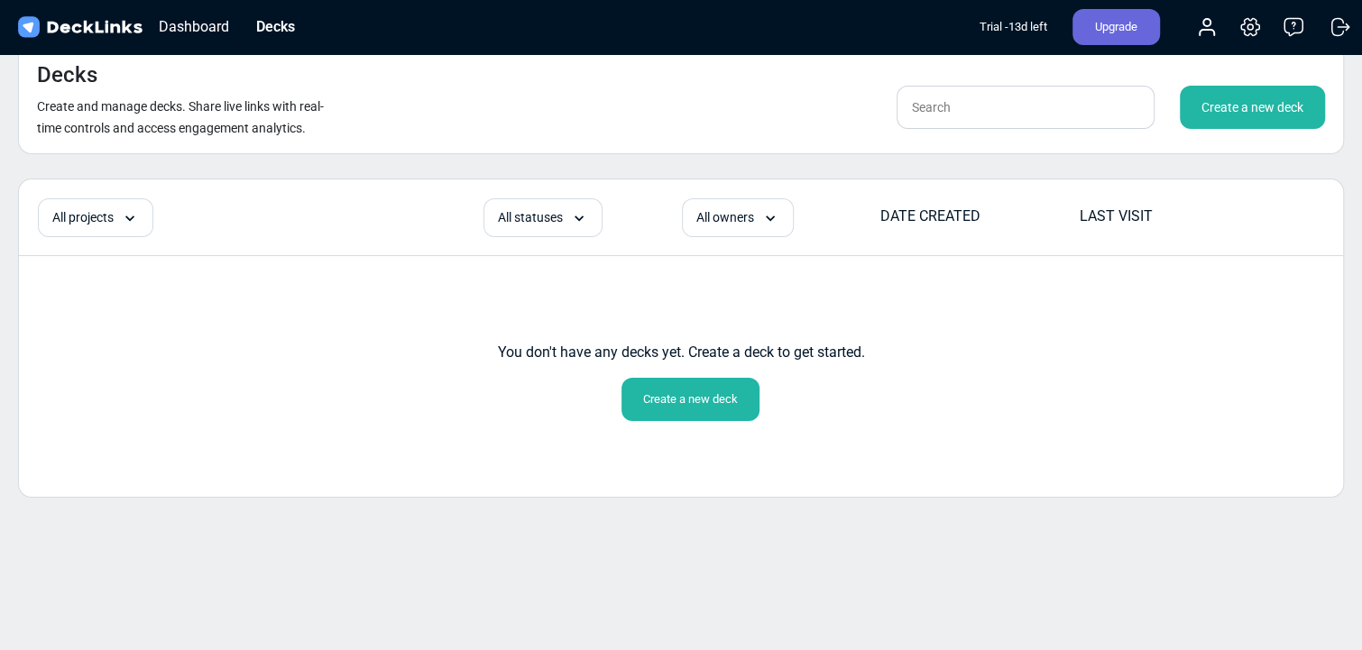
click at [1232, 106] on div "Create a new deck" at bounding box center [1251, 107] width 145 height 43
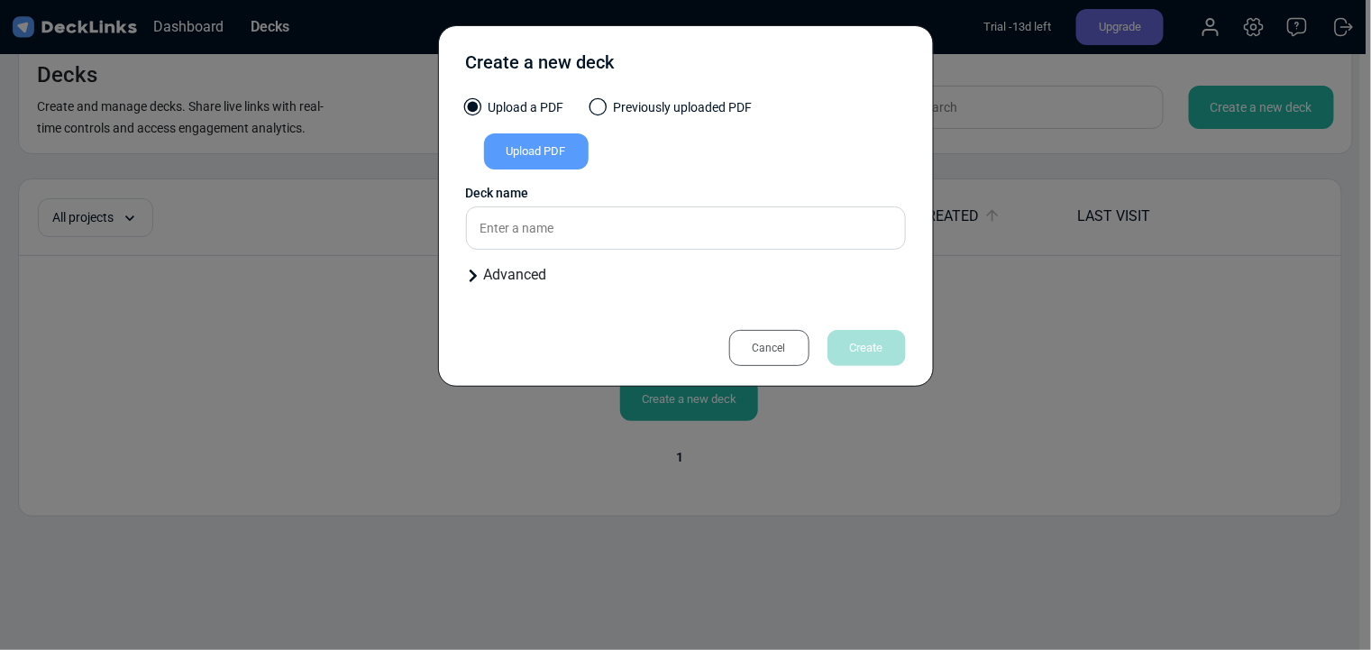
click at [560, 157] on div "Upload PDF" at bounding box center [536, 151] width 105 height 36
click at [0, 0] on input "Upload PDF" at bounding box center [0, 0] width 0 height 0
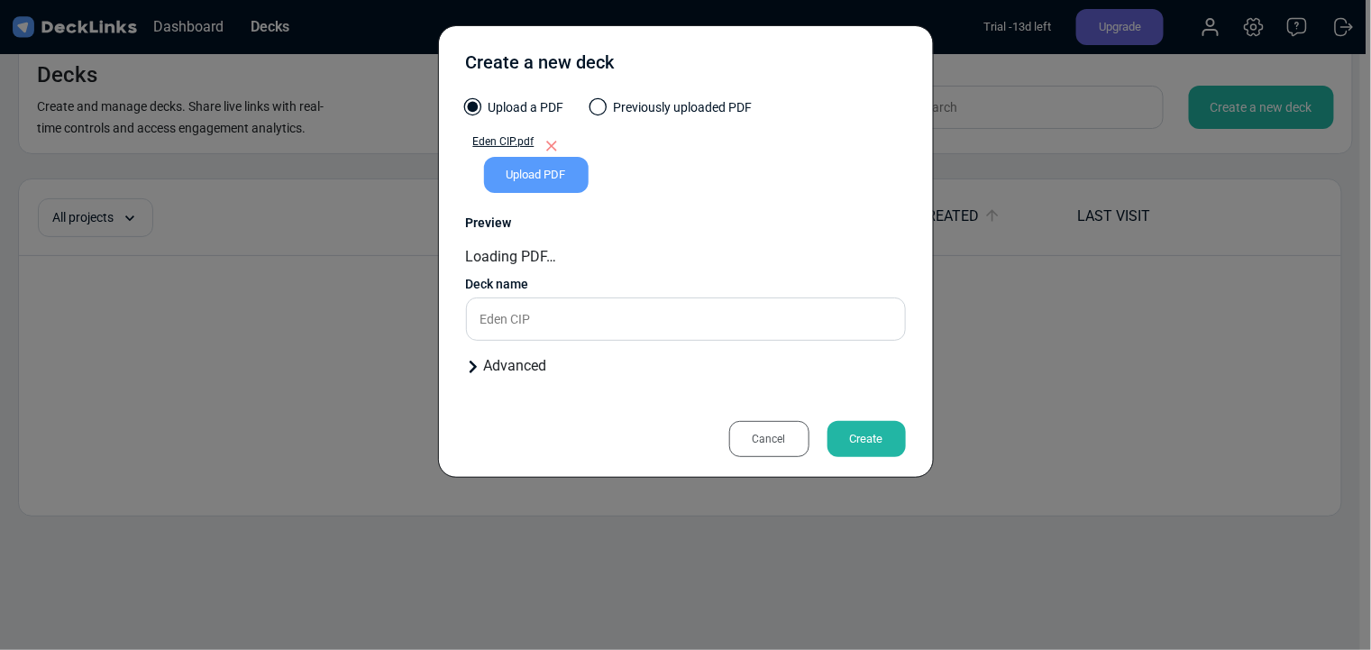
click at [547, 256] on div "Loading PDF…" at bounding box center [686, 257] width 440 height 22
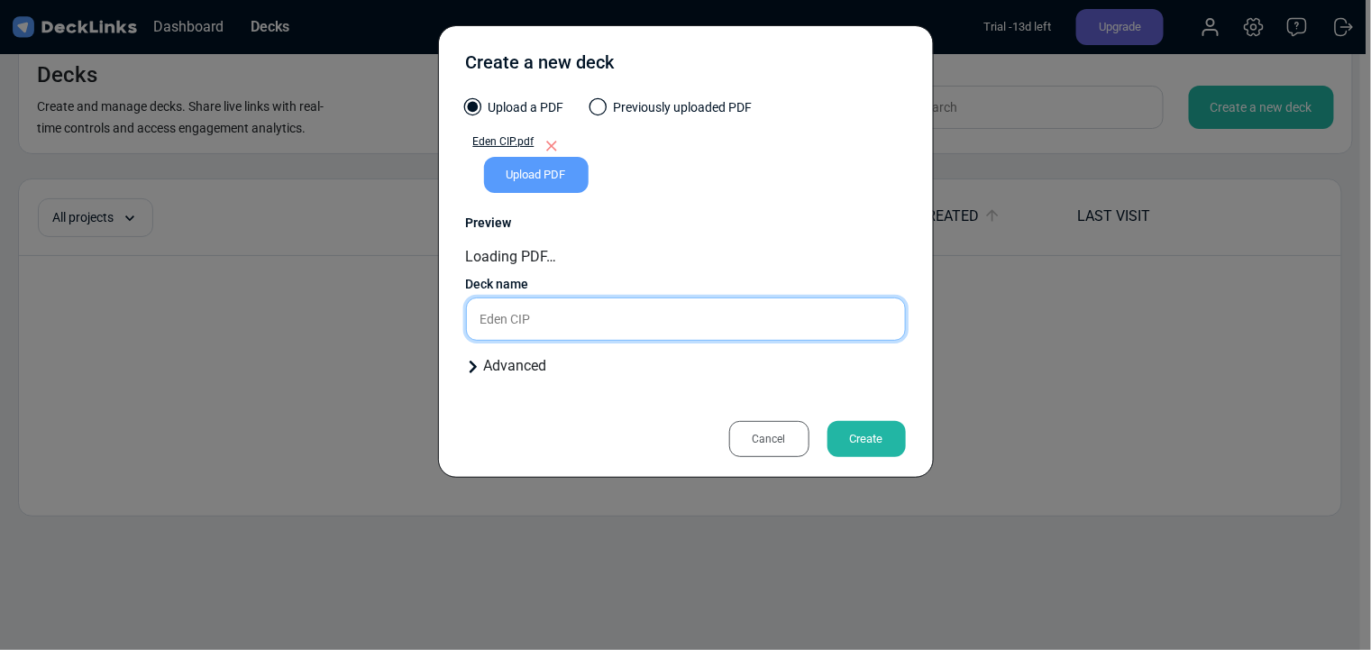
click at [551, 319] on div "Upload a PDF Previously uploaded PDF Eden CIP.pdf Upload PDF Uploaded by All us…" at bounding box center [686, 244] width 440 height 293
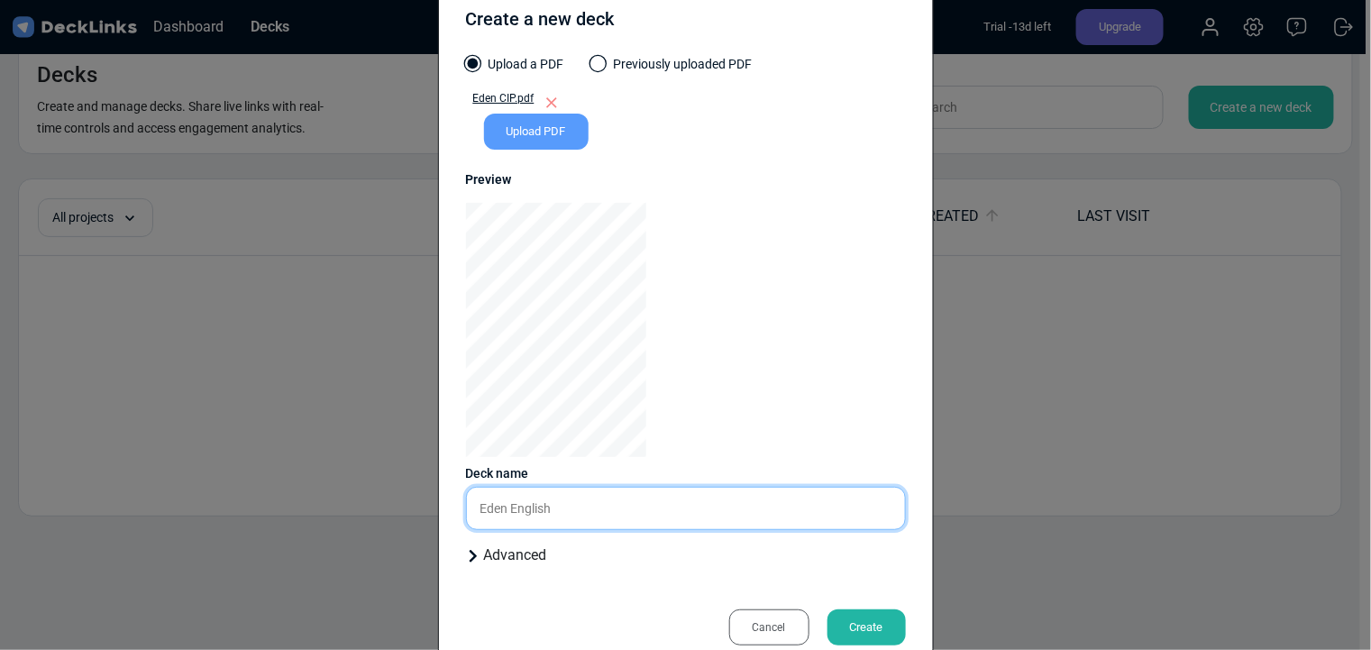
scroll to position [84, 0]
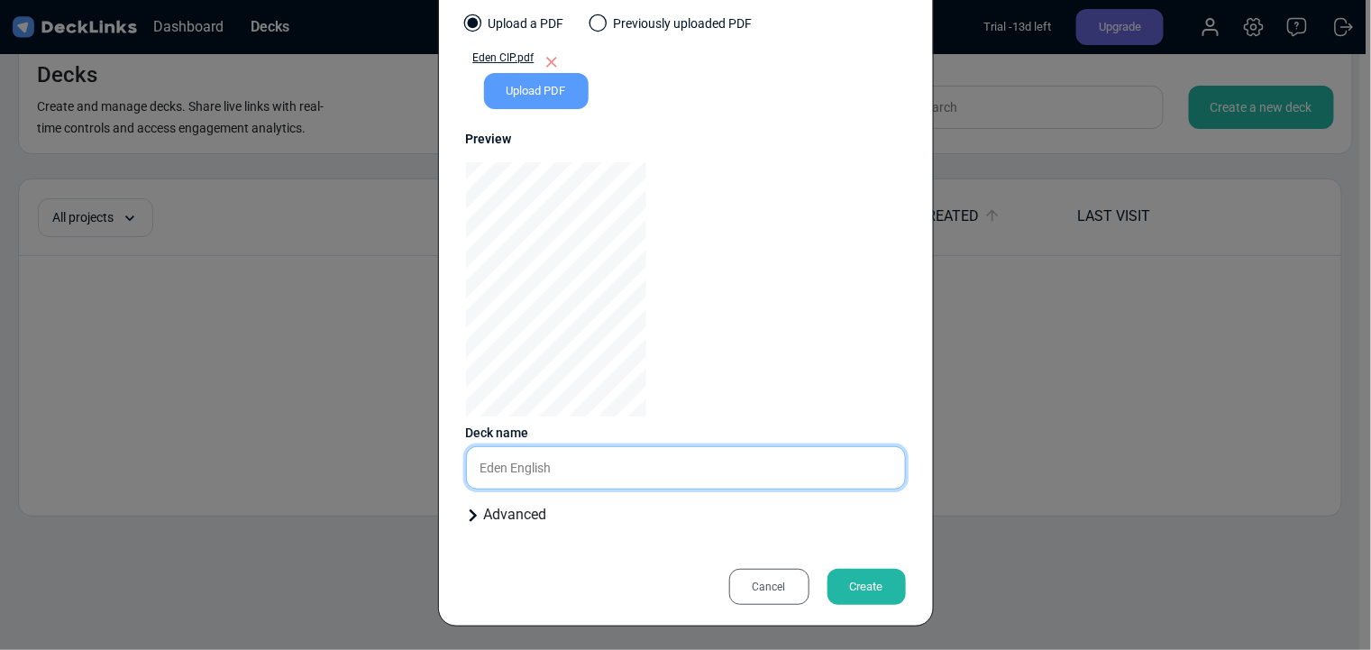
type input "Eden English"
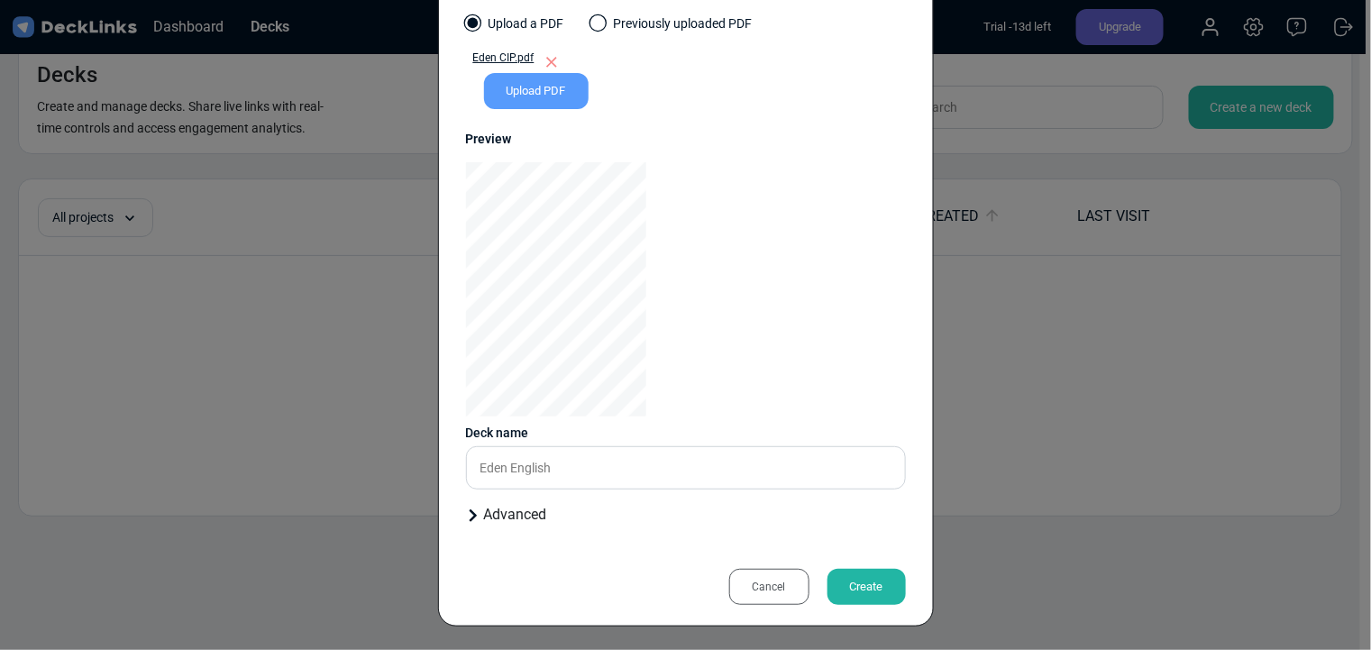
click at [469, 519] on icon at bounding box center [472, 515] width 7 height 13
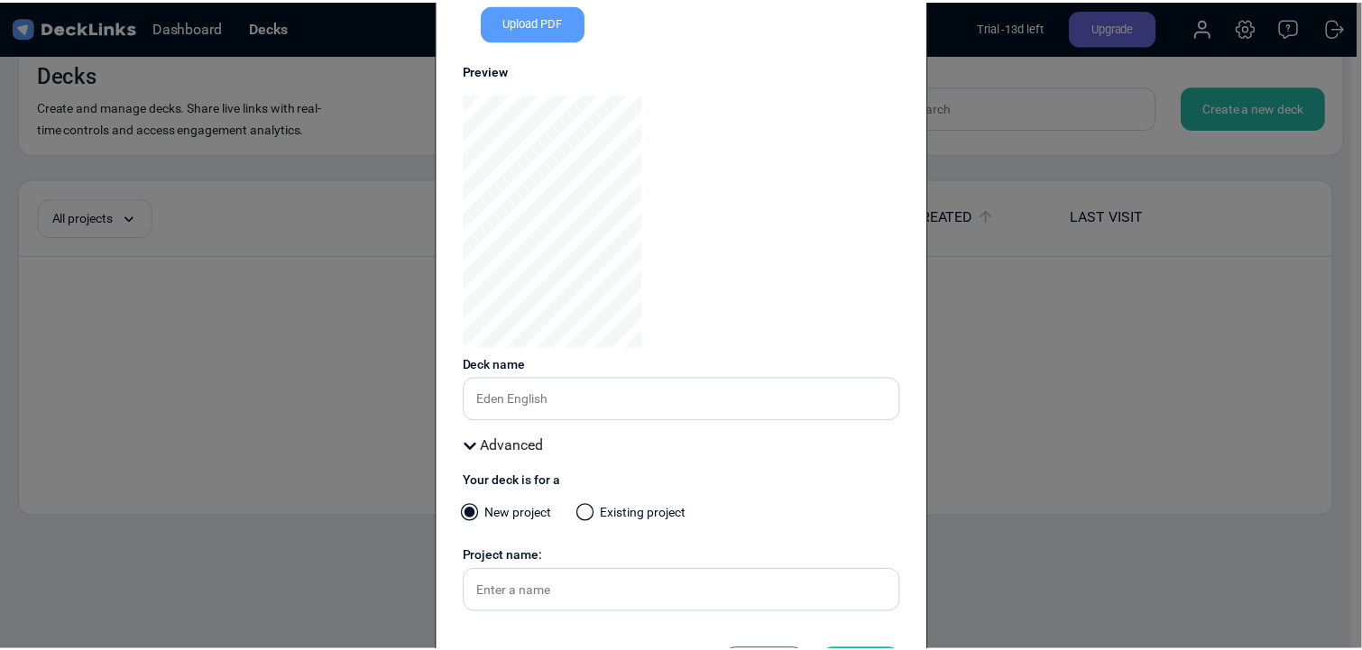
scroll to position [234, 0]
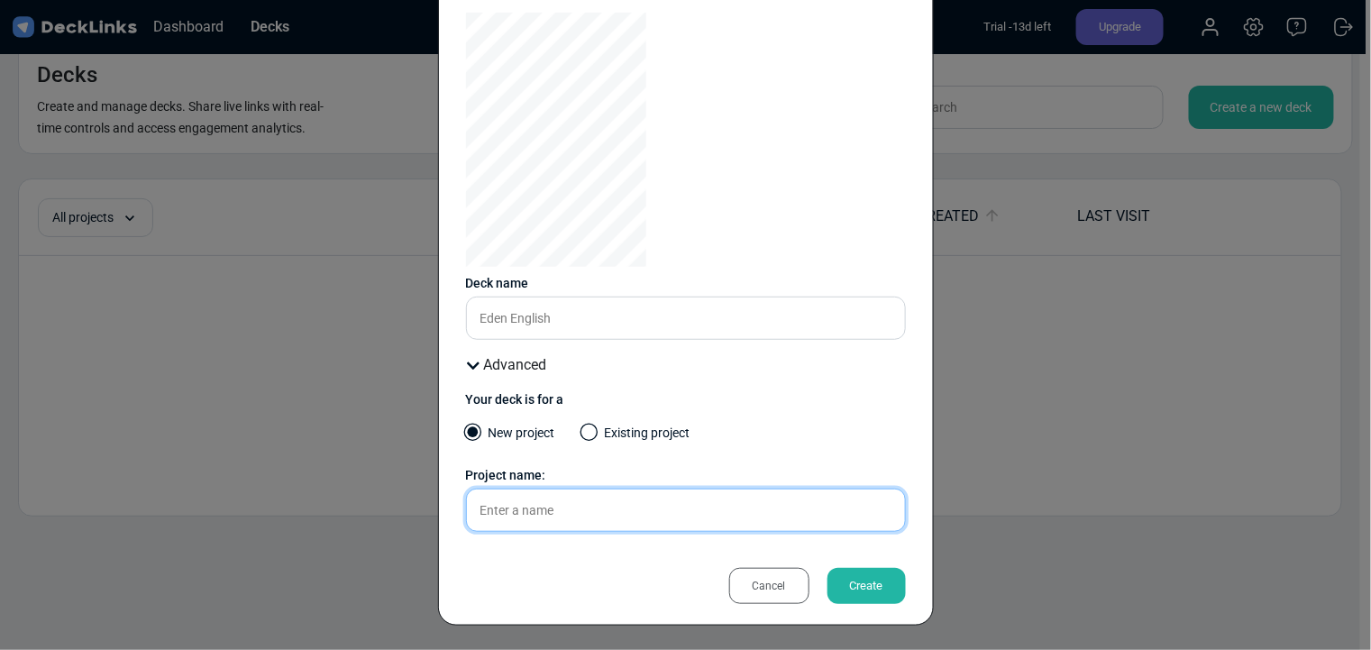
click at [587, 510] on input "text" at bounding box center [686, 510] width 440 height 43
type input "DRIVER"
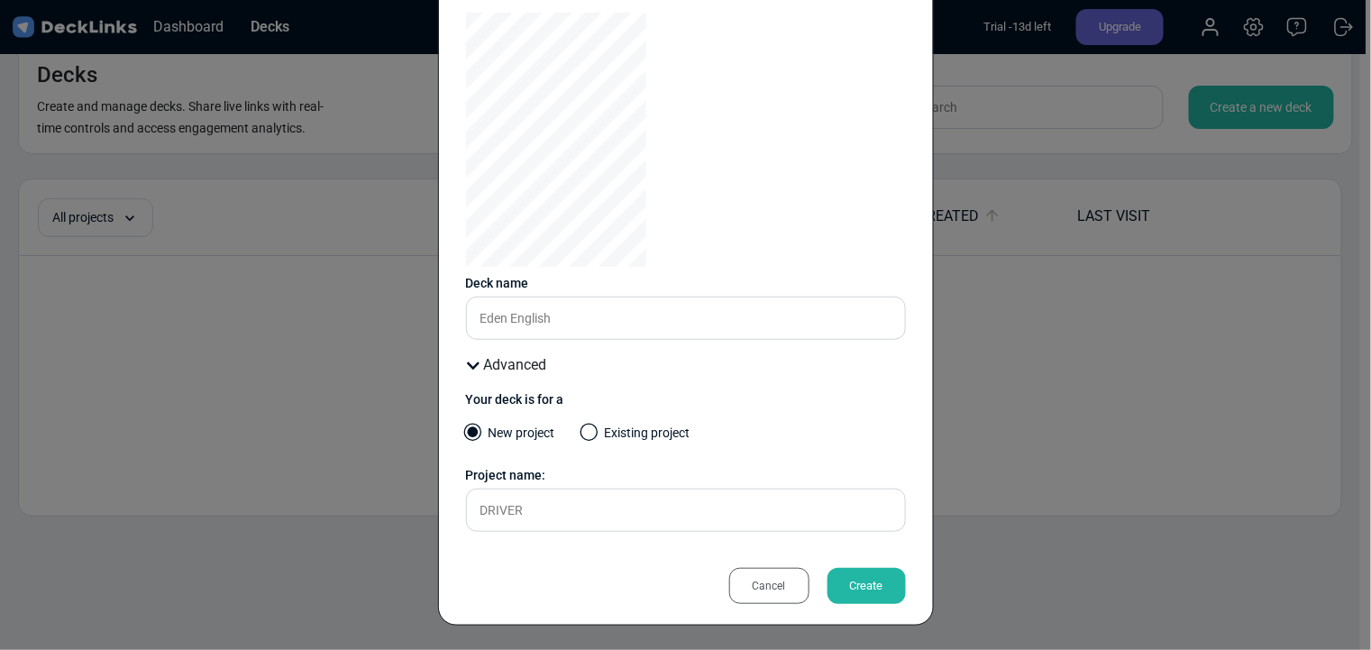
click at [879, 583] on div "Create" at bounding box center [867, 586] width 78 height 36
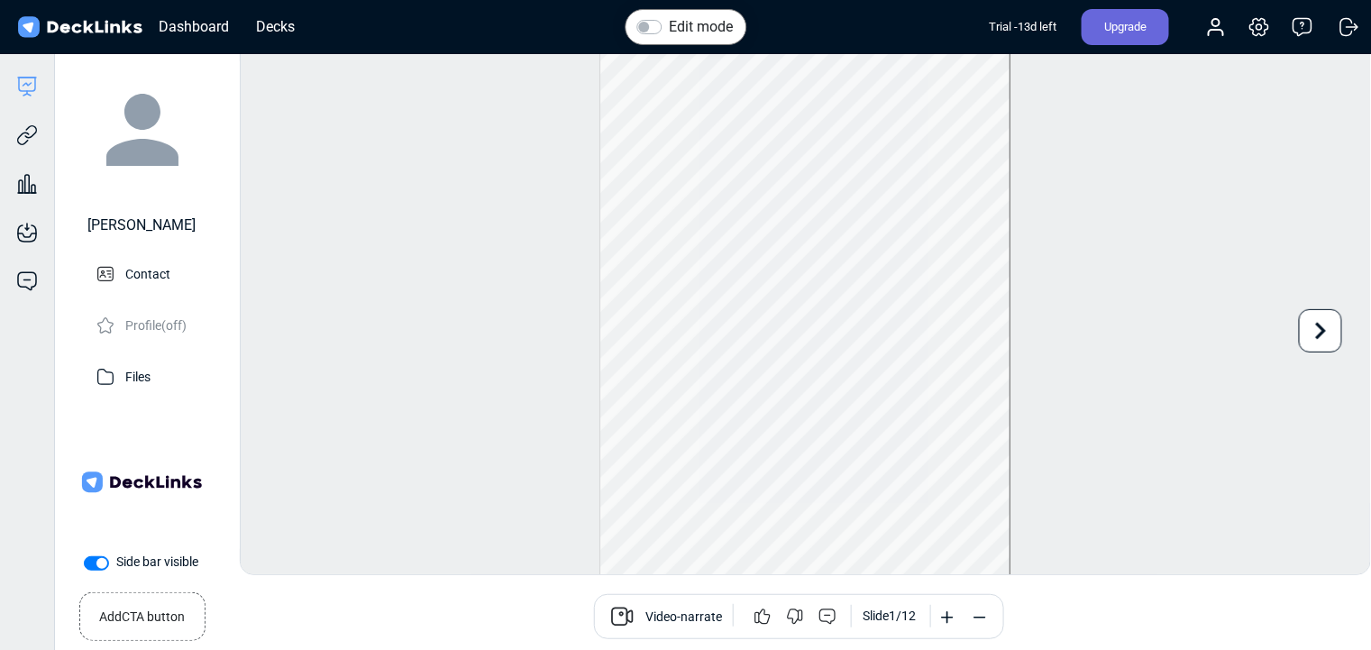
click at [116, 569] on label "Side bar visible" at bounding box center [157, 562] width 82 height 19
click at [94, 569] on input "Side bar visible" at bounding box center [91, 562] width 14 height 18
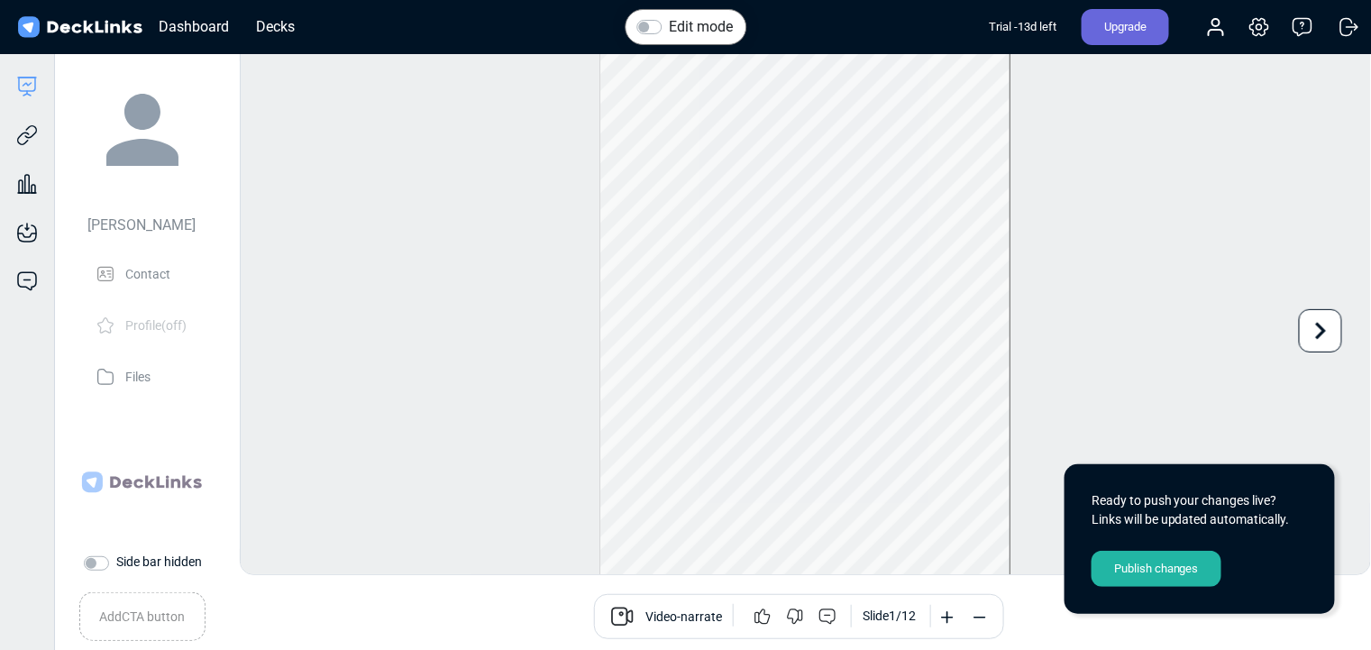
click at [116, 569] on label "Side bar hidden" at bounding box center [159, 562] width 86 height 19
click at [98, 569] on input "Side bar hidden" at bounding box center [91, 562] width 14 height 18
checkbox input "true"
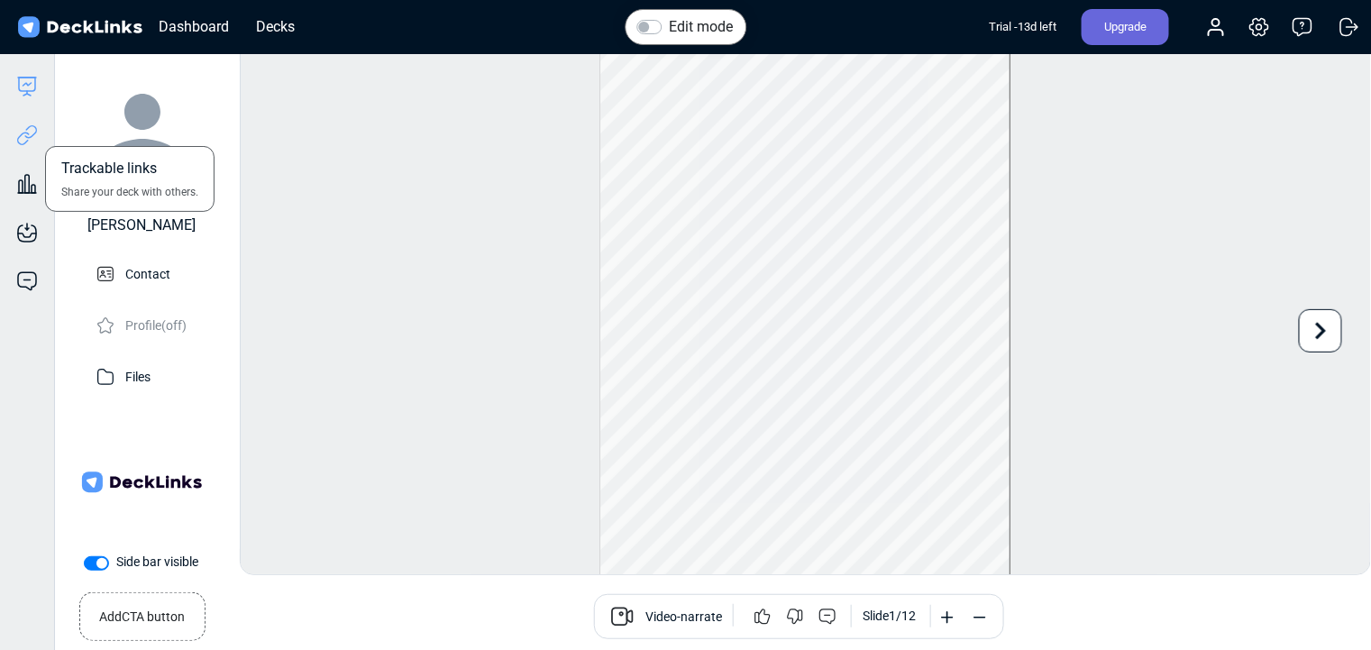
click at [32, 137] on icon at bounding box center [27, 135] width 22 height 22
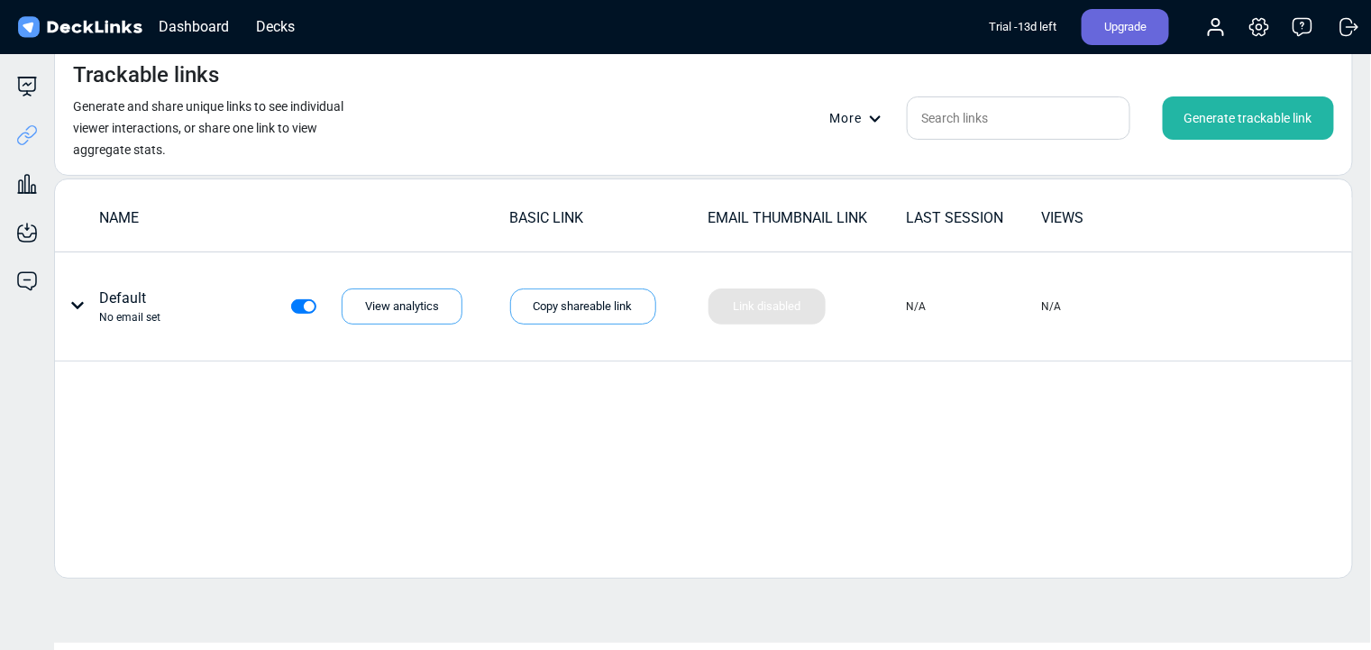
click at [1241, 127] on div "Generate trackable link" at bounding box center [1248, 117] width 171 height 43
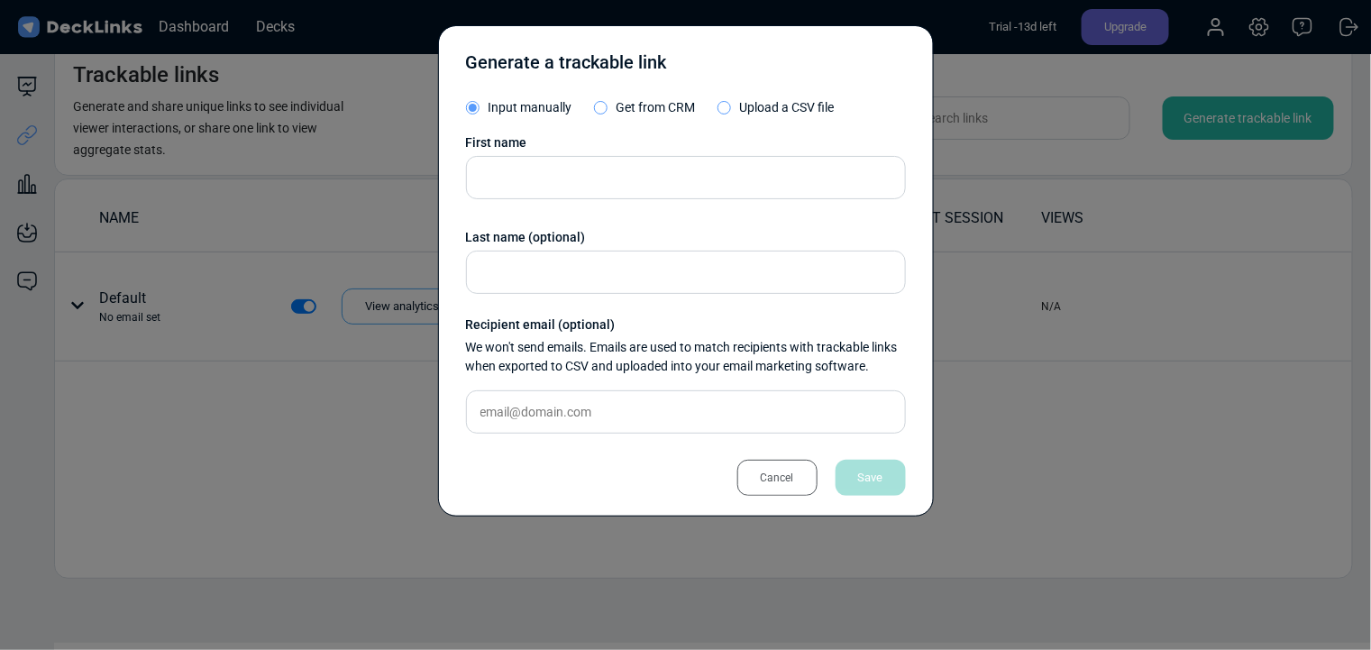
click at [774, 483] on div "Cancel" at bounding box center [778, 478] width 80 height 36
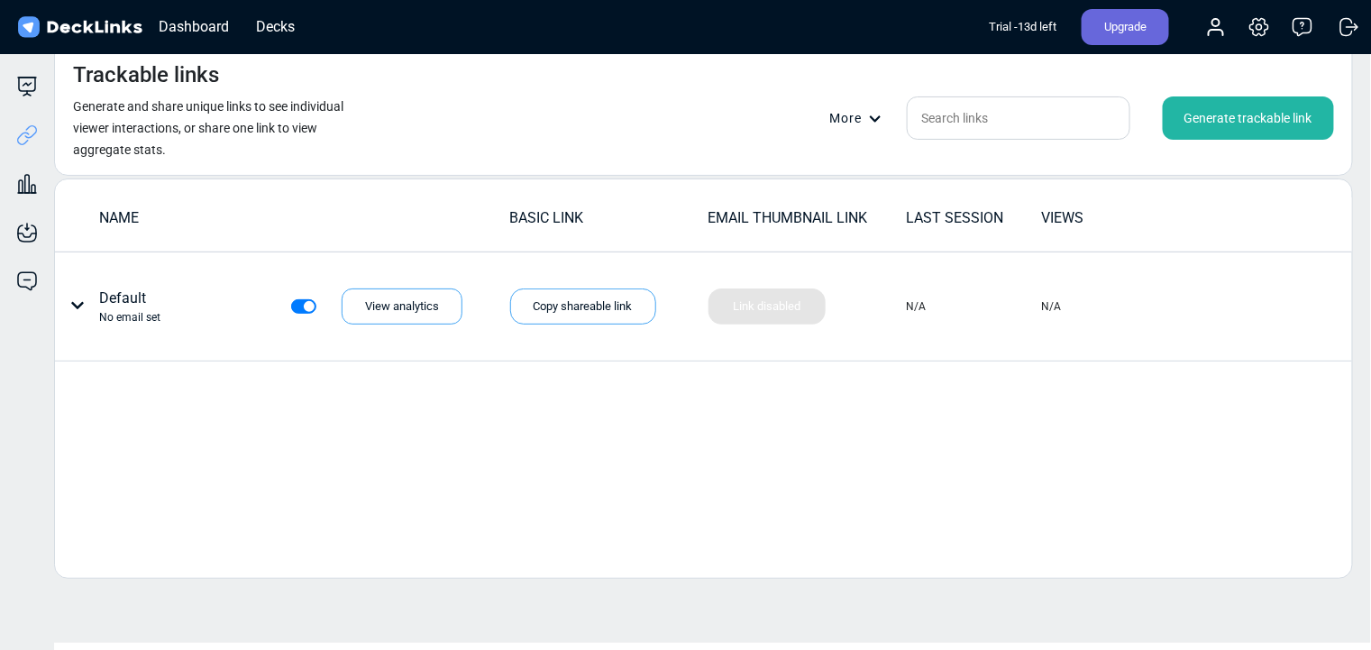
click at [876, 115] on icon at bounding box center [875, 119] width 13 height 13
click at [906, 147] on div "Master link settings" at bounding box center [894, 147] width 126 height 36
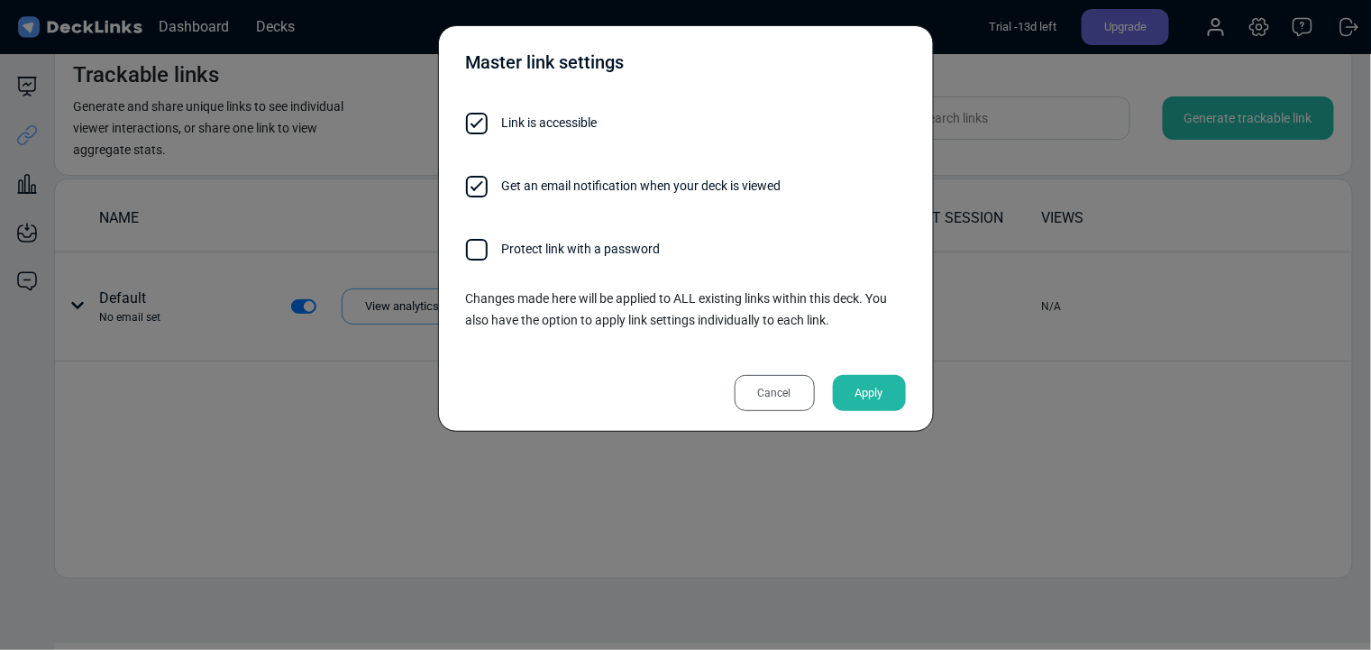
click at [877, 391] on div "Apply" at bounding box center [869, 393] width 73 height 36
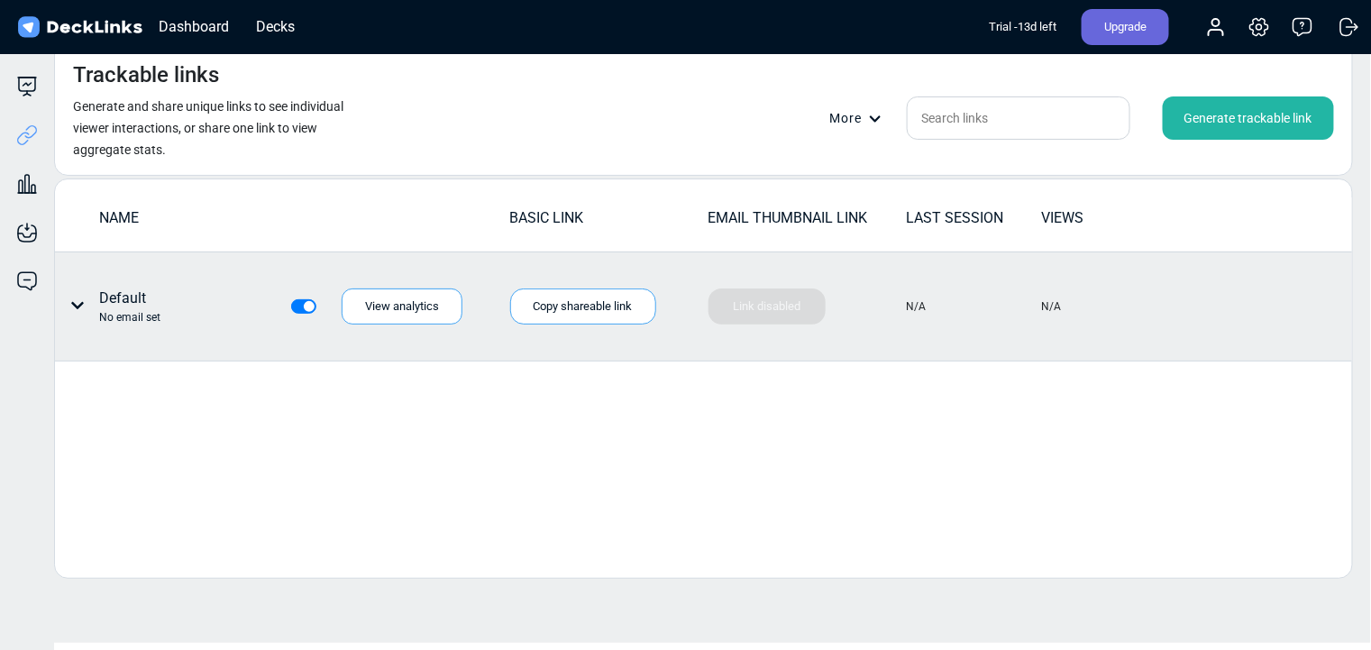
click at [78, 301] on icon at bounding box center [77, 305] width 14 height 14
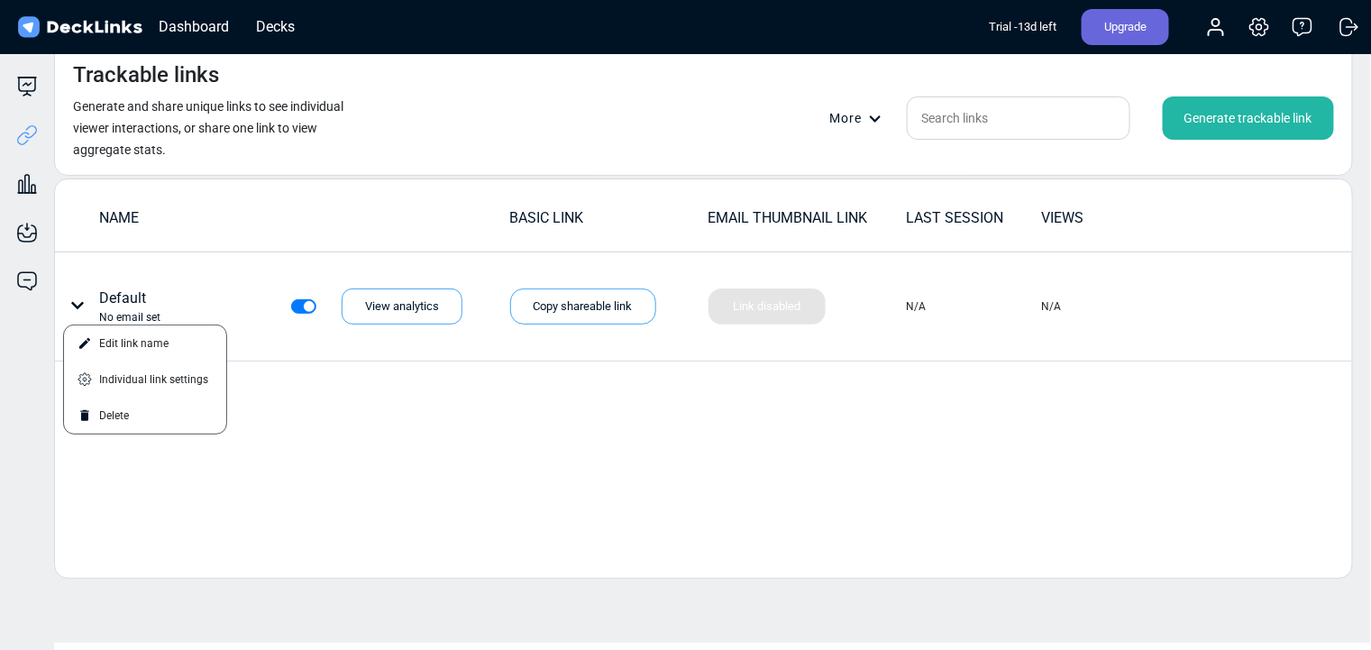
click at [205, 112] on small "Generate and share unique links to see individual viewer interactions, or share…" at bounding box center [208, 128] width 271 height 58
click at [874, 120] on icon at bounding box center [875, 119] width 13 height 13
click at [1038, 463] on div at bounding box center [685, 325] width 1371 height 650
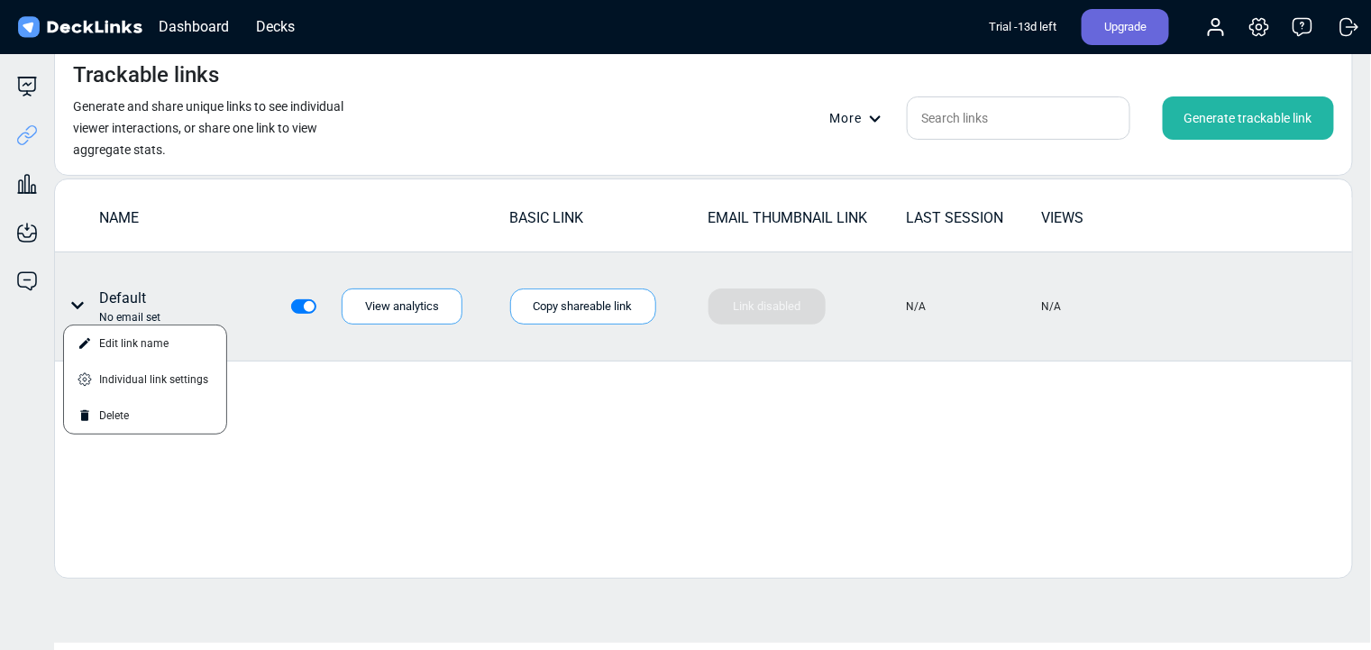
click at [730, 458] on div at bounding box center [685, 325] width 1371 height 650
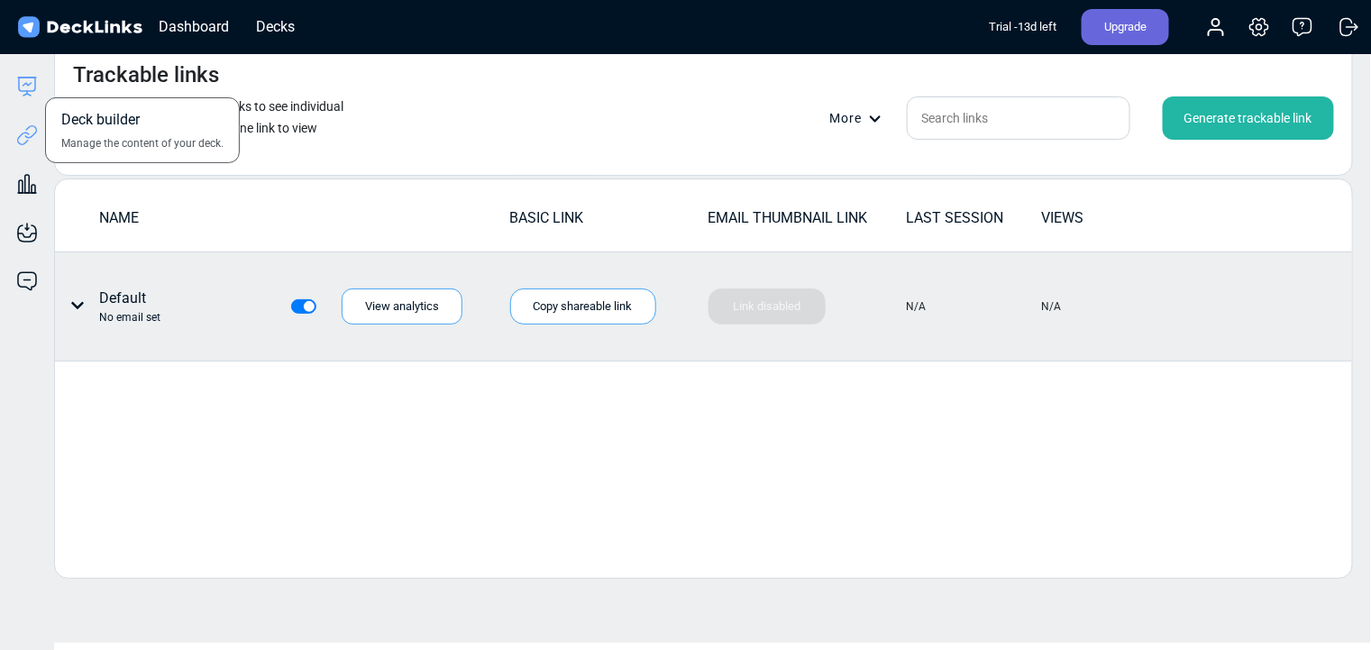
click at [31, 95] on icon at bounding box center [27, 87] width 22 height 22
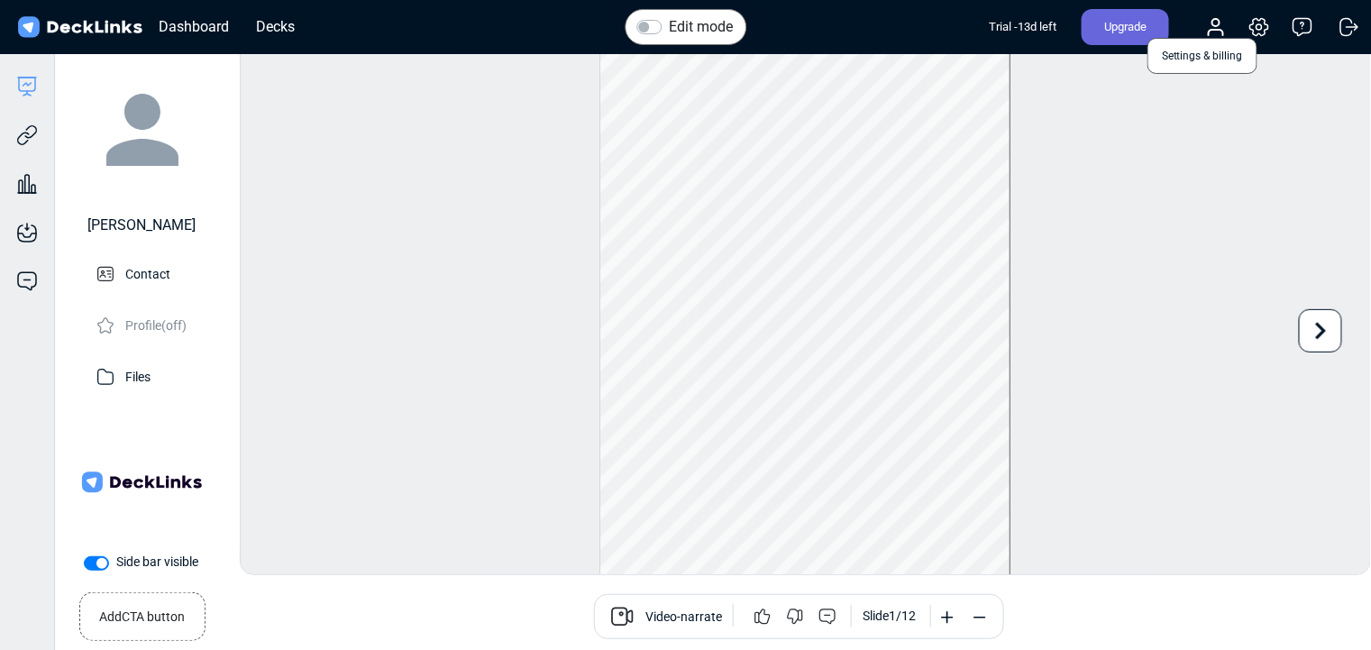
click at [1267, 28] on icon at bounding box center [1260, 27] width 22 height 22
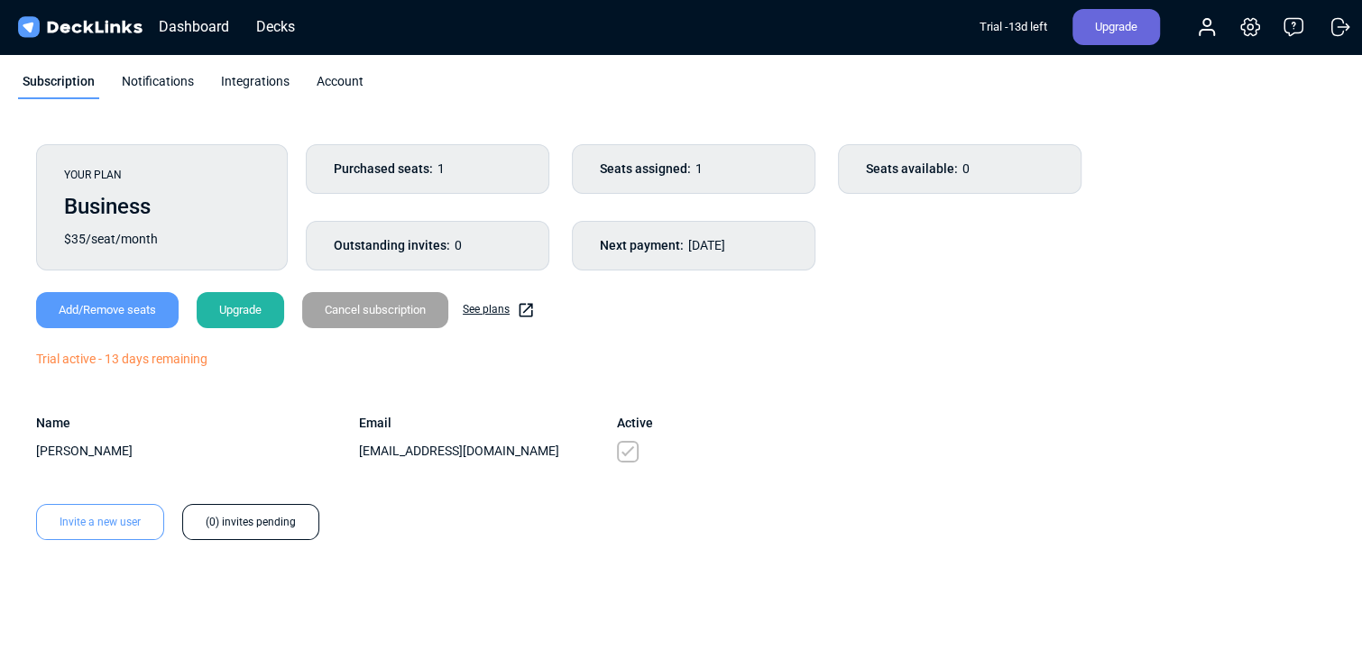
click at [500, 301] on link "See plans" at bounding box center [499, 310] width 72 height 18
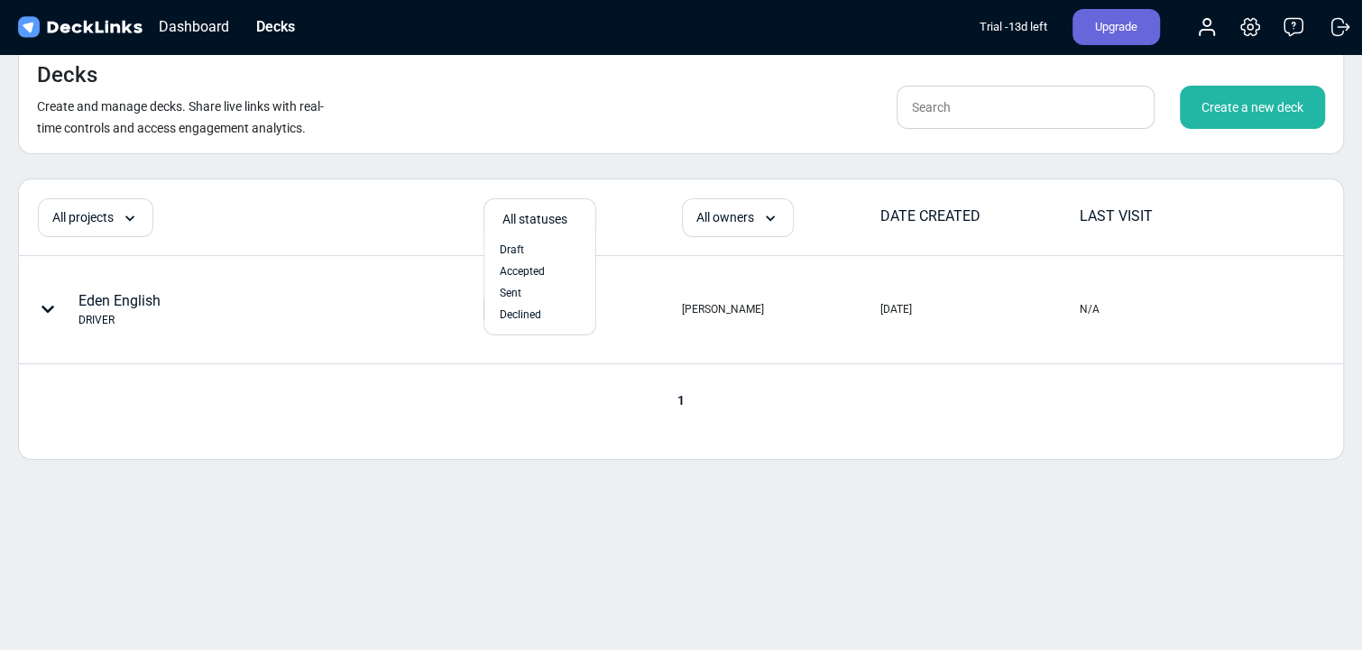
click at [925, 227] on td "DATE CREATED" at bounding box center [978, 213] width 198 height 32
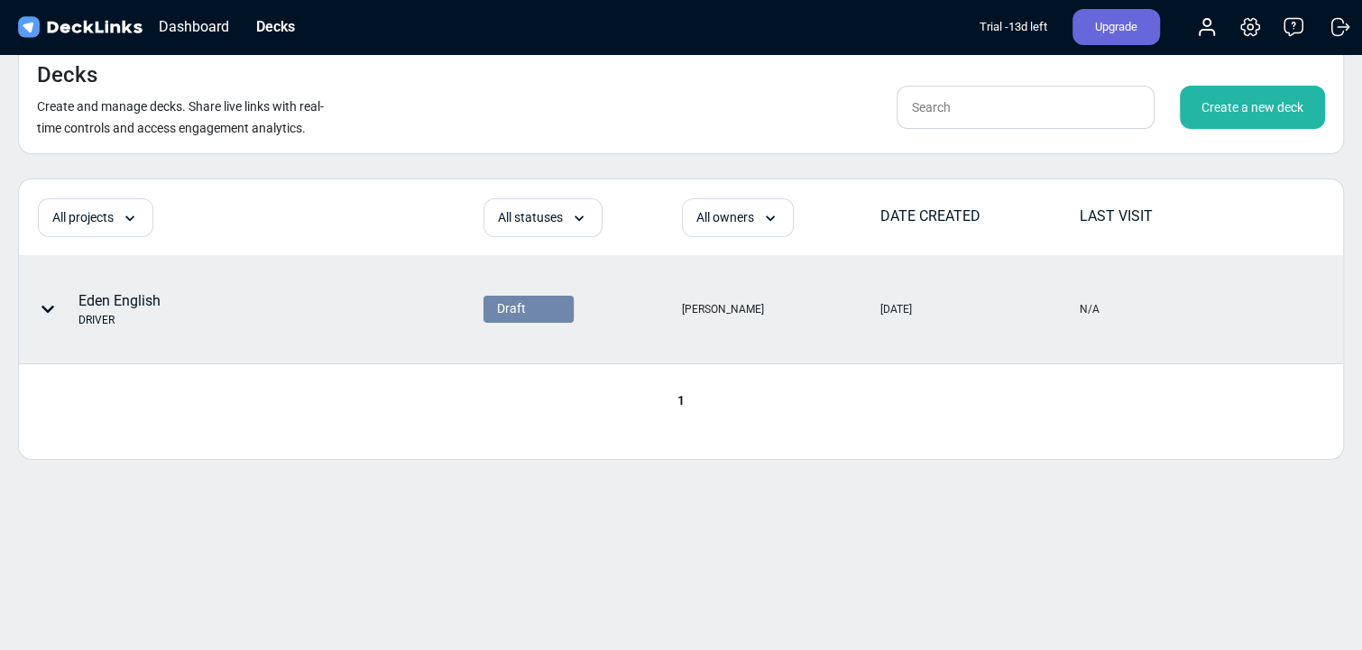
click at [867, 293] on div "[PERSON_NAME]" at bounding box center [780, 309] width 197 height 106
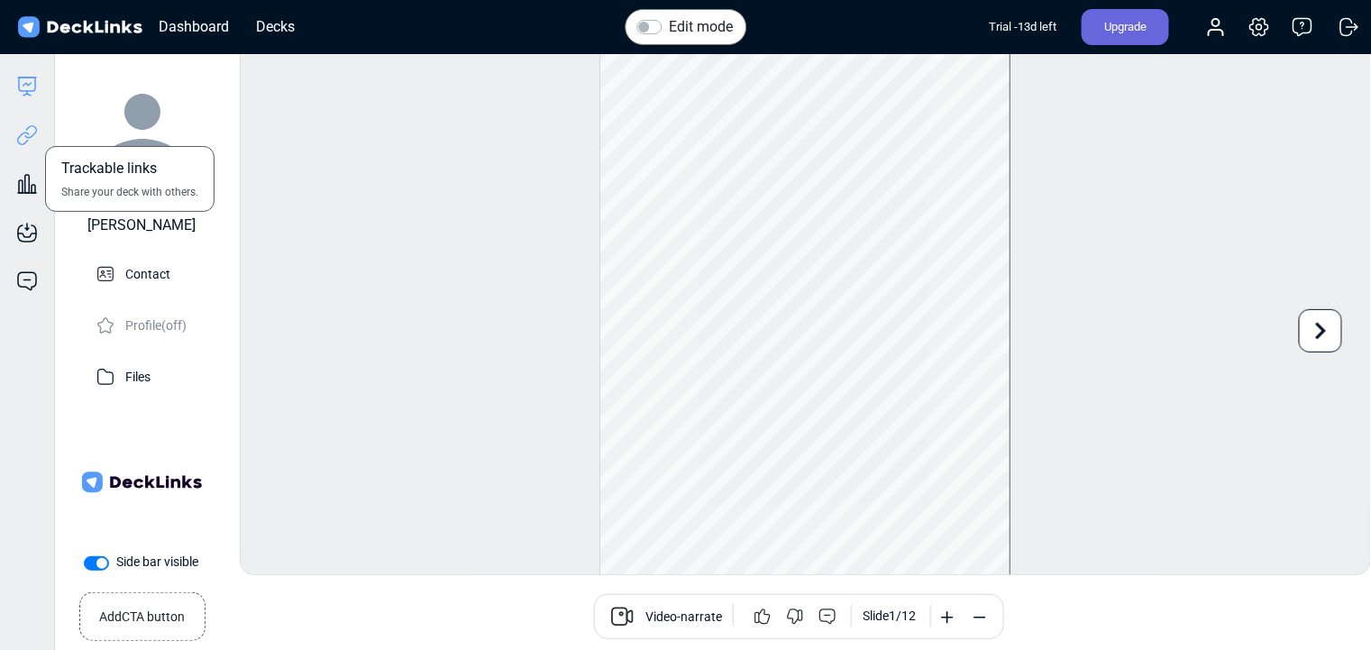
click at [27, 136] on icon at bounding box center [30, 132] width 13 height 14
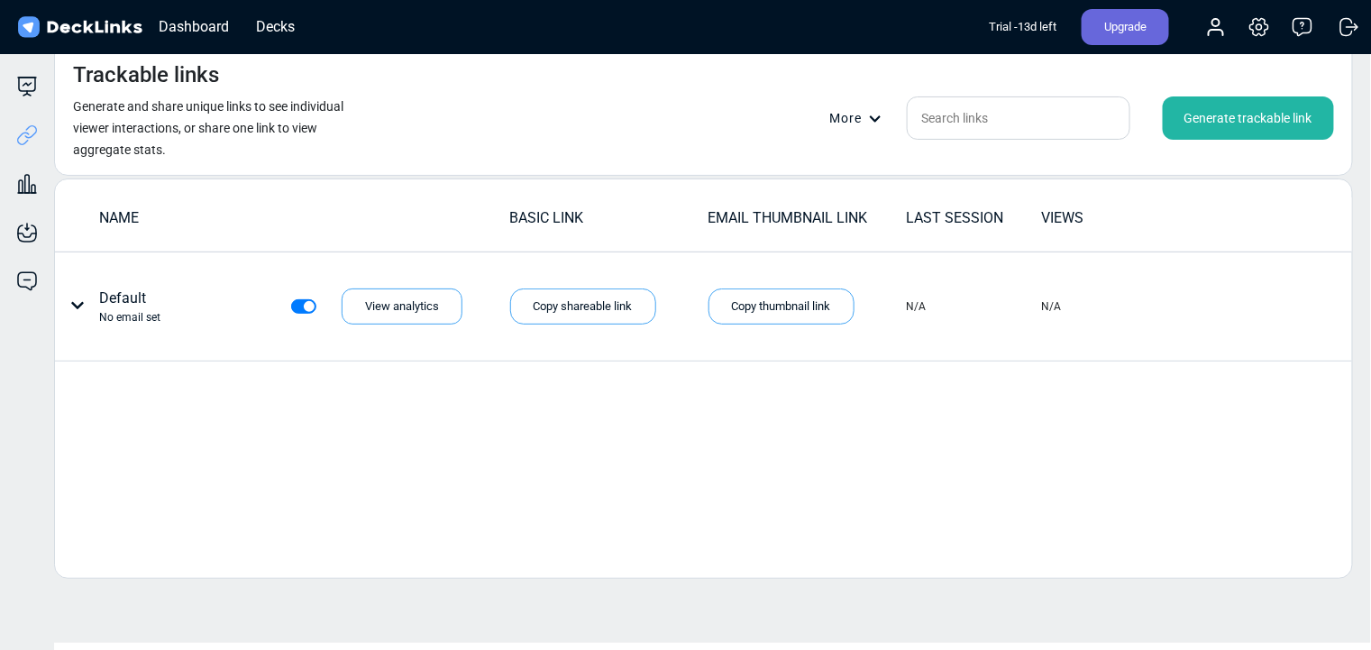
click at [1248, 120] on div "Generate trackable link" at bounding box center [1248, 117] width 171 height 43
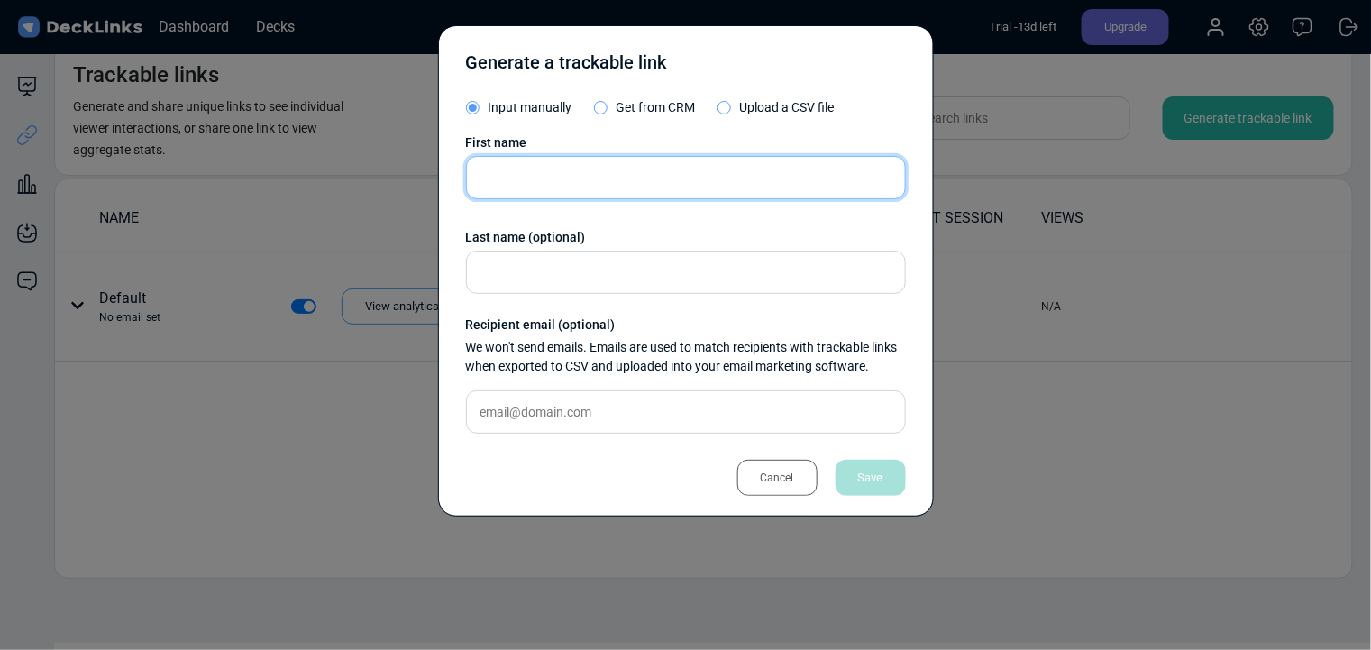
click at [658, 188] on input "text" at bounding box center [686, 177] width 440 height 43
type input "chandra"
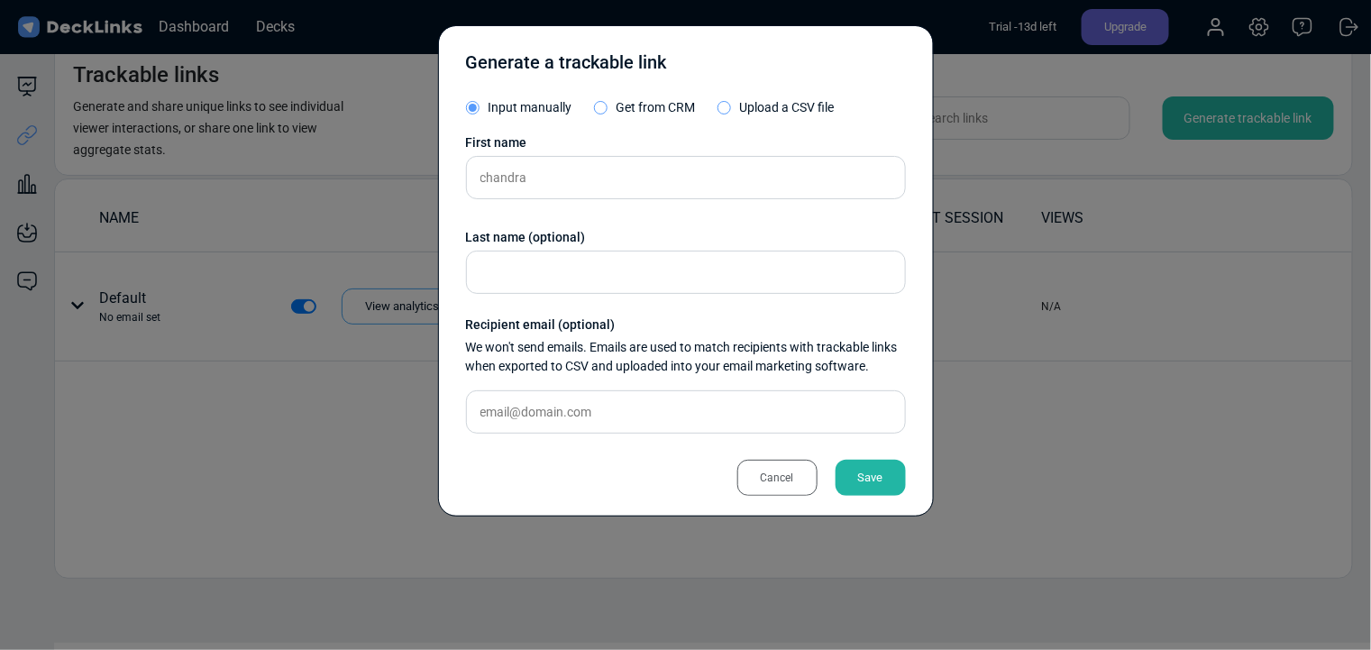
click at [881, 482] on div "Save" at bounding box center [871, 478] width 70 height 36
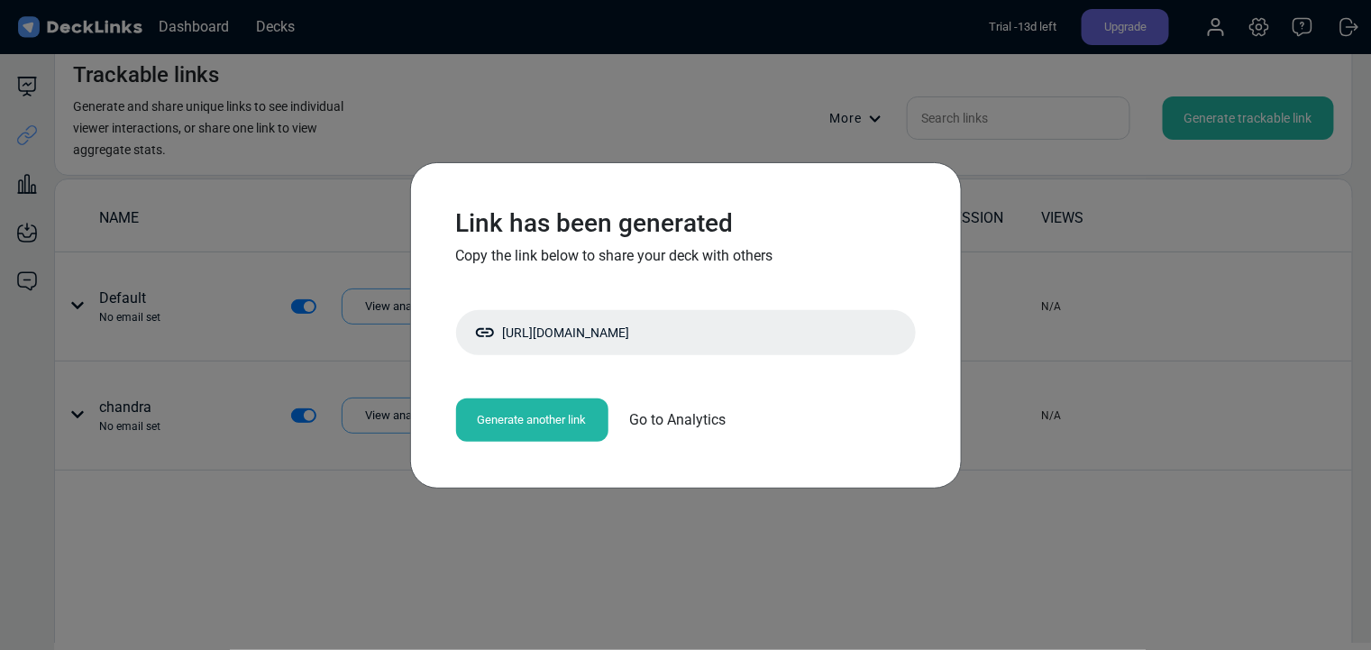
click at [424, 515] on div "Link has been generated Copy the link below to share your deck with others http…" at bounding box center [685, 325] width 1371 height 650
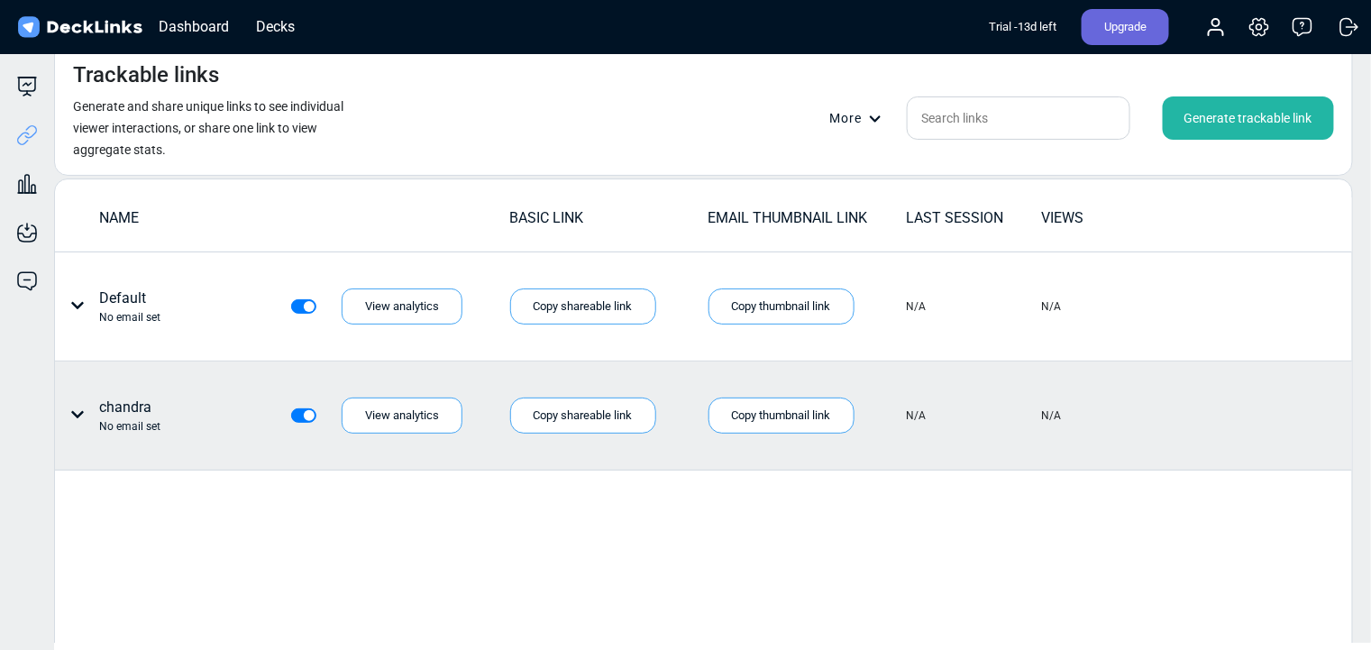
click at [163, 417] on div "chandra No email set" at bounding box center [139, 416] width 153 height 38
click at [71, 411] on icon at bounding box center [77, 414] width 13 height 7
click at [146, 490] on div "Individual link settings" at bounding box center [145, 489] width 162 height 36
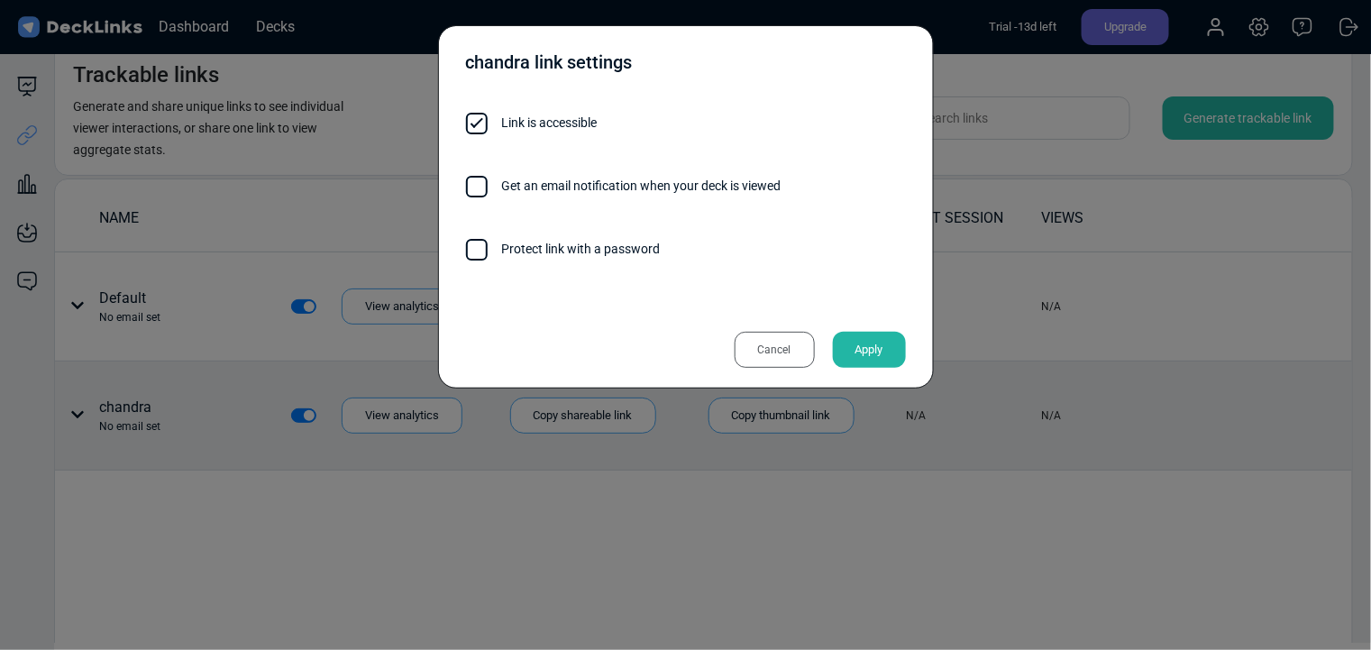
drag, startPoint x: 762, startPoint y: 352, endPoint x: 670, endPoint y: 377, distance: 95.4
click at [762, 351] on div "Cancel" at bounding box center [775, 350] width 80 height 36
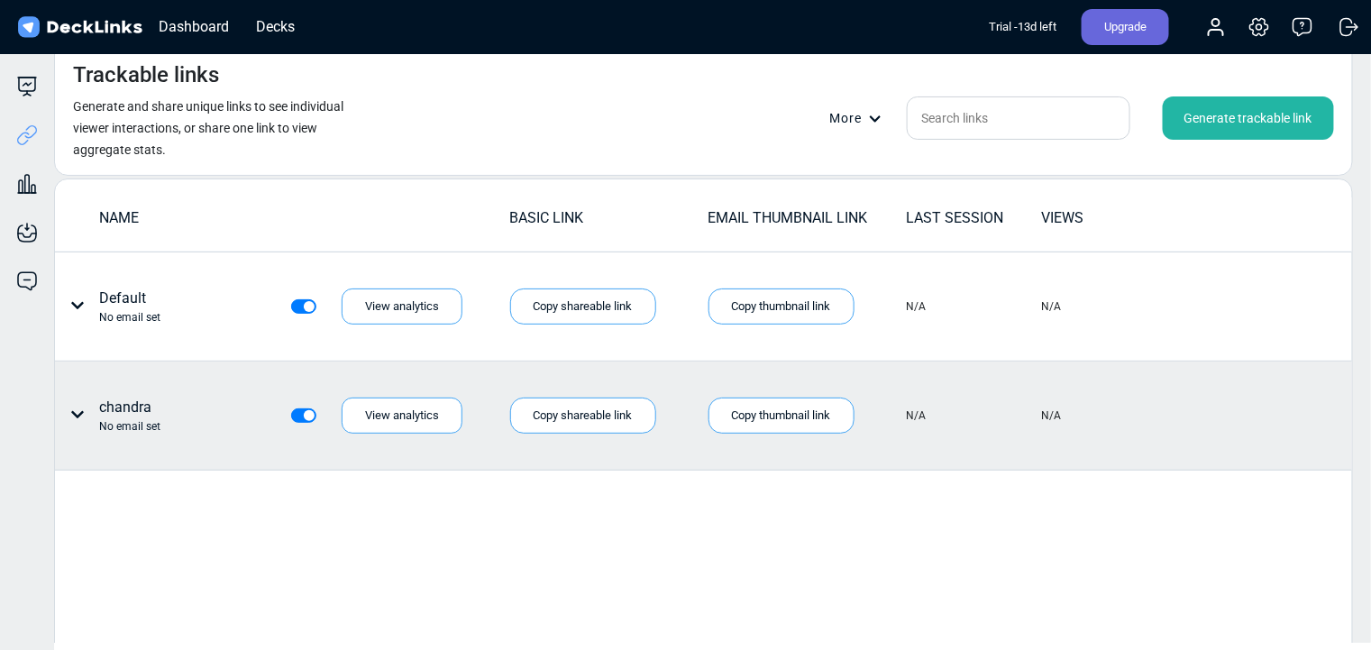
click at [883, 112] on div "More" at bounding box center [861, 118] width 63 height 19
click at [904, 146] on div "Master link settings" at bounding box center [894, 147] width 126 height 36
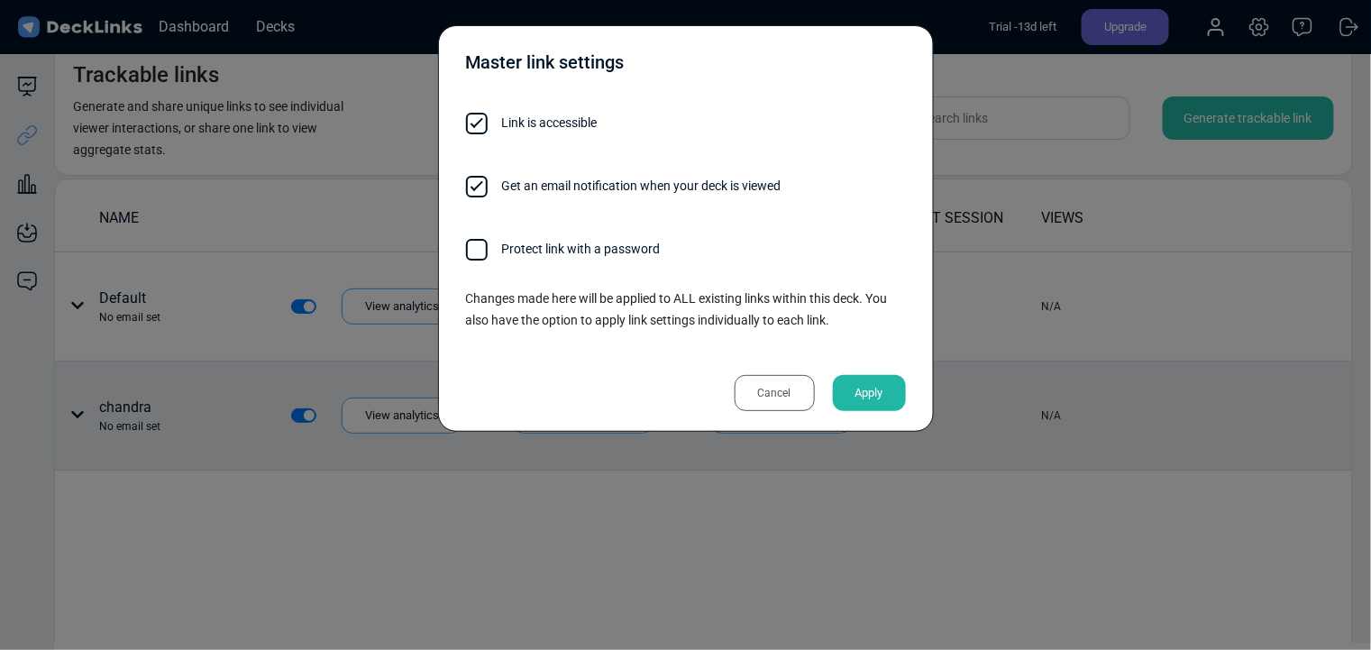
click at [773, 402] on div "Cancel" at bounding box center [775, 393] width 80 height 36
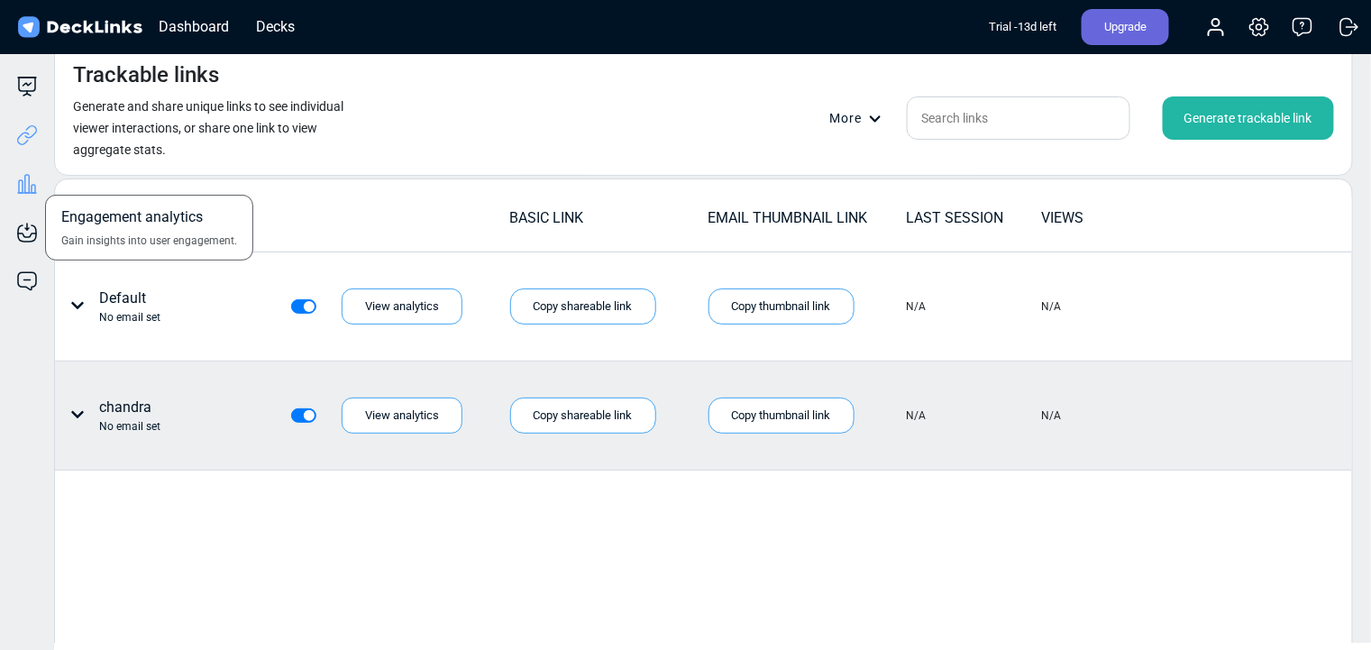
click at [32, 191] on icon at bounding box center [34, 189] width 4 height 8
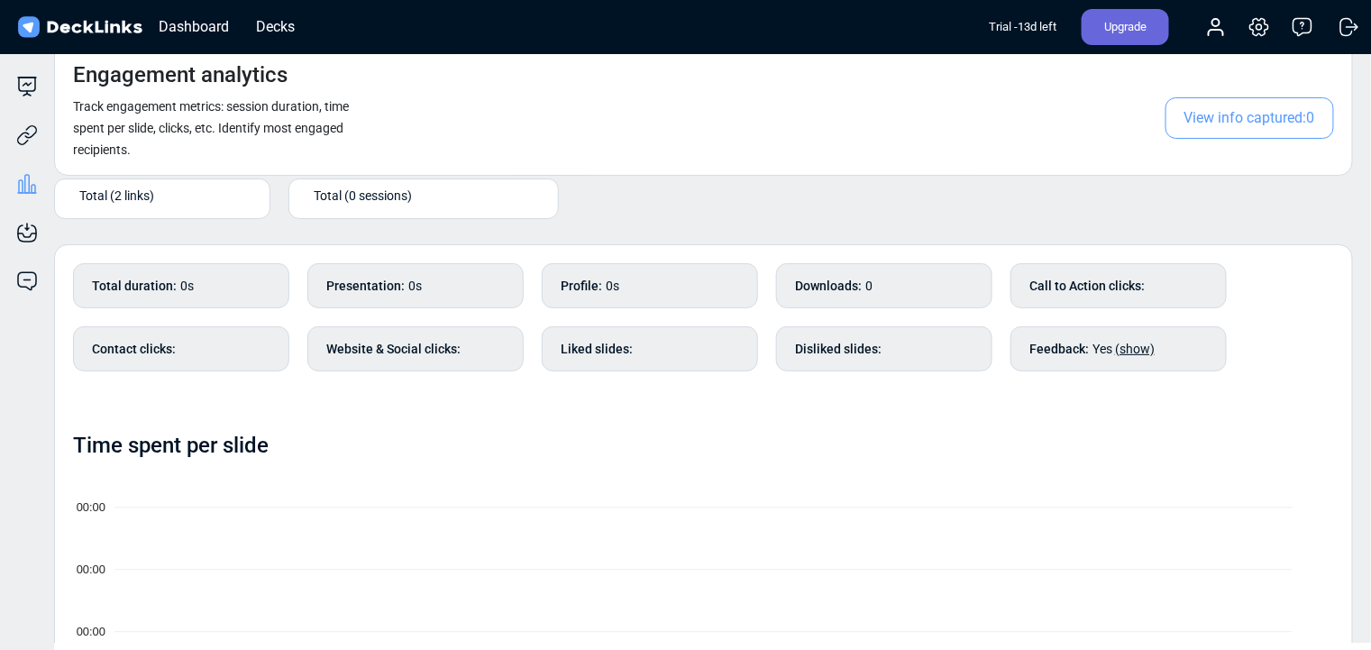
click at [96, 195] on span "Total (2 links)" at bounding box center [116, 196] width 75 height 19
click at [92, 248] on span "chandra" at bounding box center [90, 251] width 41 height 16
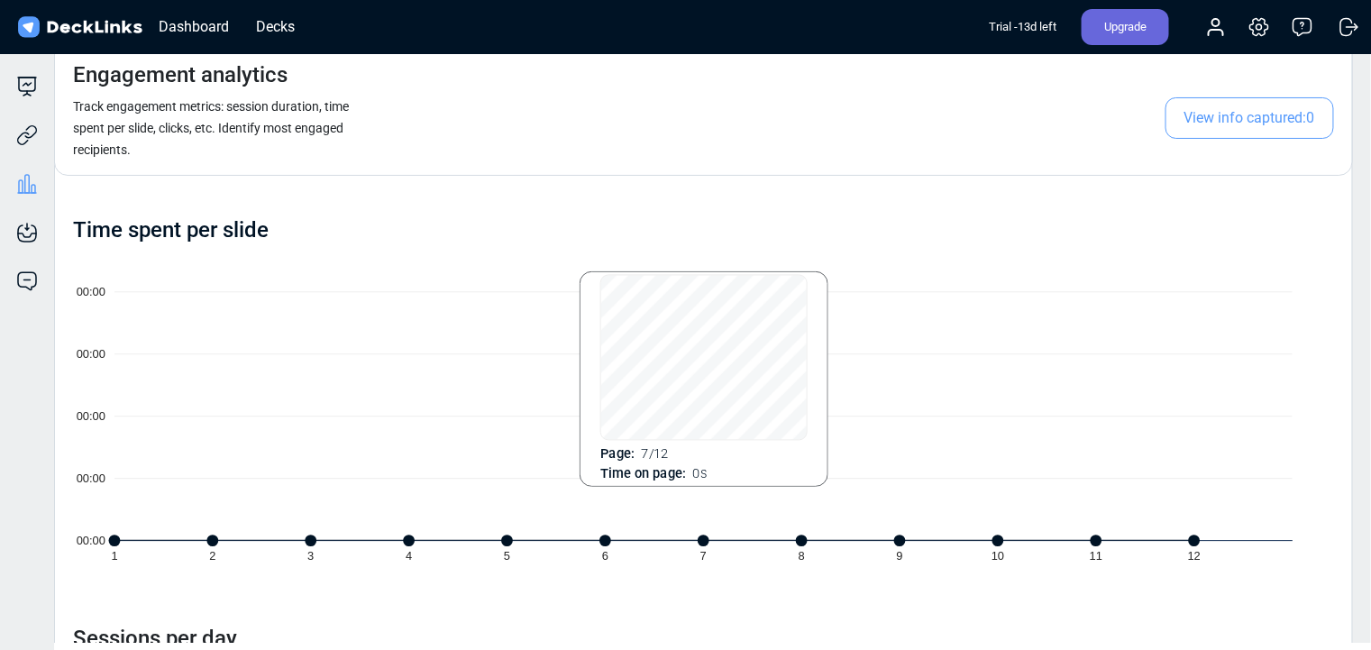
scroll to position [505, 0]
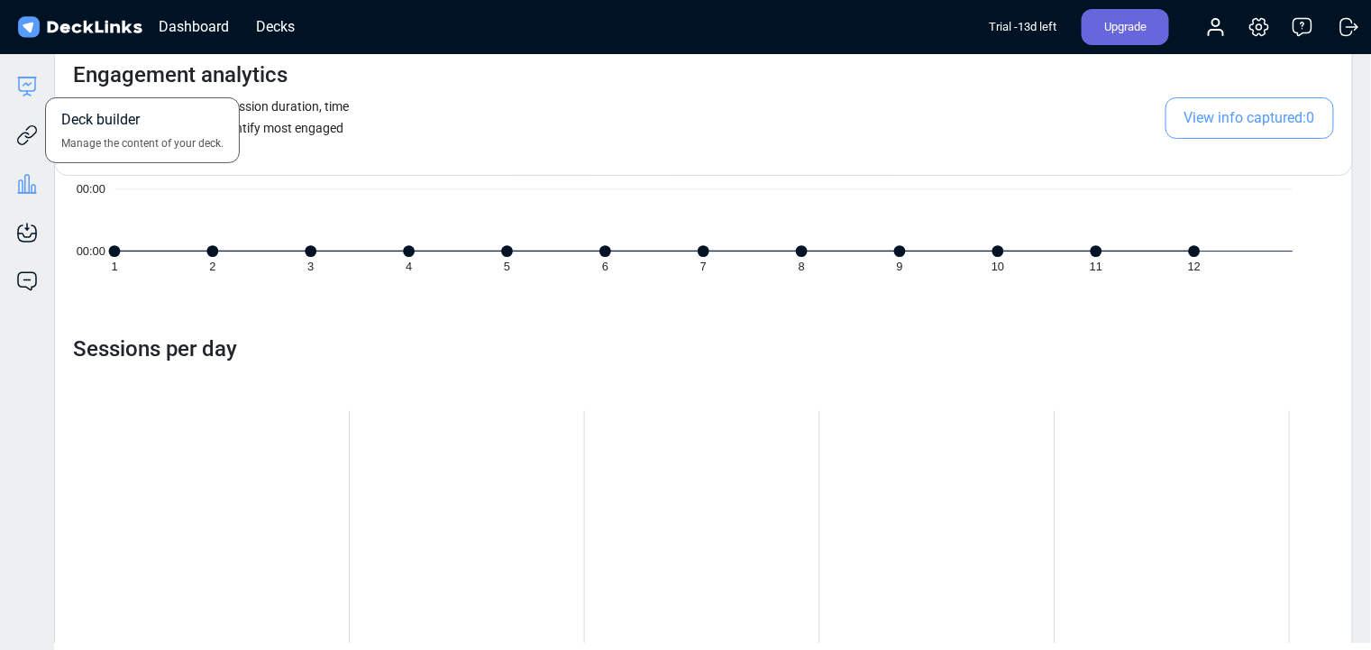
click at [33, 81] on icon at bounding box center [27, 87] width 22 height 22
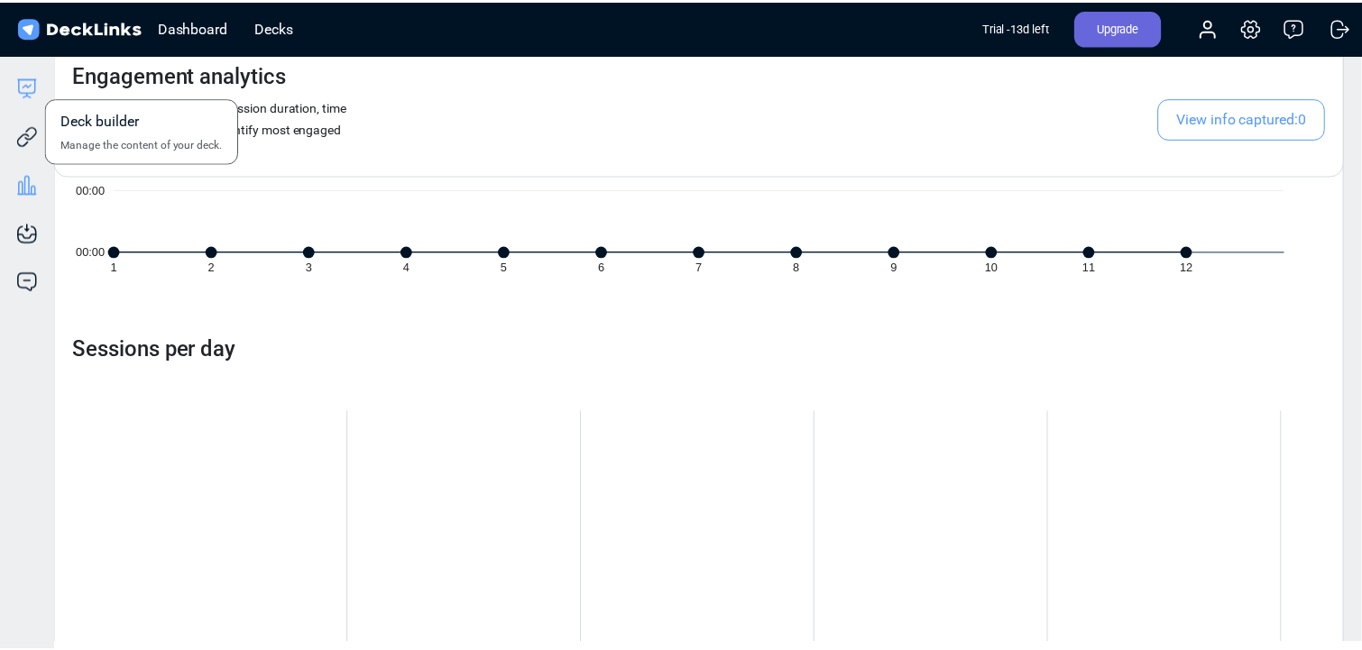
scroll to position [0, 0]
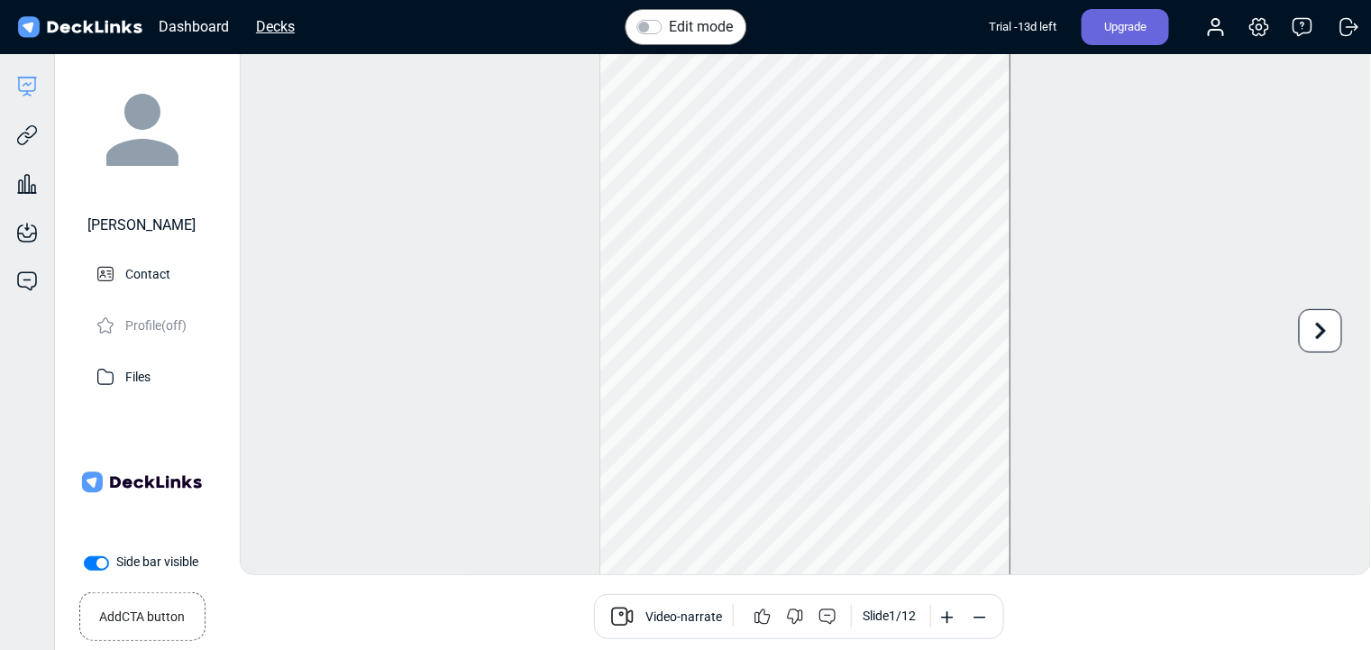
click at [274, 23] on div "Decks" at bounding box center [275, 26] width 57 height 23
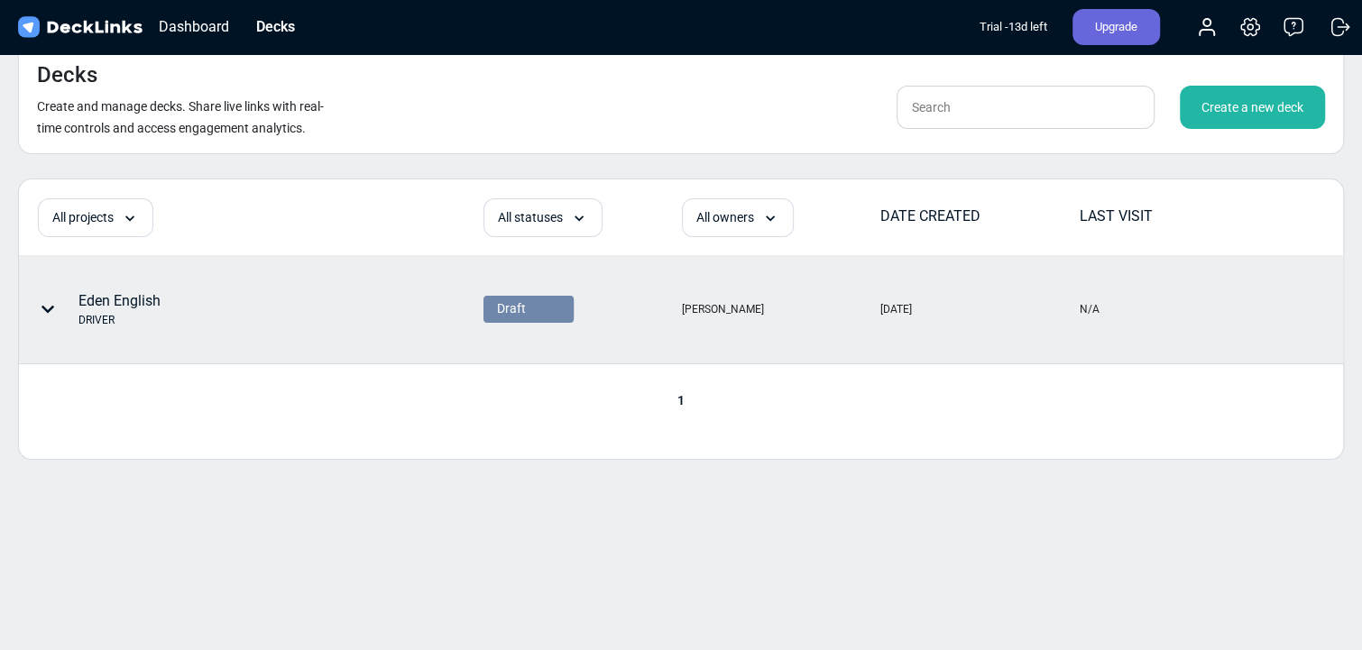
click at [51, 307] on icon at bounding box center [48, 309] width 14 height 14
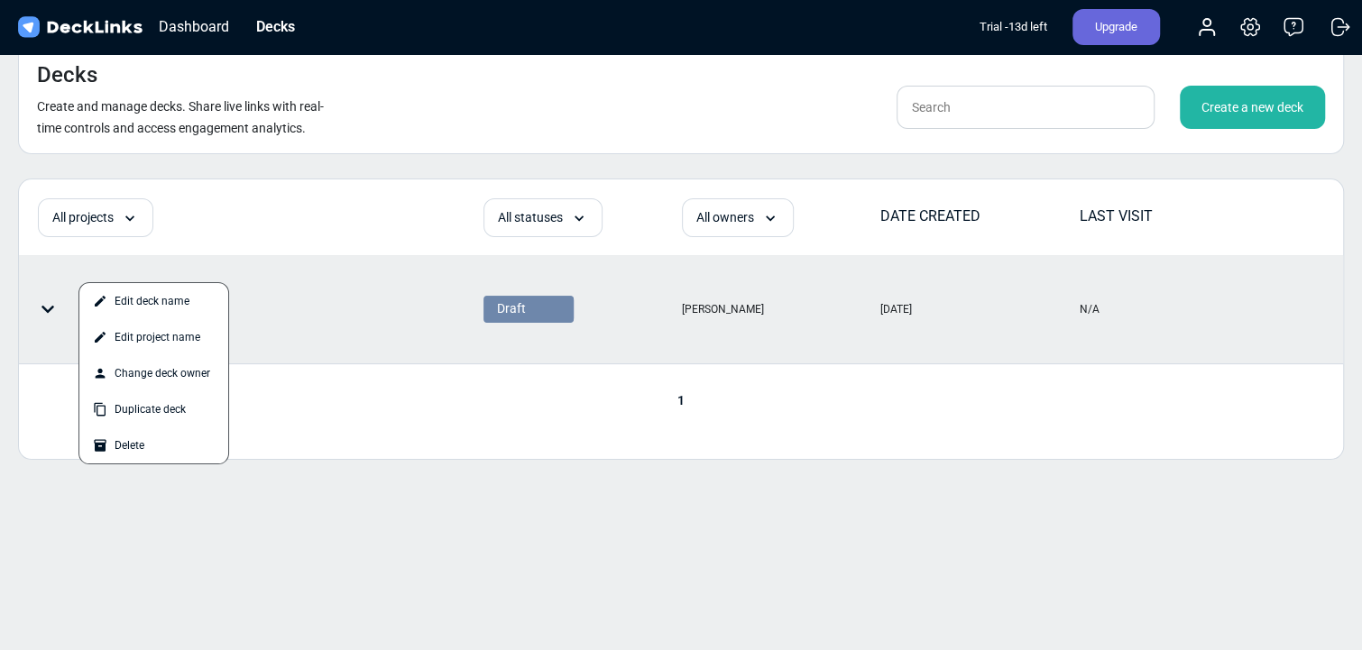
click at [1188, 328] on div at bounding box center [681, 325] width 1362 height 650
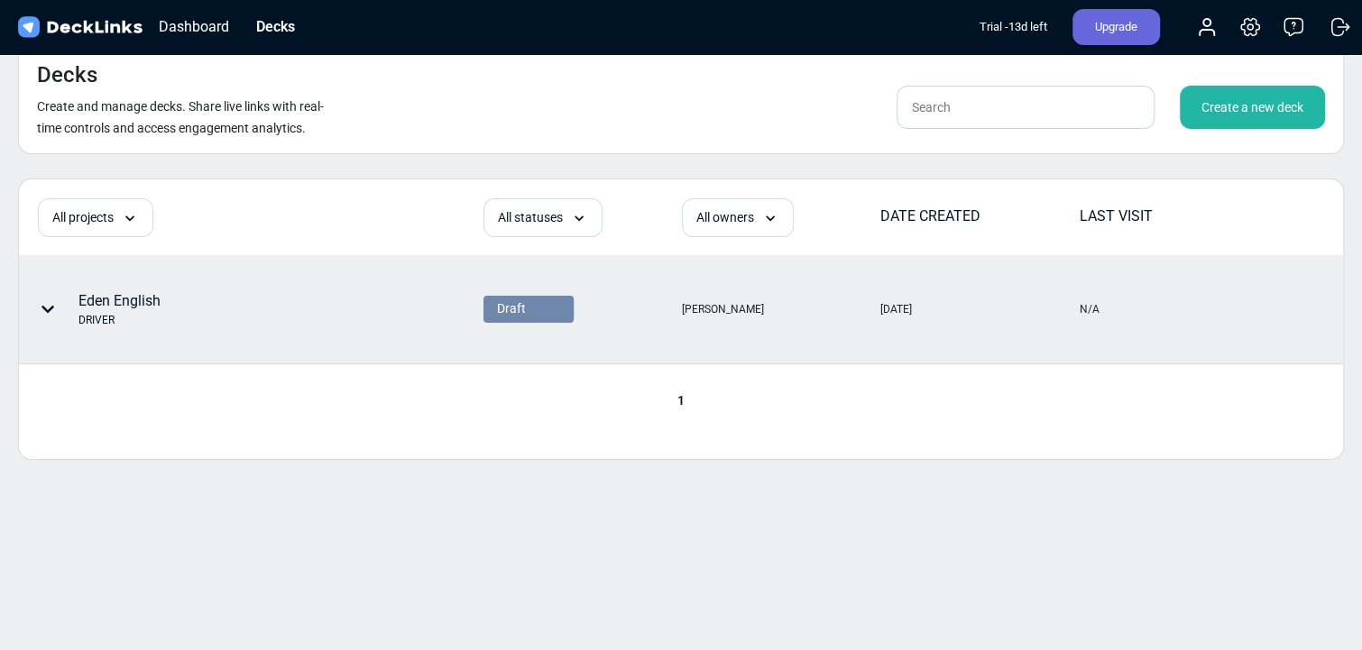
click at [1188, 327] on div "N/A" at bounding box center [1176, 309] width 197 height 106
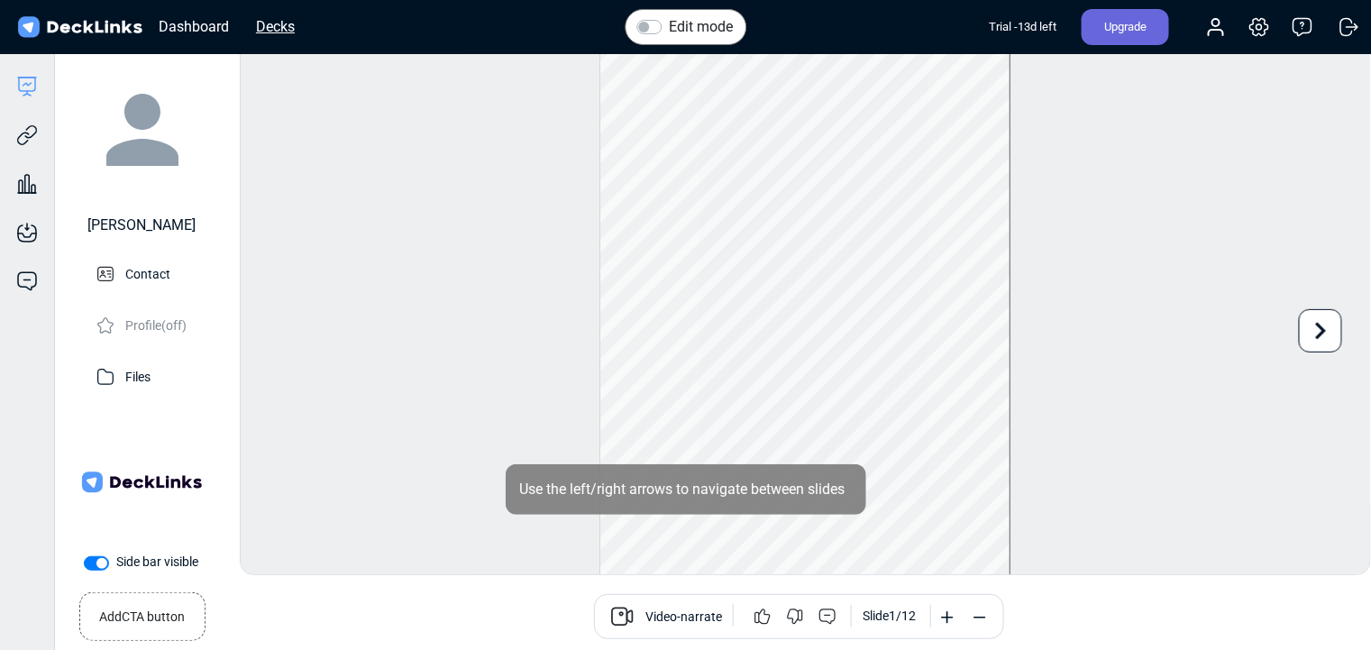
click at [260, 23] on div "Decks" at bounding box center [275, 26] width 57 height 23
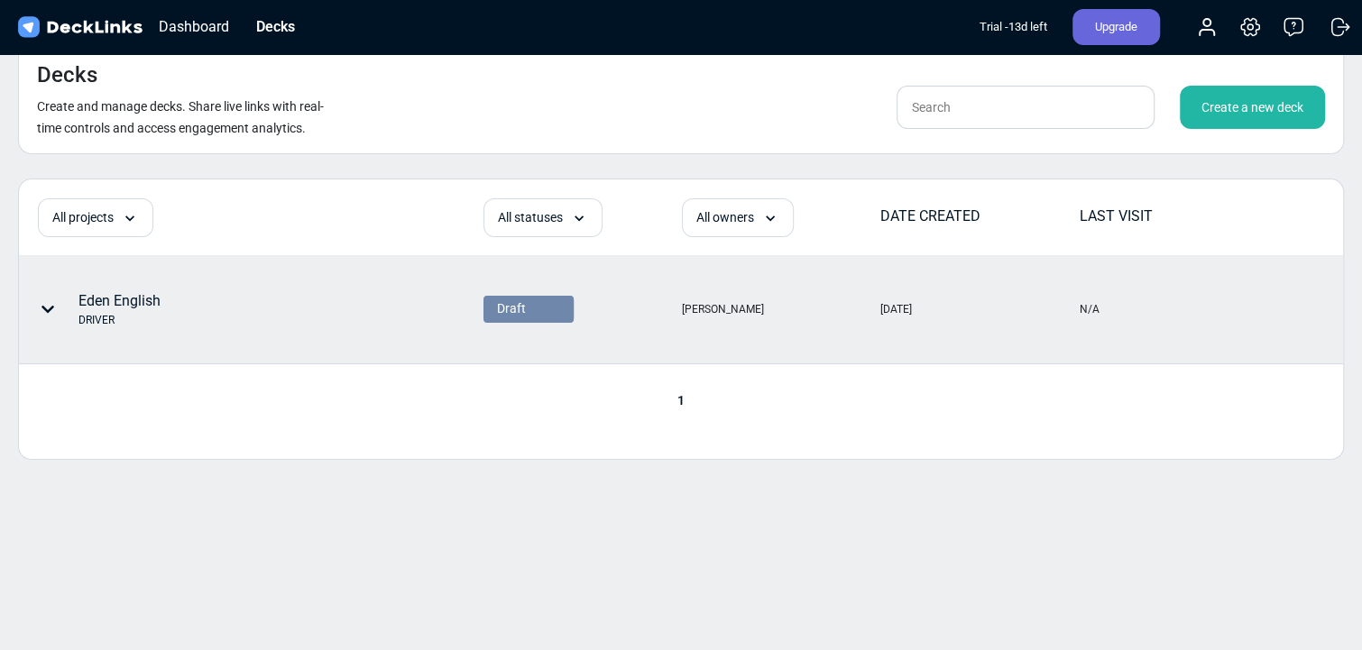
click at [290, 311] on div "Eden English DRIVER" at bounding box center [193, 309] width 346 height 54
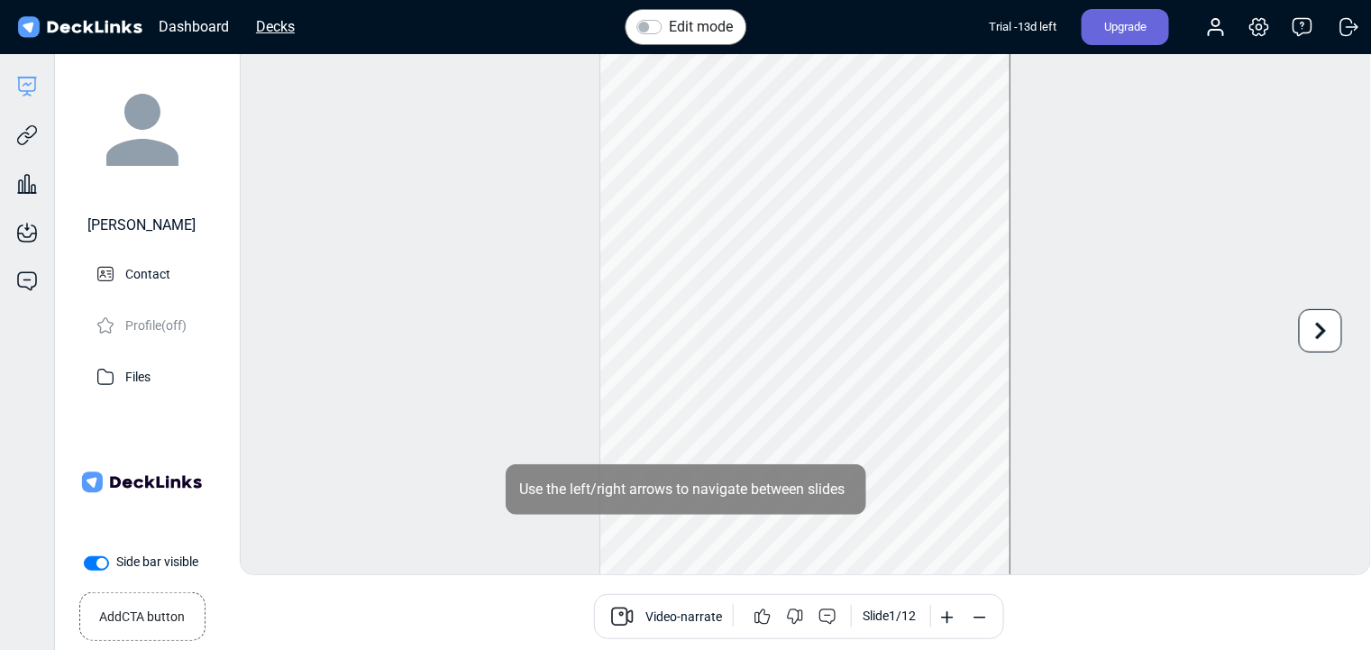
click at [281, 33] on div "Decks" at bounding box center [275, 26] width 57 height 23
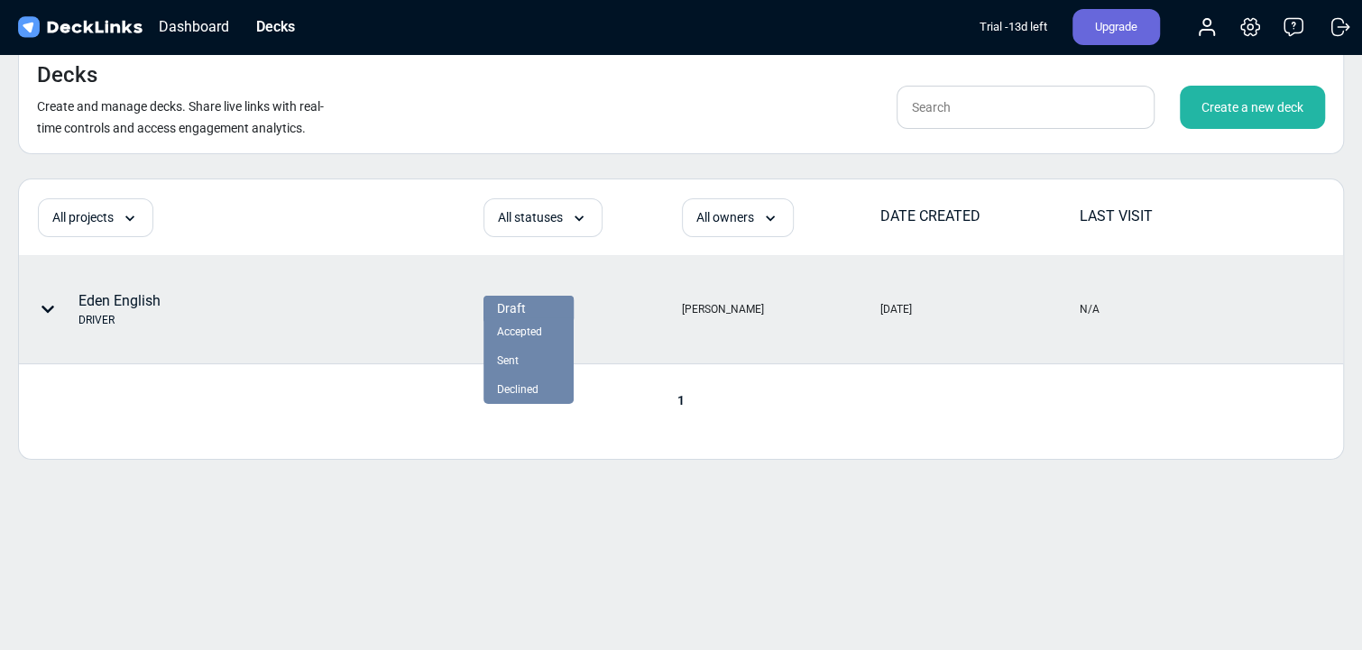
click at [511, 311] on span "Draft" at bounding box center [511, 308] width 29 height 19
click at [546, 327] on div "Accepted" at bounding box center [528, 332] width 63 height 16
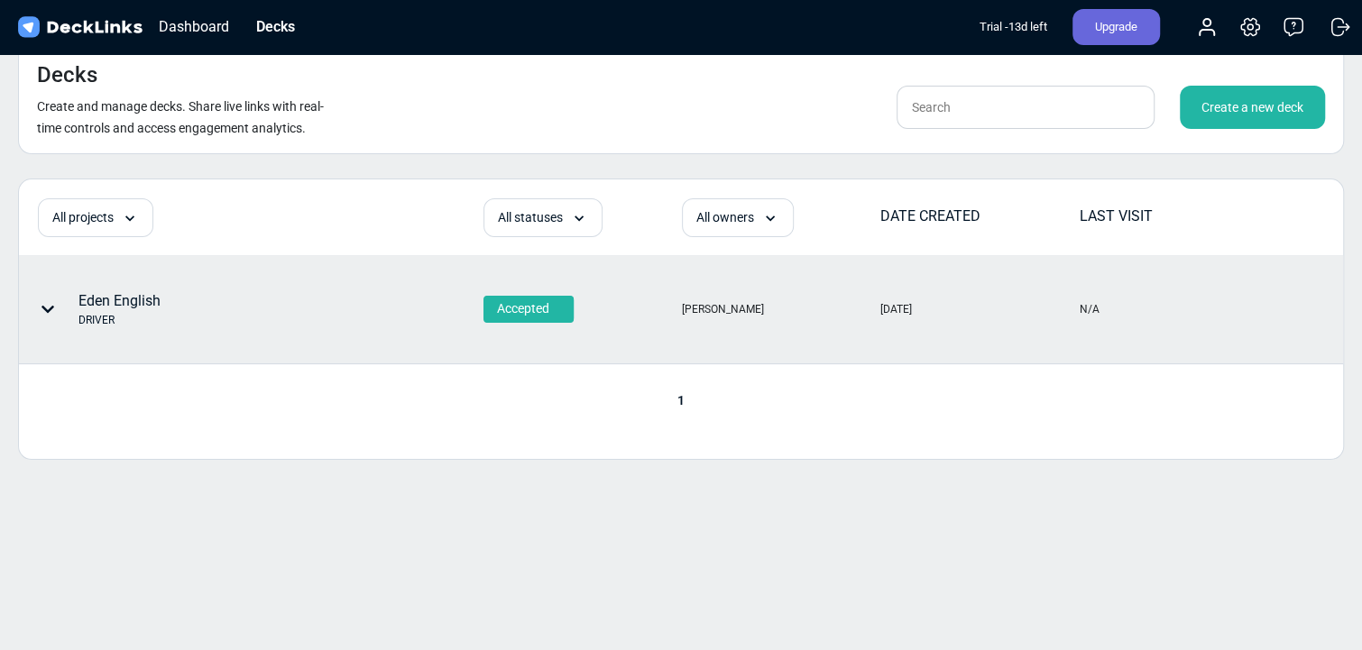
click at [502, 307] on span "Accepted" at bounding box center [523, 308] width 52 height 19
click at [518, 324] on span "Draft" at bounding box center [509, 332] width 24 height 16
click at [50, 308] on icon at bounding box center [47, 309] width 13 height 7
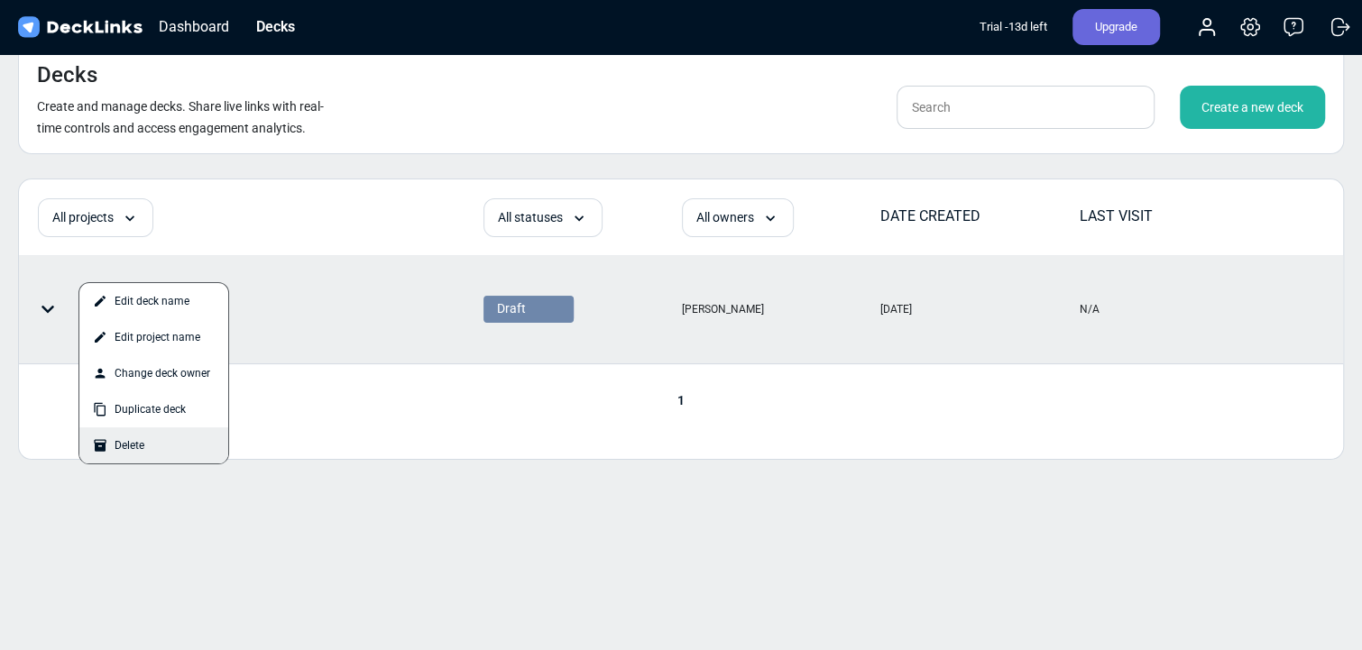
click at [140, 447] on div "Delete" at bounding box center [153, 445] width 149 height 36
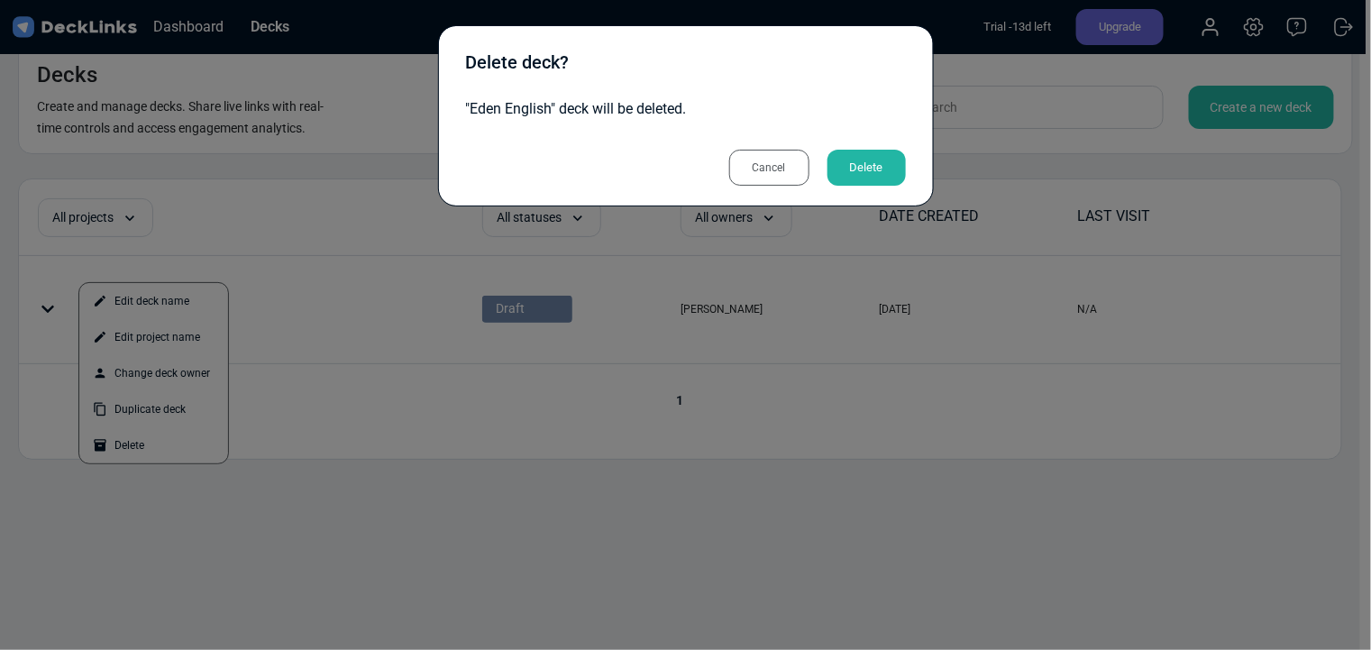
click at [862, 164] on div "Delete" at bounding box center [867, 168] width 78 height 36
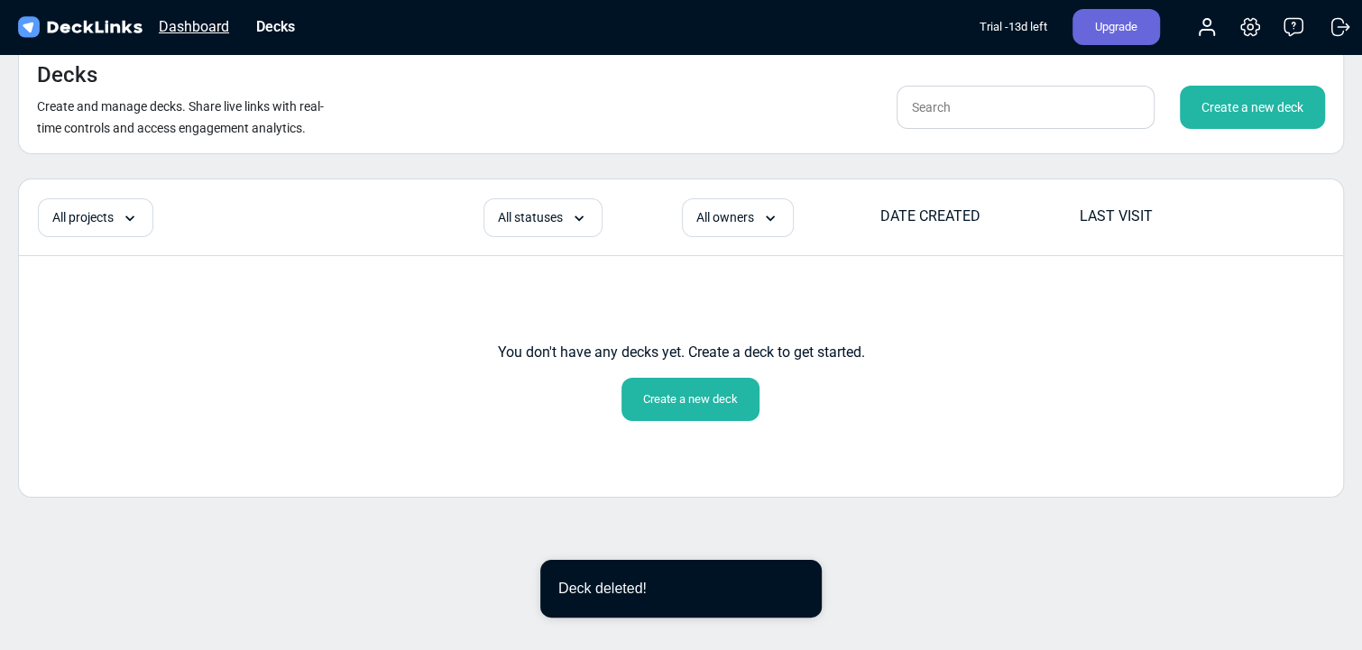
click at [194, 27] on div "Dashboard" at bounding box center [194, 26] width 88 height 23
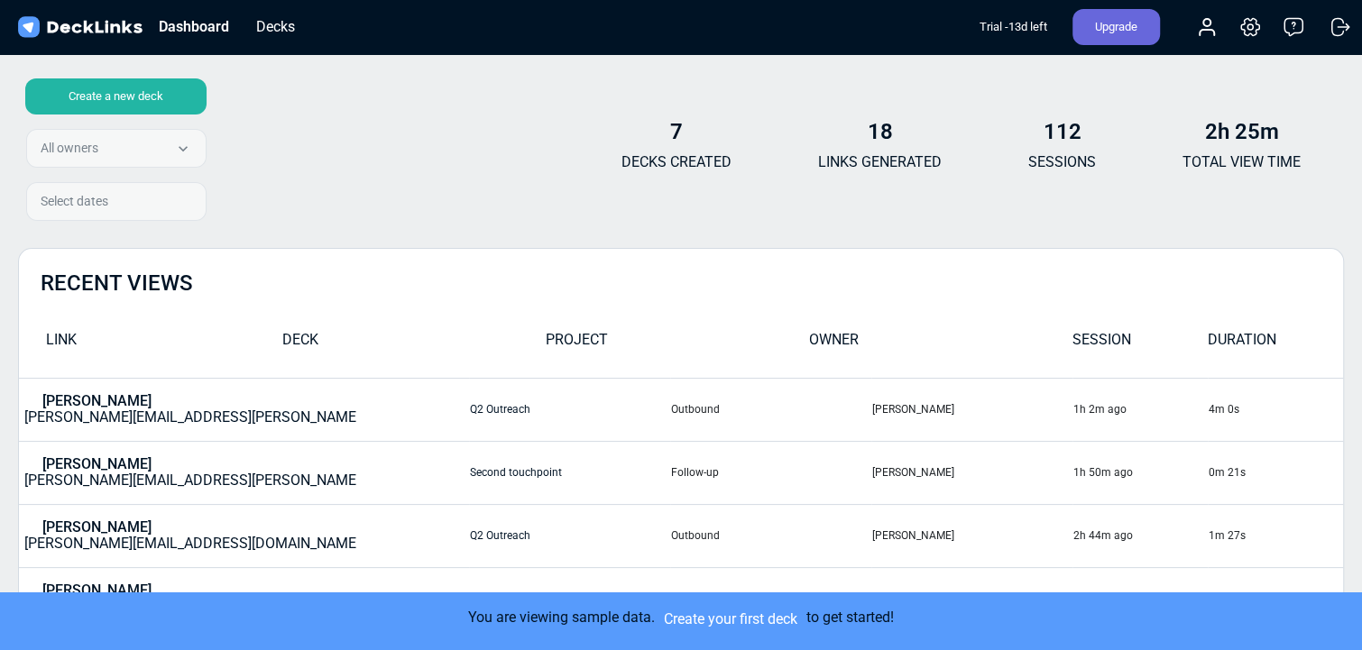
click at [124, 134] on div "Create a new deck All owners All owners chandrakanth kummari Select dates" at bounding box center [112, 153] width 188 height 150
click at [133, 155] on div "Create a new deck All owners All owners chandrakanth kummari Select dates" at bounding box center [112, 153] width 188 height 150
click at [256, 33] on div "Decks" at bounding box center [275, 26] width 57 height 23
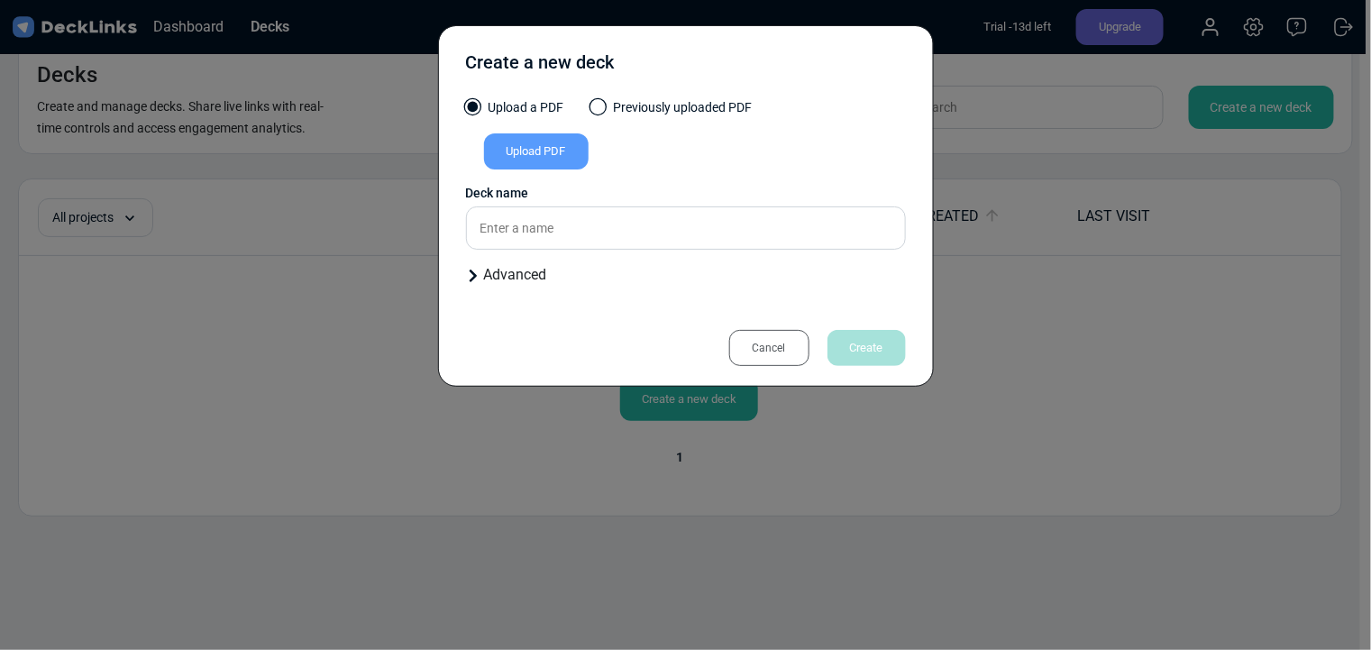
click at [783, 339] on div "Cancel" at bounding box center [769, 348] width 80 height 36
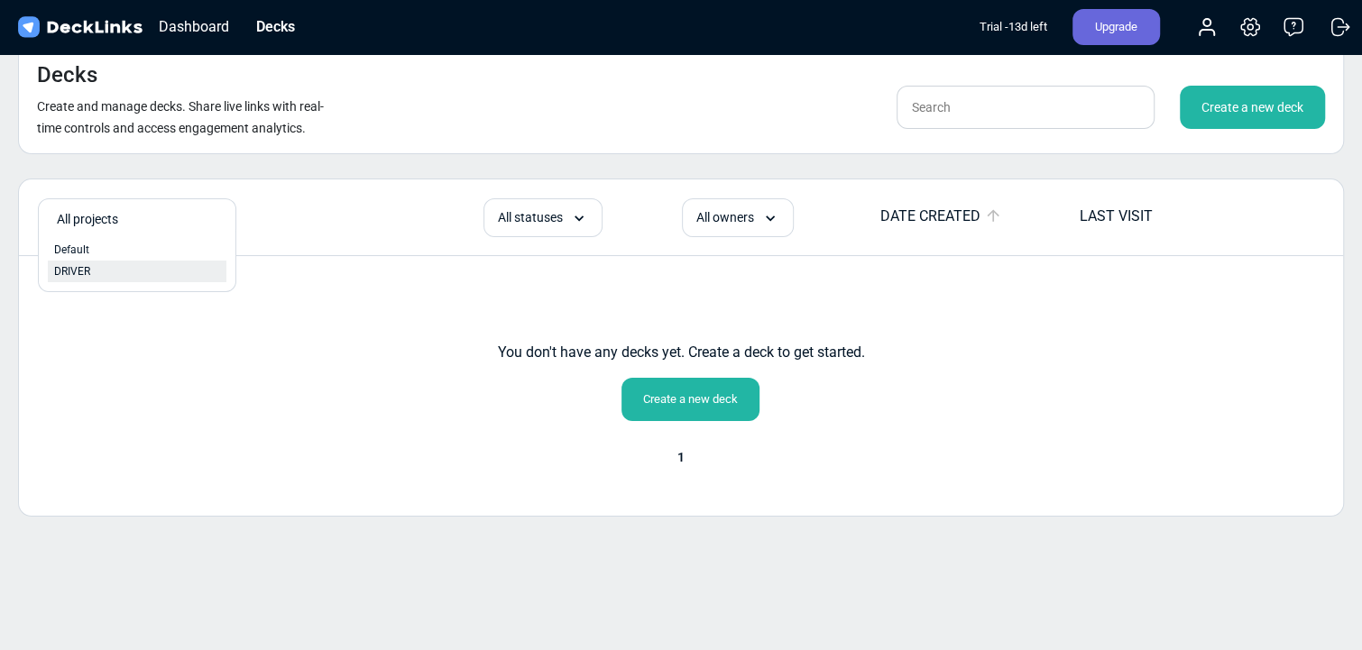
click at [69, 267] on span "DRIVER" at bounding box center [72, 271] width 36 height 16
click at [172, 22] on div "Dashboard" at bounding box center [194, 26] width 88 height 23
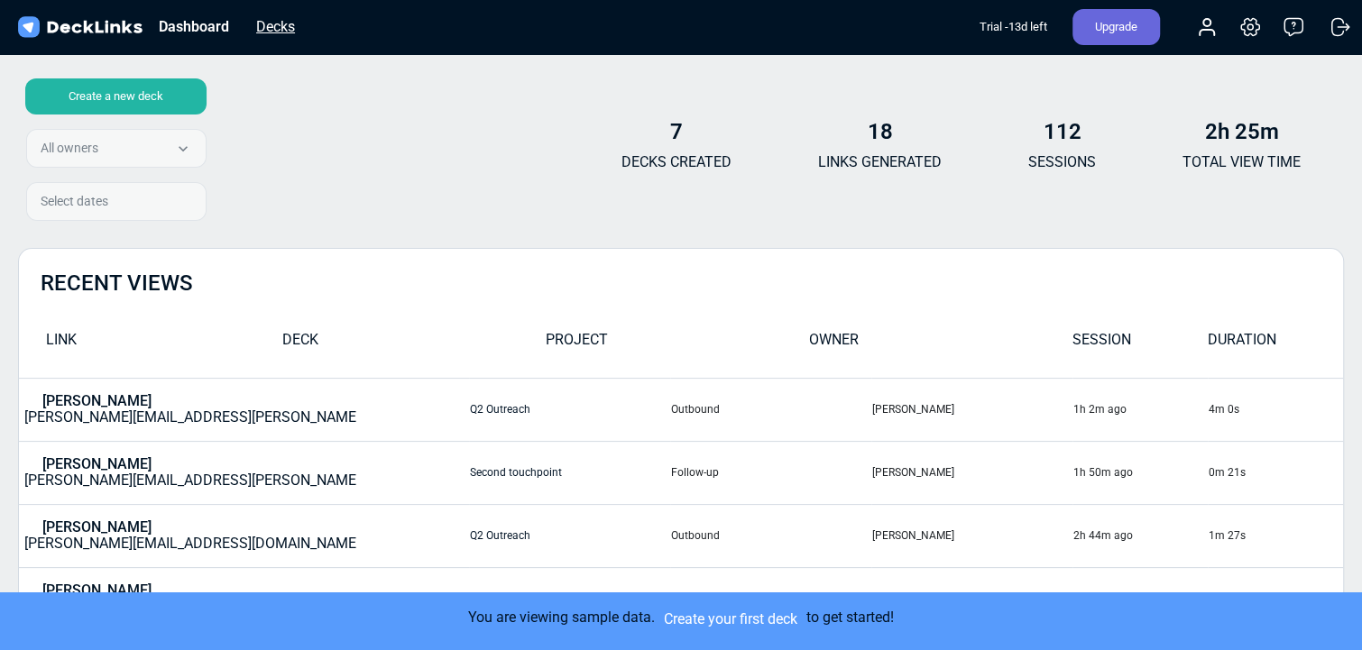
click at [258, 26] on div "Decks" at bounding box center [275, 26] width 57 height 23
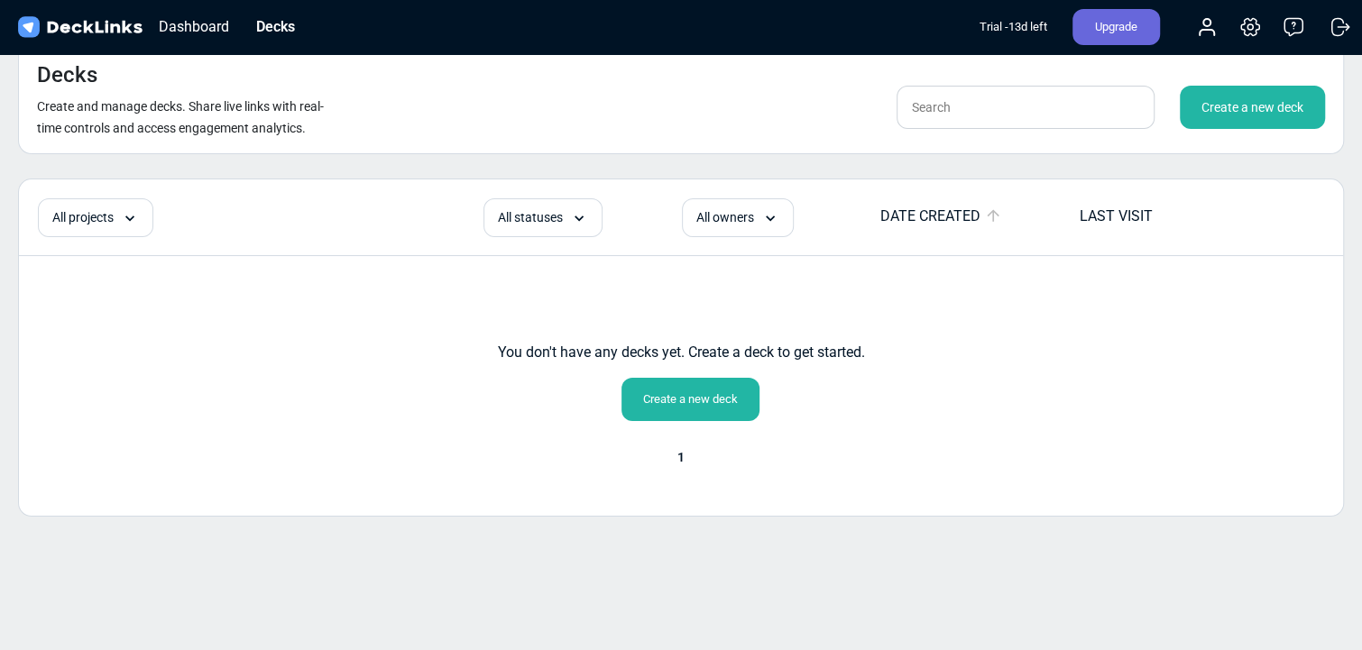
click at [97, 26] on img at bounding box center [79, 27] width 131 height 26
click at [1344, 20] on icon at bounding box center [1340, 27] width 22 height 22
